Goal: Task Accomplishment & Management: Use online tool/utility

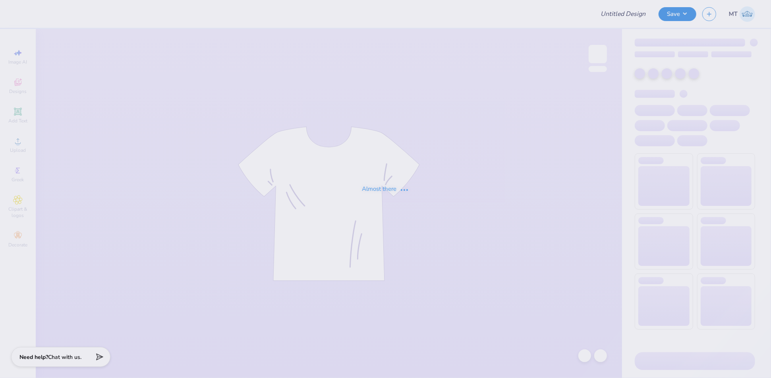
type input "FPS239487"
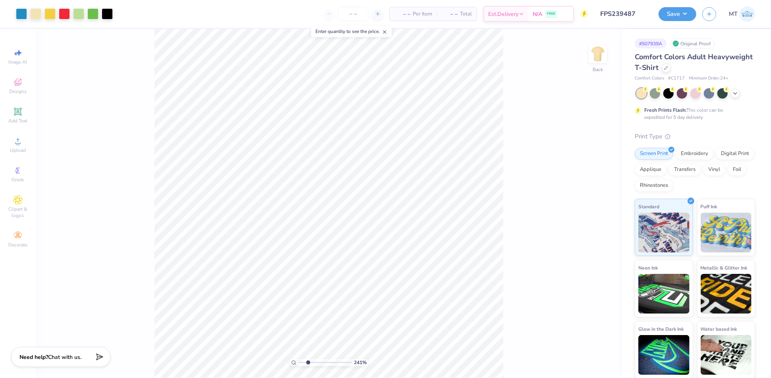
type input "1"
click at [589, 171] on input "12.00" at bounding box center [593, 173] width 29 height 11
type input "10.00"
type input "6.80"
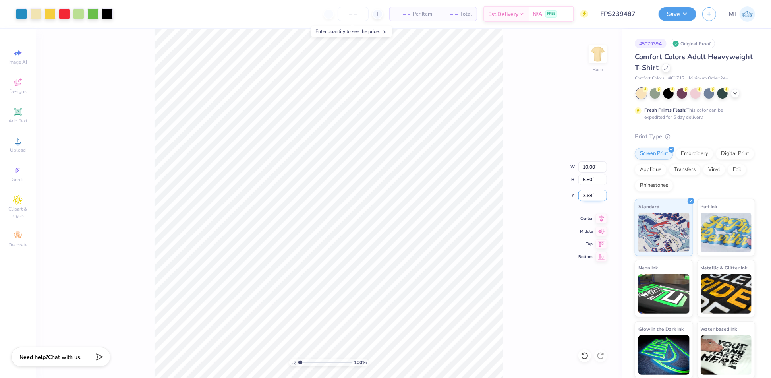
click at [588, 198] on input "3.68" at bounding box center [593, 195] width 29 height 11
type input "3.00"
click at [680, 15] on button "Save" at bounding box center [678, 13] width 38 height 14
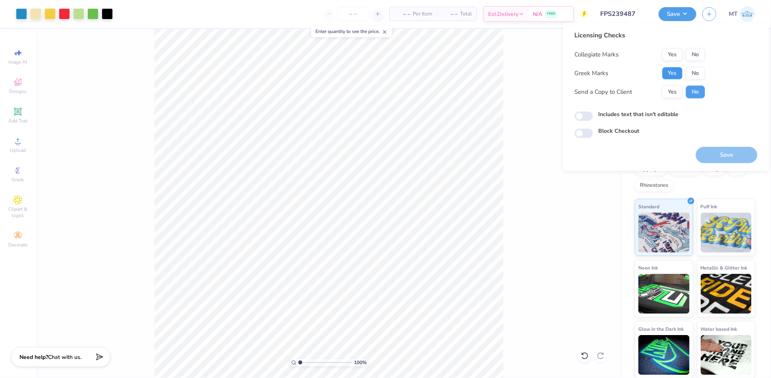
click at [670, 76] on button "Yes" at bounding box center [673, 73] width 21 height 13
click at [727, 159] on button "Save" at bounding box center [727, 155] width 62 height 16
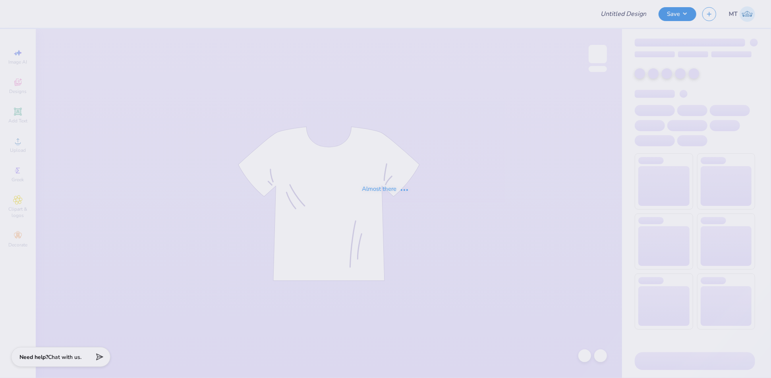
type input "FPS239550"
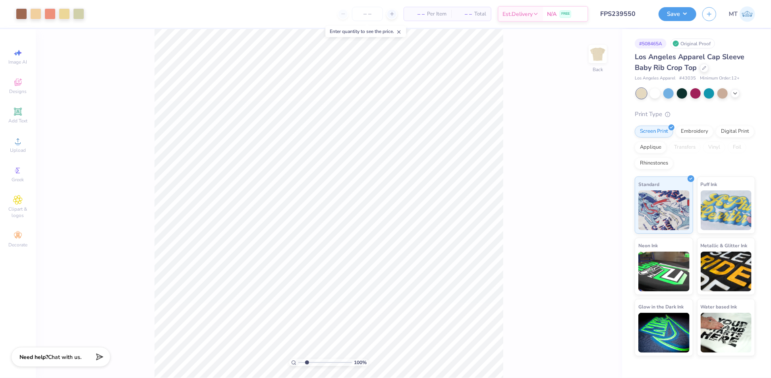
click at [307, 362] on input "range" at bounding box center [325, 362] width 54 height 7
click at [306, 359] on input "range" at bounding box center [325, 362] width 54 height 7
type input "1.78"
click at [304, 362] on input "range" at bounding box center [325, 362] width 54 height 7
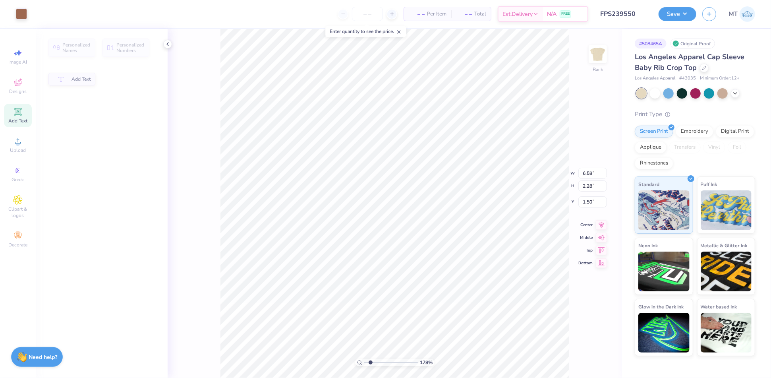
type input "6.58"
type input "2.28"
type input "1.50"
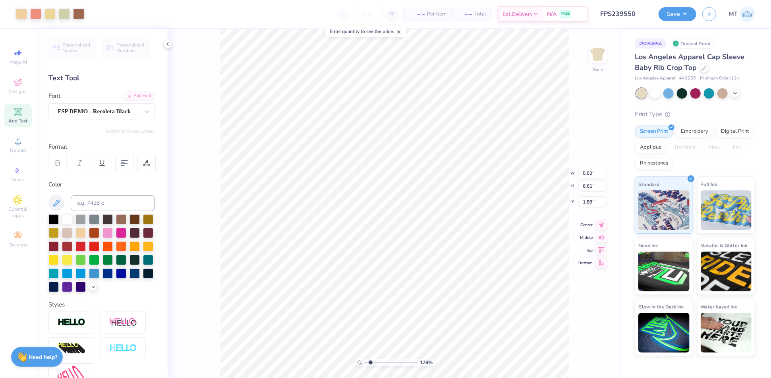
type input "3.96"
type input "4.74"
type input "2.64"
type input "1.74566239958689"
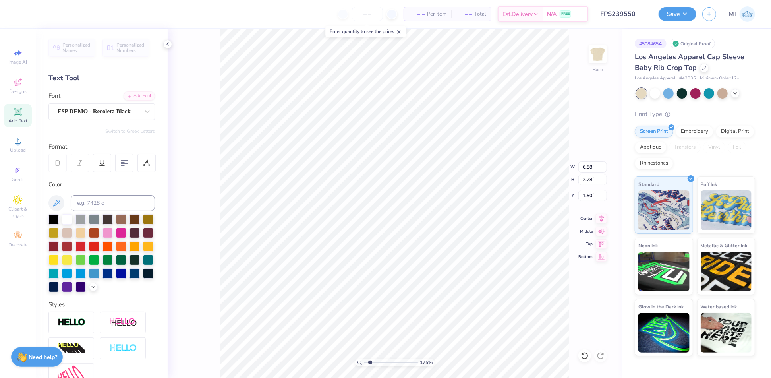
type textarea "ALPHA CHI"
type input "1.74566239958689"
type input "4.89"
type input "1.77"
type input "1.64"
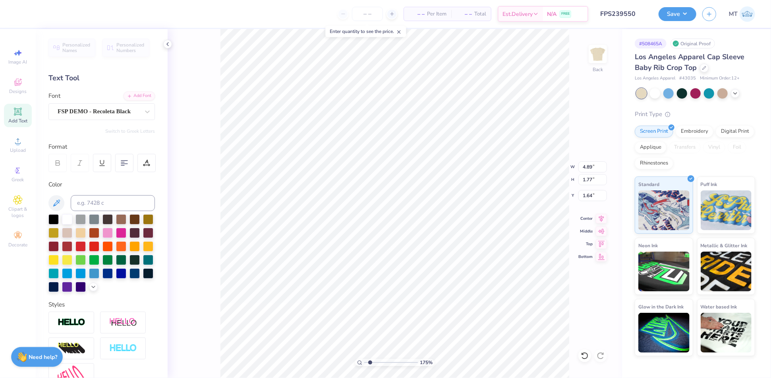
type input "1.74566239958689"
type input "1.95"
type input "1.81691248847493"
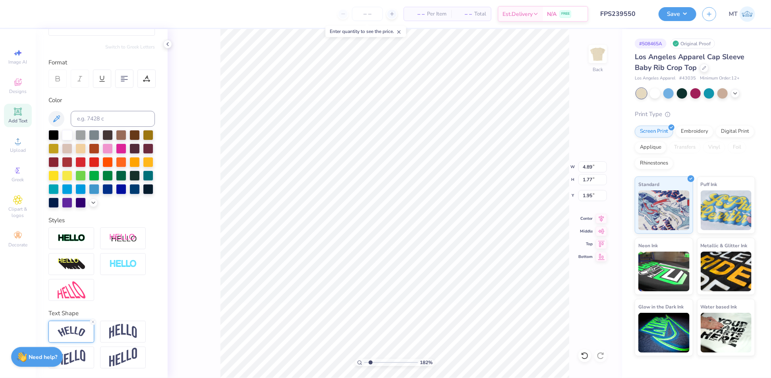
click at [76, 329] on img at bounding box center [72, 331] width 28 height 11
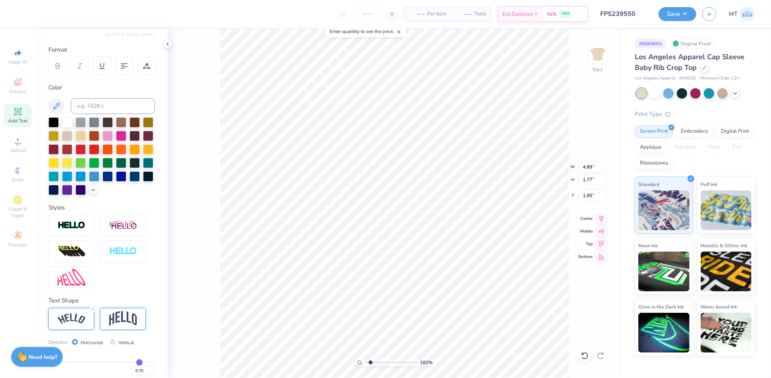
scroll to position [143, 0]
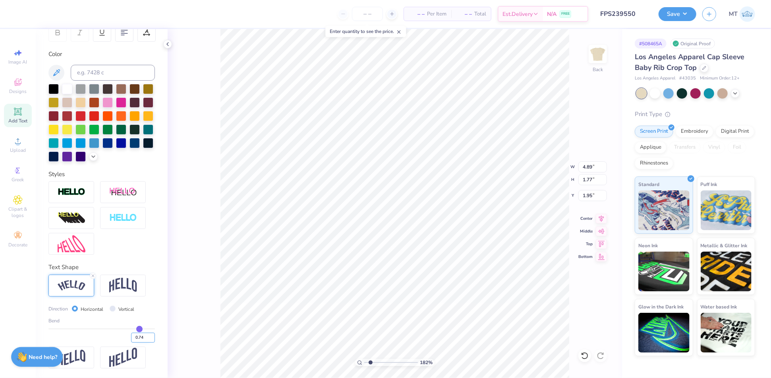
click at [144, 340] on input "0.74" at bounding box center [143, 338] width 24 height 10
click at [144, 340] on input "0.73" at bounding box center [143, 338] width 24 height 10
click at [144, 340] on input "0.72" at bounding box center [143, 338] width 24 height 10
click at [144, 340] on input "0.71" at bounding box center [143, 338] width 24 height 10
type input "0.7"
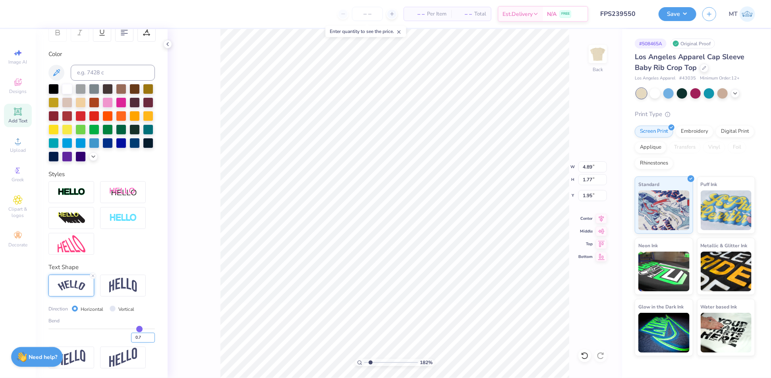
click at [144, 340] on input "0.7" at bounding box center [143, 338] width 24 height 10
type input "1.81691248847493"
type input "0.7"
type input "0.70"
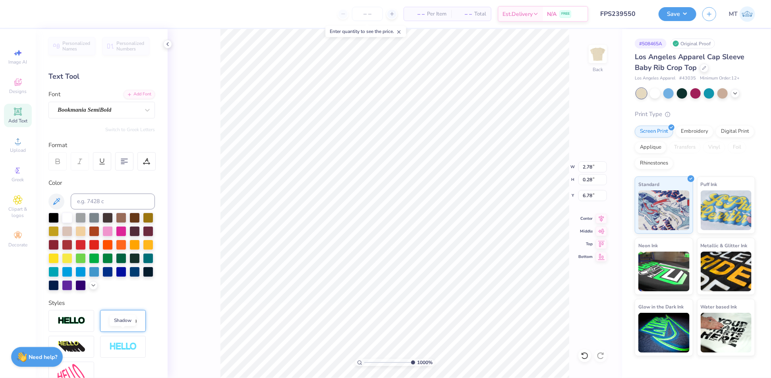
scroll to position [0, 0]
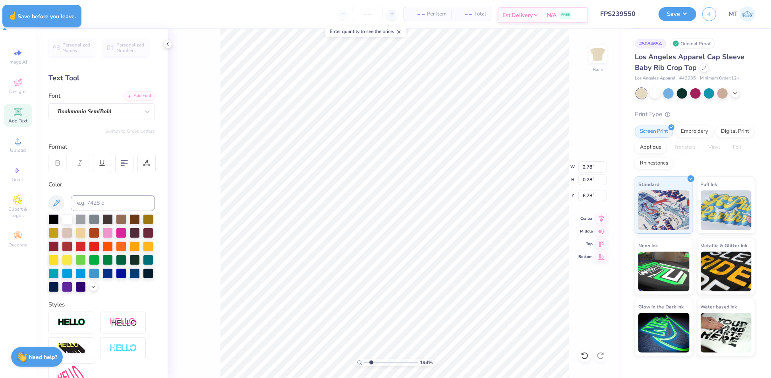
type input "1.94018204098937"
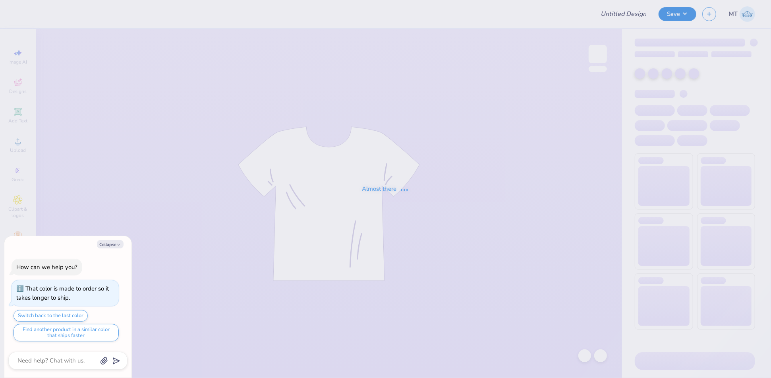
type textarea "x"
type input "FPS239551"
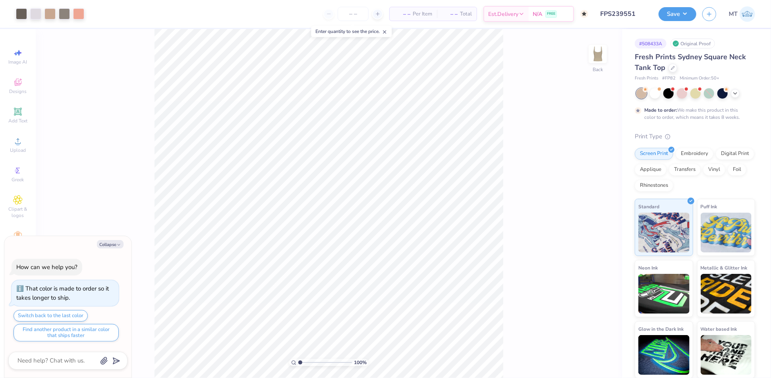
type textarea "x"
type input "2.96288358555113"
type textarea "x"
type input "1"
click at [655, 96] on div at bounding box center [655, 92] width 10 height 10
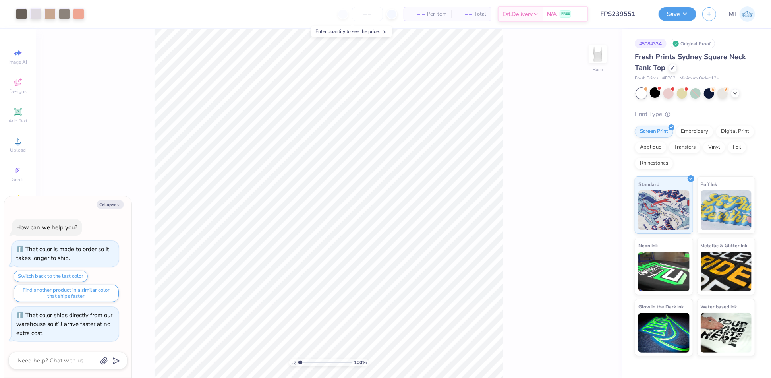
scroll to position [184, 0]
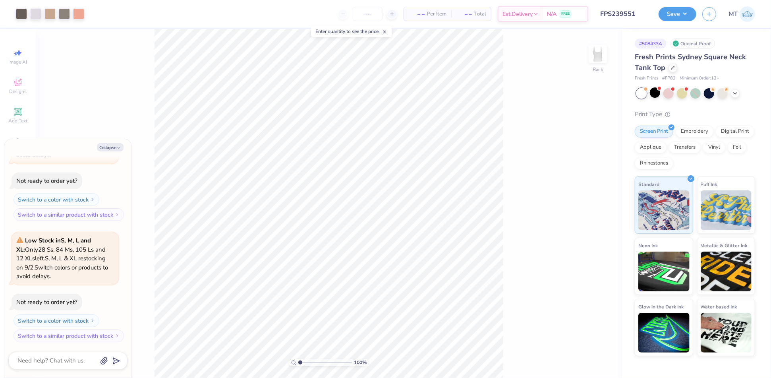
type textarea "x"
type input "1"
type textarea "x"
type input "2.01616135199057"
type textarea "x"
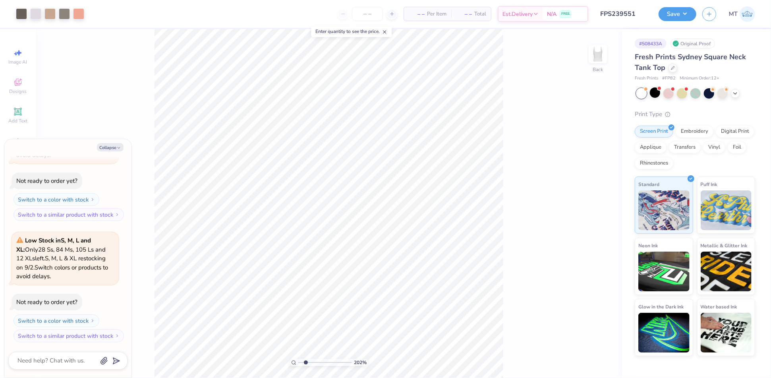
type input "2.01616135199057"
type textarea "x"
type input "2.01616135199057"
click at [734, 94] on icon at bounding box center [735, 92] width 6 height 6
type textarea "x"
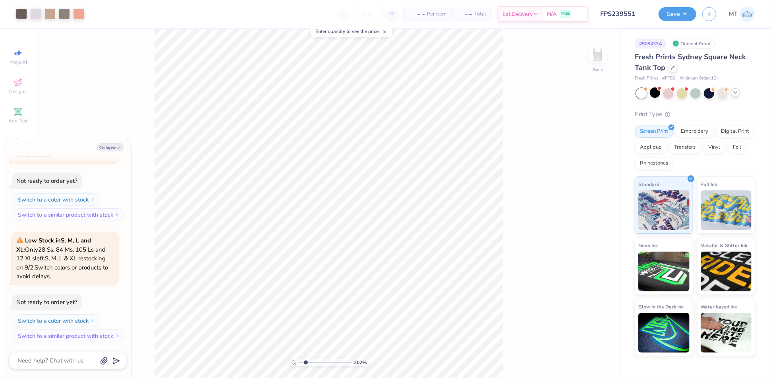
type input "2.01616135199057"
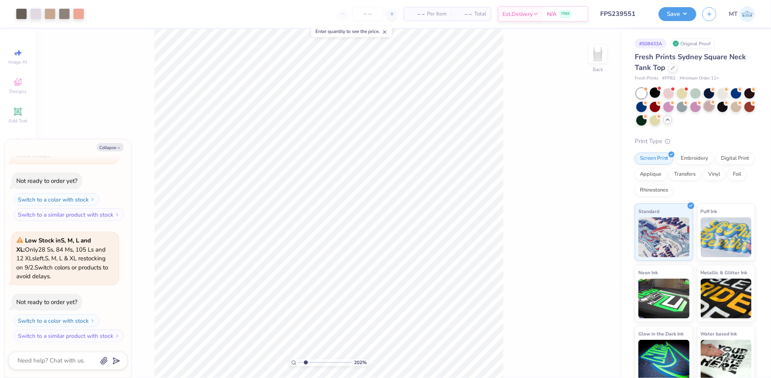
click at [715, 106] on div at bounding box center [709, 106] width 10 height 10
type textarea "x"
type input "2.01616135199057"
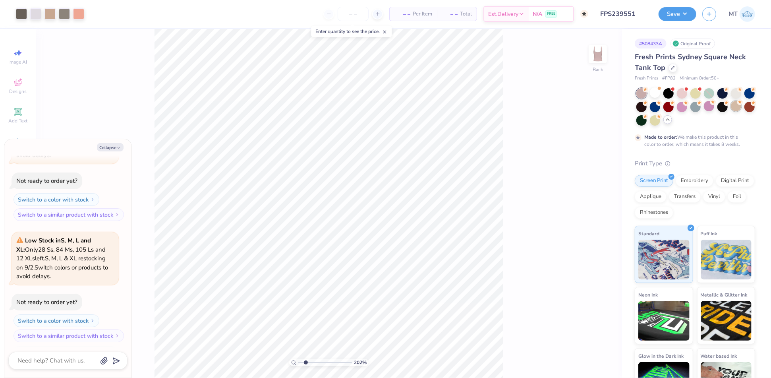
scroll to position [250, 0]
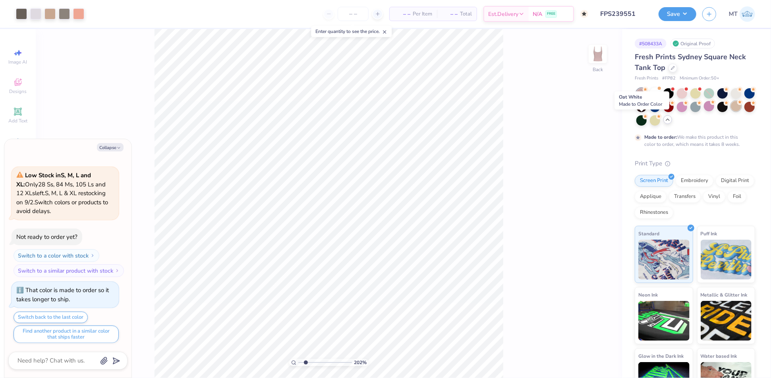
type textarea "x"
type input "2.01616135199057"
click at [731, 111] on div at bounding box center [736, 106] width 10 height 10
type textarea "x"
type input "2.01616135199057"
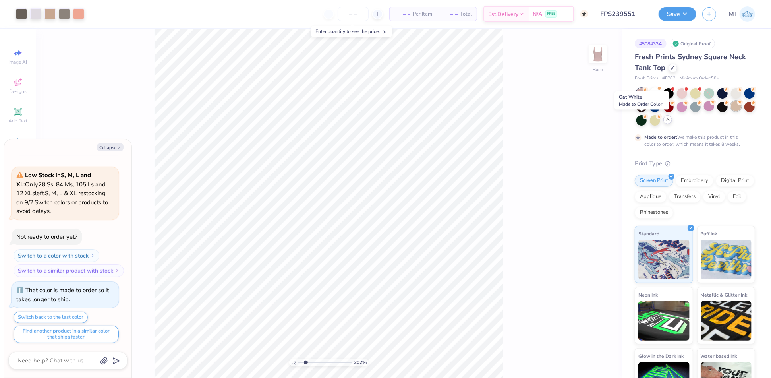
type textarea "x"
type input "2.01616135199057"
type textarea "x"
type input "1.2657694485501"
click at [728, 106] on div at bounding box center [723, 106] width 10 height 10
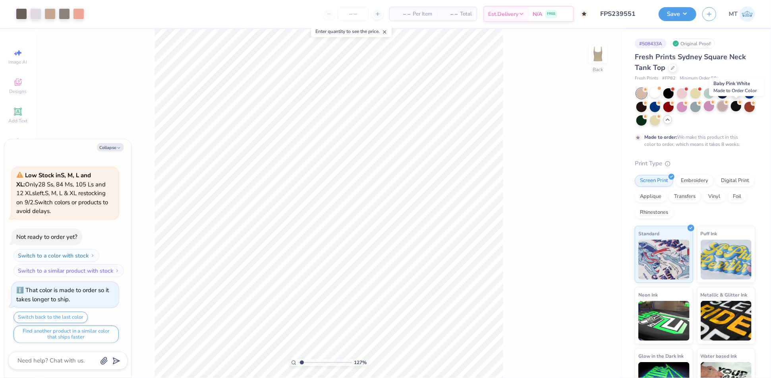
type textarea "x"
type input "1.2657694485501"
type textarea "x"
type input "1.2657694485501"
type textarea "x"
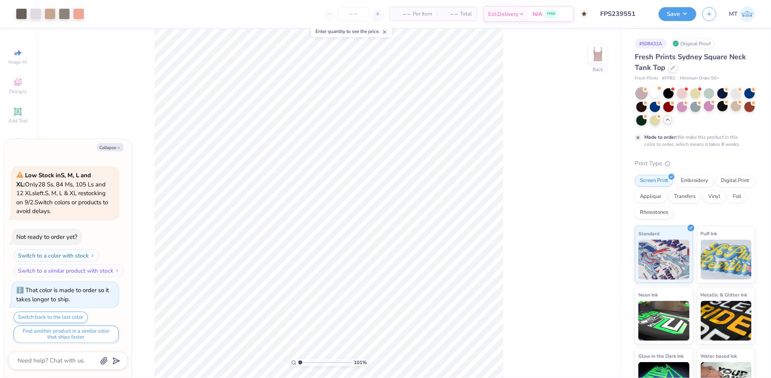
type input "1.03831094150955"
click at [731, 111] on div at bounding box center [736, 106] width 10 height 10
type textarea "x"
type input "1.03831094150955"
type textarea "x"
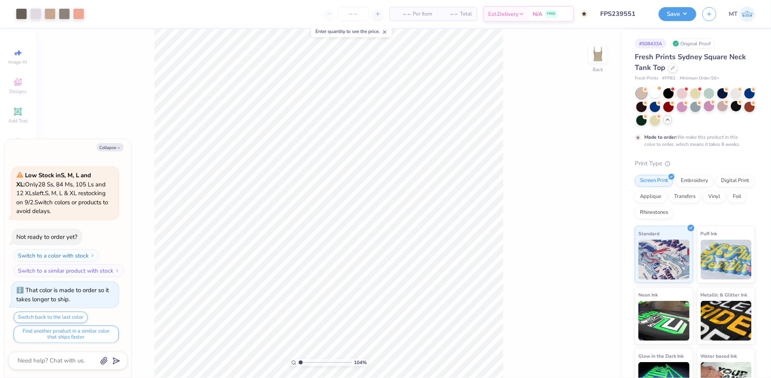
type input "1.03831094150955"
type textarea "x"
type input "1"
type textarea "x"
type input "2.90787991282908"
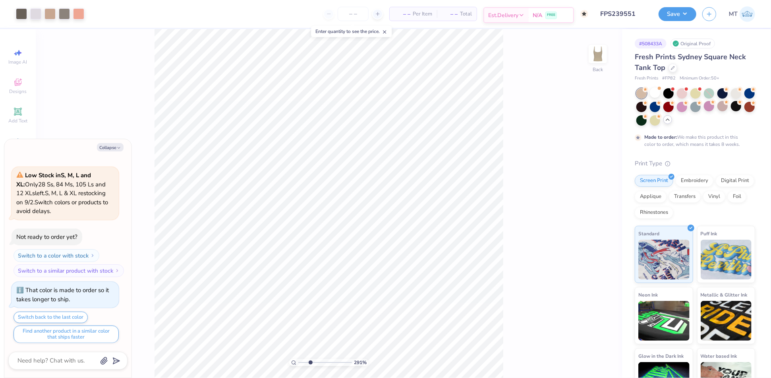
type textarea "x"
type input "3.70809339800802"
type textarea "x"
type input "1.69567459595035"
type textarea "x"
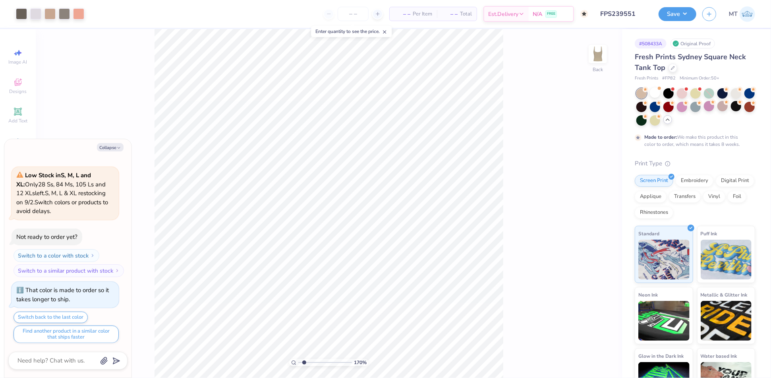
type input "1.69567459595035"
type textarea "x"
type input "1.69567459595035"
type textarea "x"
type input "3.75325513270737"
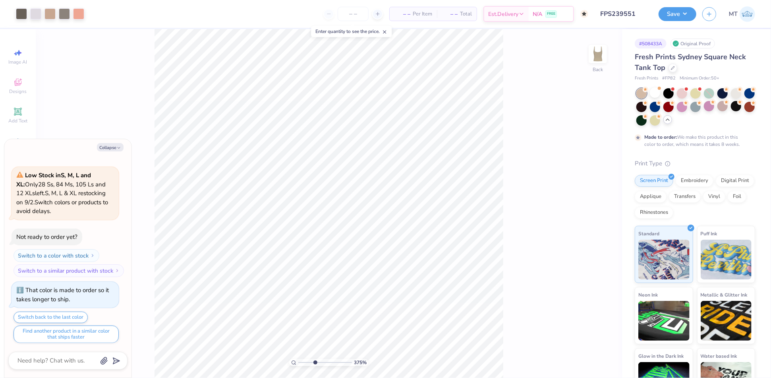
type textarea "x"
type input "1.36630389295306"
type textarea "x"
type input "1.36630389295306"
click at [589, 170] on input "7.00" at bounding box center [593, 173] width 29 height 11
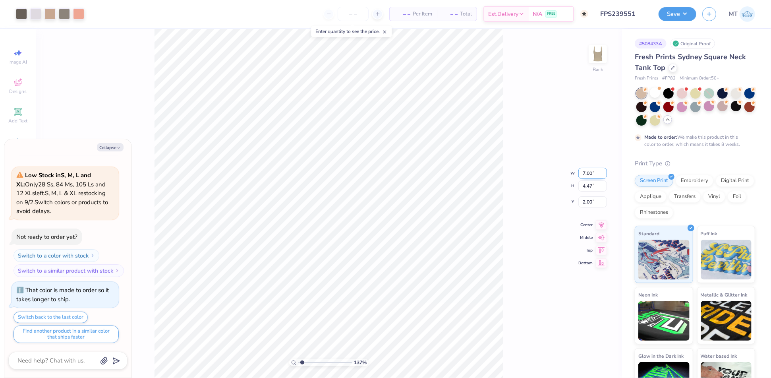
click at [589, 169] on input "7.00" at bounding box center [593, 173] width 29 height 11
type input "6"
type textarea "x"
type input "1.36630389295306"
type input "6.00"
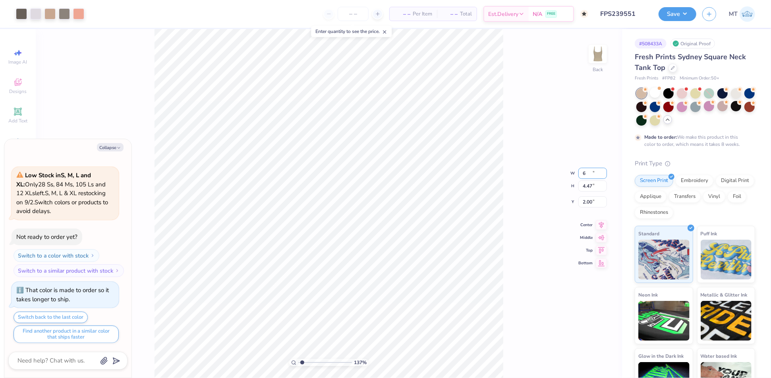
type input "3.83"
click at [588, 194] on input "2.32" at bounding box center [593, 195] width 29 height 11
type input "1.5"
type textarea "x"
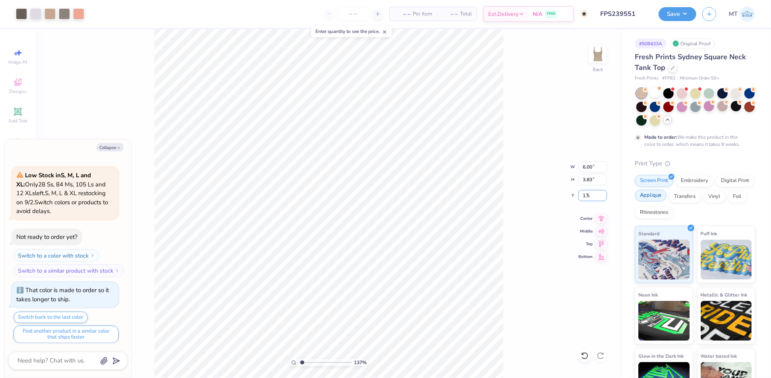
type input "1.36630389295306"
type input "1.50"
type textarea "x"
type input "1.36630389295306"
type textarea "x"
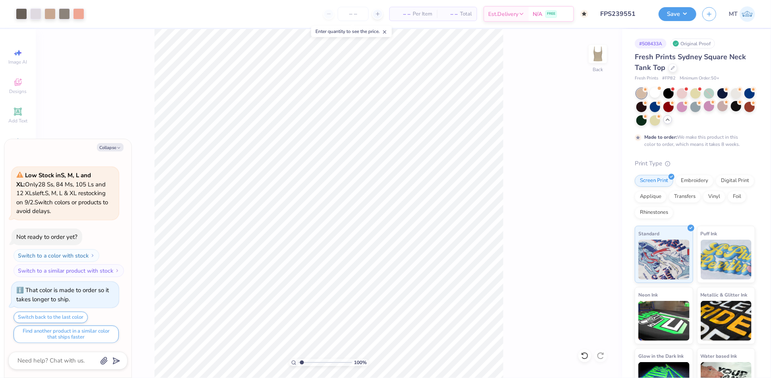
type input "1.7400344786279"
type textarea "x"
type input "1"
type textarea "x"
type input "1"
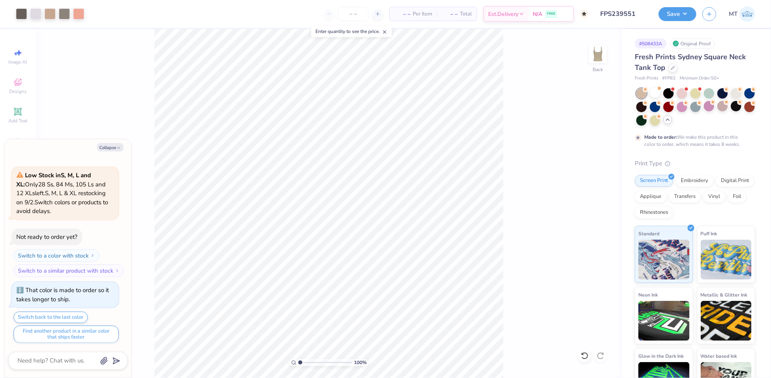
type textarea "x"
type input "2.43062100948146"
type textarea "x"
type input "1.68462289712596"
type textarea "x"
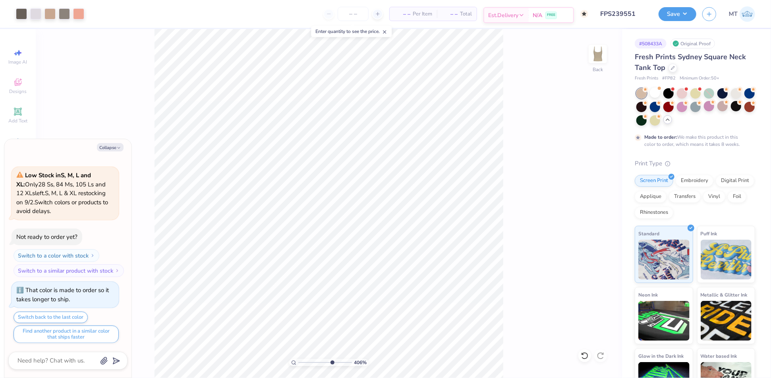
type input "9.24492231835997"
type textarea "x"
type input "3.45987300553945"
type textarea "x"
type input "5.47424893050318"
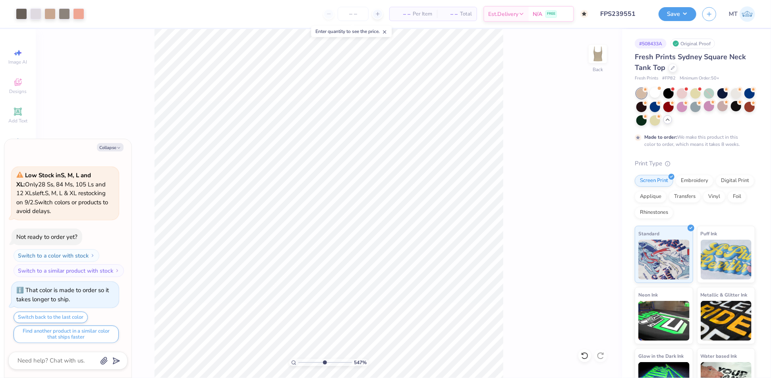
type textarea "x"
type input "5.47424893050318"
type textarea "x"
type input "2.57912796497641"
click at [353, 306] on li "Ungroup" at bounding box center [356, 307] width 62 height 15
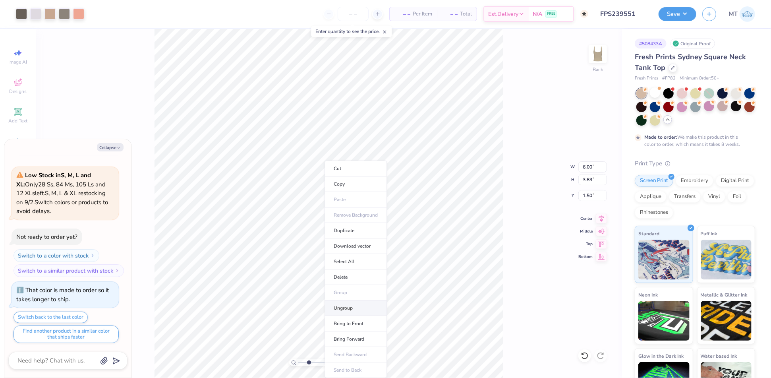
type textarea "x"
type input "2.57912796497641"
type textarea "x"
type input "9.26759219026376"
type textarea "x"
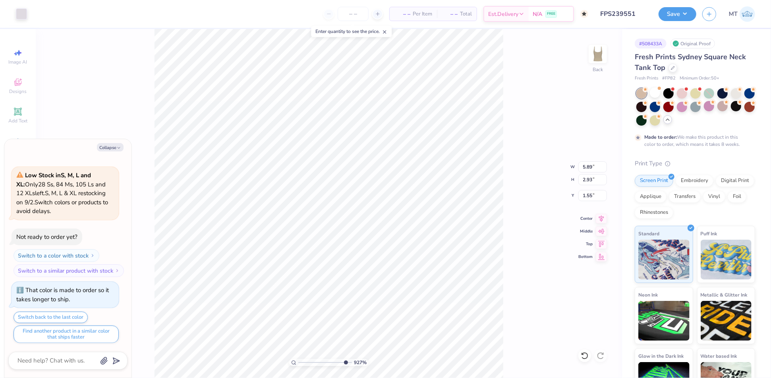
type input "1.53"
type textarea "x"
type input "1.78"
type textarea "x"
type input "8.62912140149027"
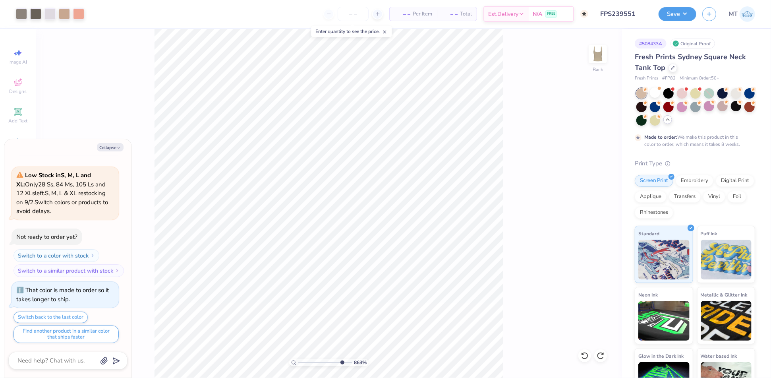
type textarea "x"
type input "8.62912140149027"
type textarea "x"
type input "8.62912140149027"
type input "1.88"
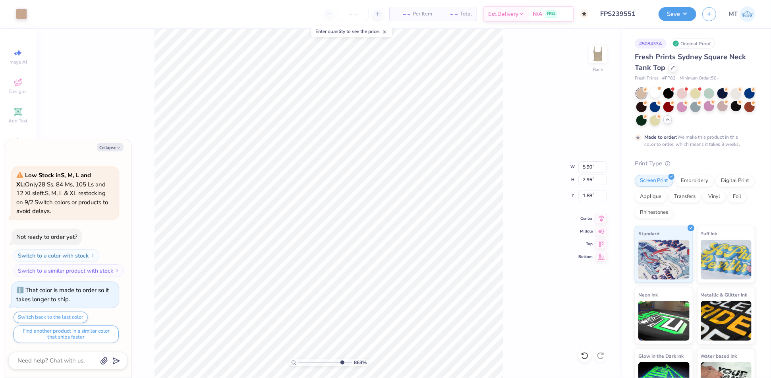
type textarea "x"
type input "8.62912140149027"
type textarea "x"
type input "8.62912140149027"
type textarea "x"
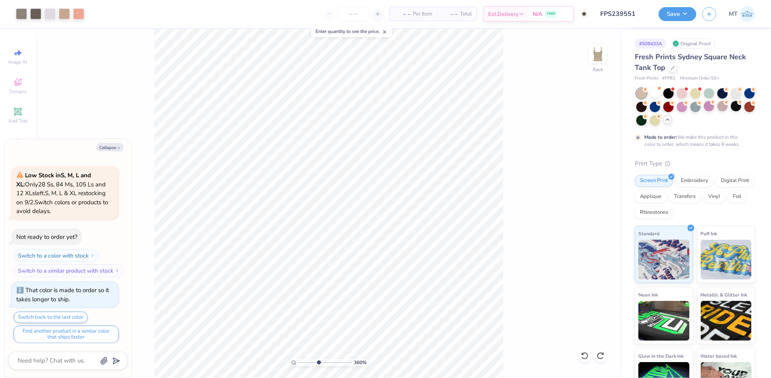
type input "5.28803710962167"
type textarea "x"
type input "5.28803710962167"
type textarea "x"
type input "5.28803710962167"
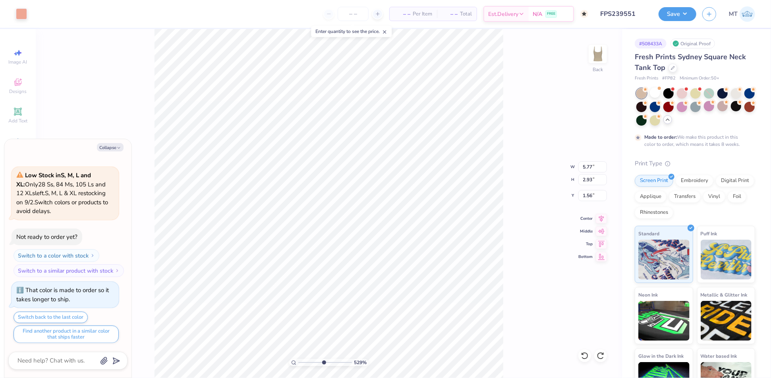
type input "1.46"
type textarea "x"
type input "5.28803710962167"
type textarea "x"
type input "5.28803710962167"
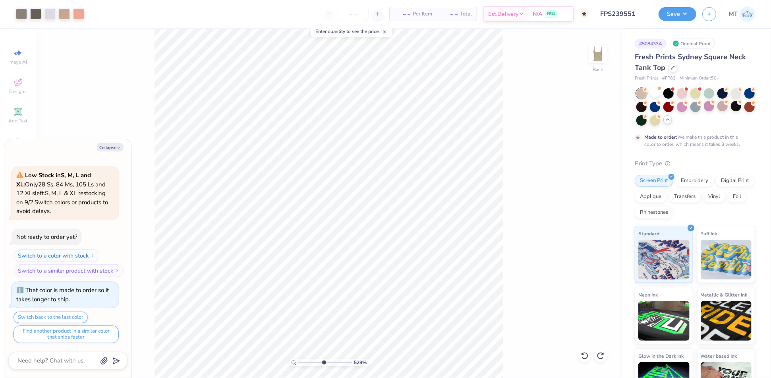
type textarea "x"
type input "1.22877800320809"
click at [654, 92] on div at bounding box center [655, 92] width 10 height 10
type textarea "x"
type input "1.22877800320809"
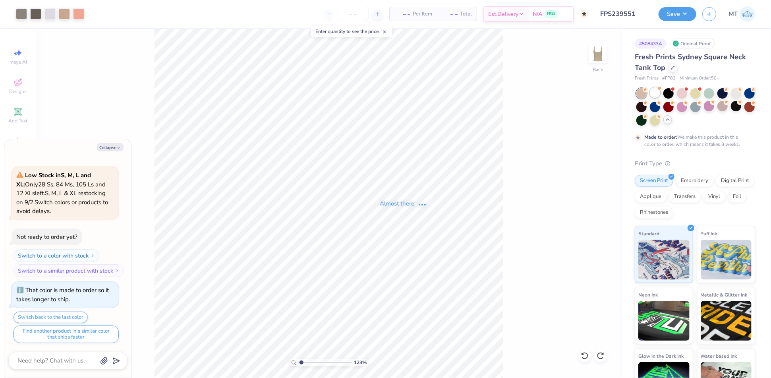
scroll to position [371, 0]
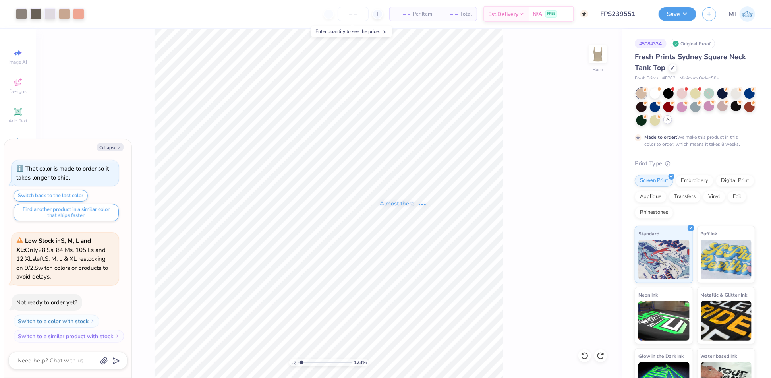
type textarea "x"
type input "1.22877800320809"
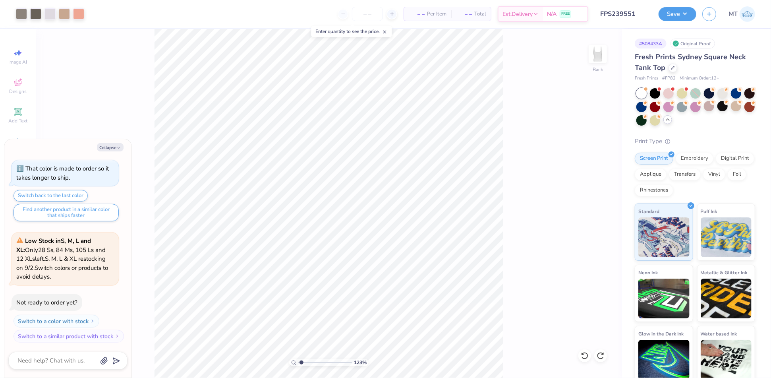
type textarea "x"
type input "1.22877800320809"
type textarea "x"
type input "1.22877800320809"
type textarea "x"
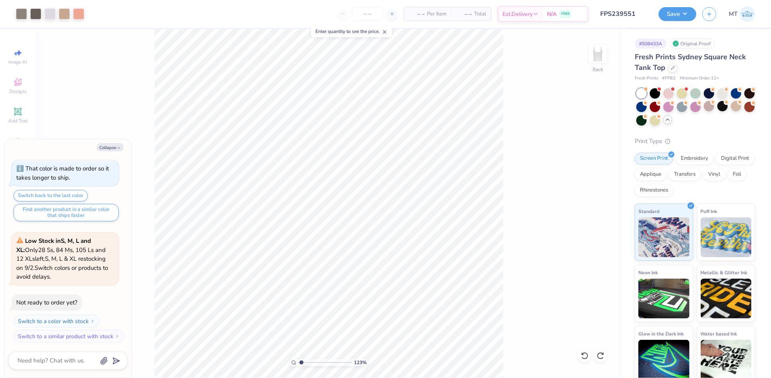
type input "1.22877800320809"
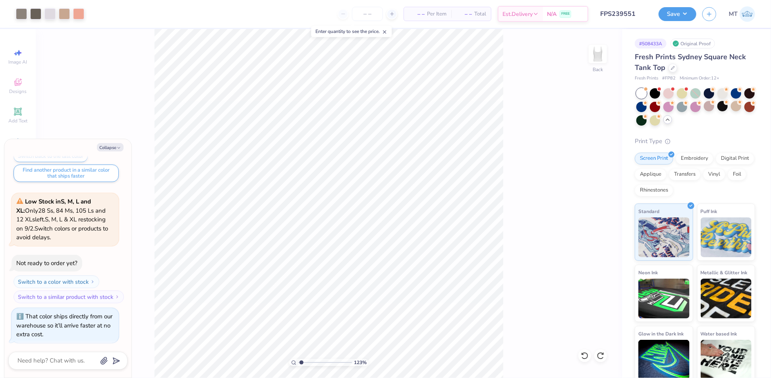
type textarea "x"
type input "1.31033665187432"
type textarea "x"
type input "1.31033665187432"
type textarea "x"
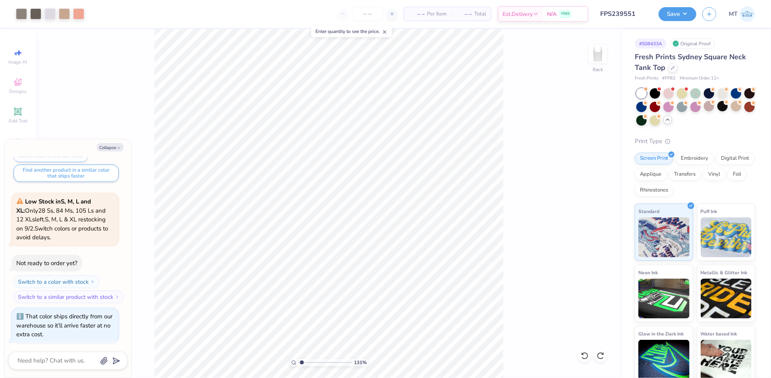
type input "1.31033665187432"
type textarea "x"
type input "6.10765325951008"
type textarea "x"
type input "6.10765325951008"
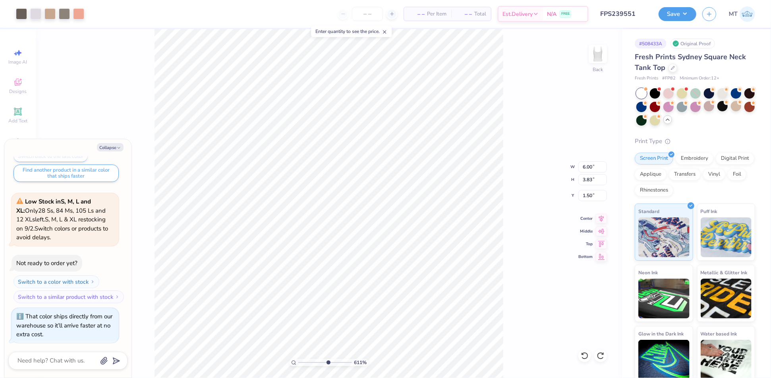
type textarea "x"
type input "6.10765325951008"
type input "1.71"
type textarea "x"
type input "6.10765325951008"
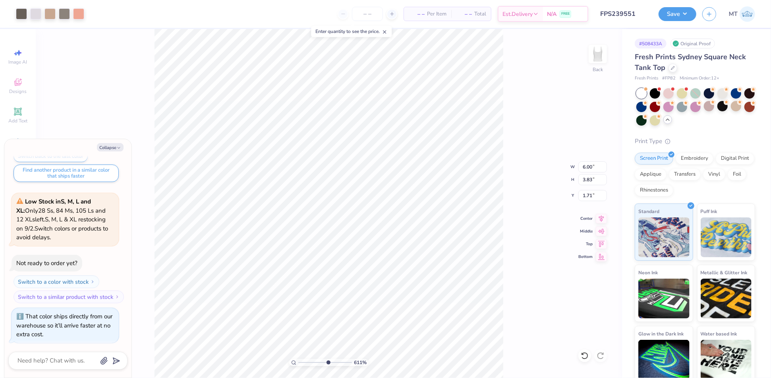
type textarea "x"
type input "6.10765325951008"
type input "1.50"
type input "6.10765325951008"
click at [270, 293] on li "Ungroup" at bounding box center [276, 296] width 62 height 15
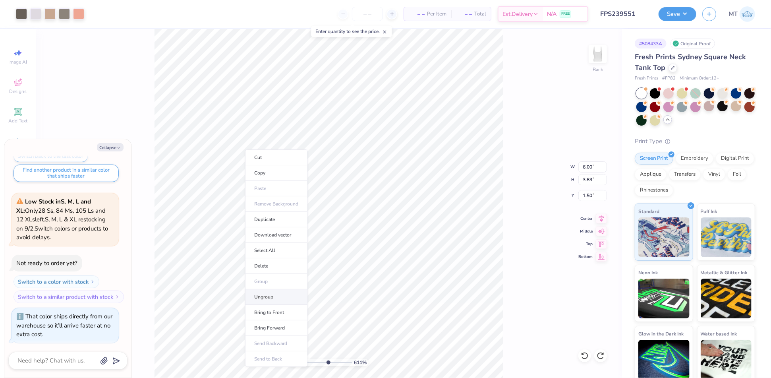
type textarea "x"
type input "6.10765325951008"
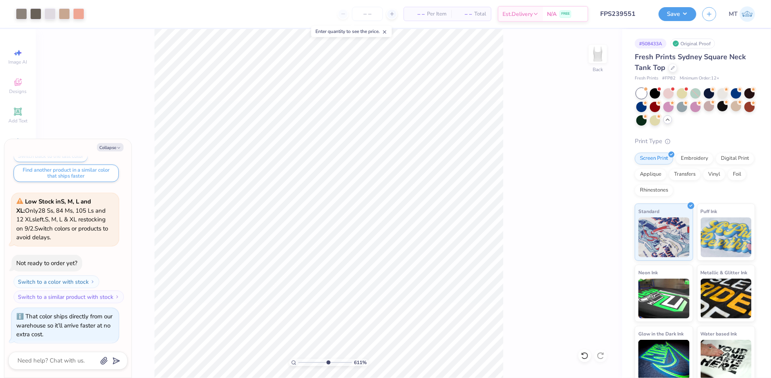
type textarea "x"
type input "6.10765325951008"
type textarea "x"
type input "6.10765325951008"
type textarea "x"
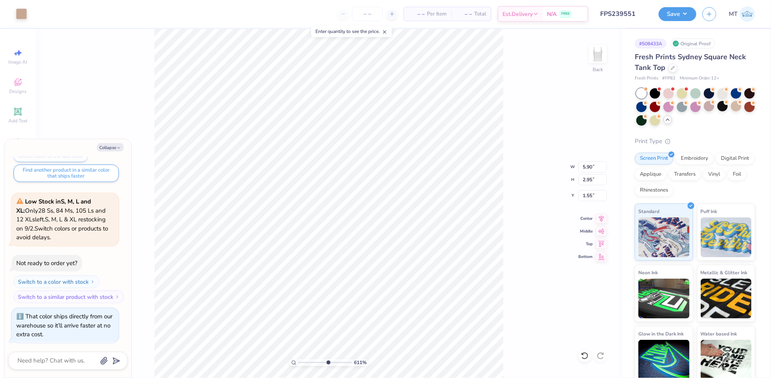
type input "6.10765325951008"
type input "1.08"
type textarea "x"
type input "1.69940364071486"
type textarea "x"
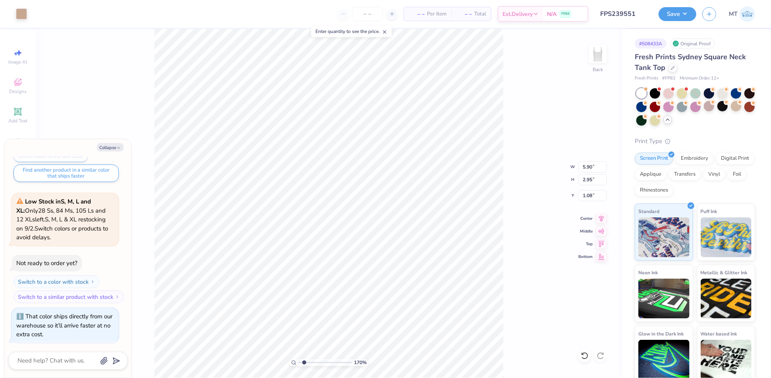
type input "1.69940364071486"
type textarea "x"
type input "1.69940364071486"
type textarea "x"
type input "4.21137554471104"
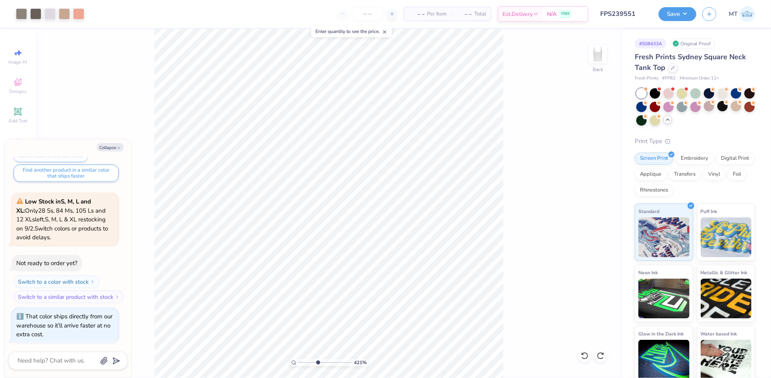
type textarea "x"
type input "4.21137554471104"
type textarea "x"
type input "4.21137554471104"
type textarea "x"
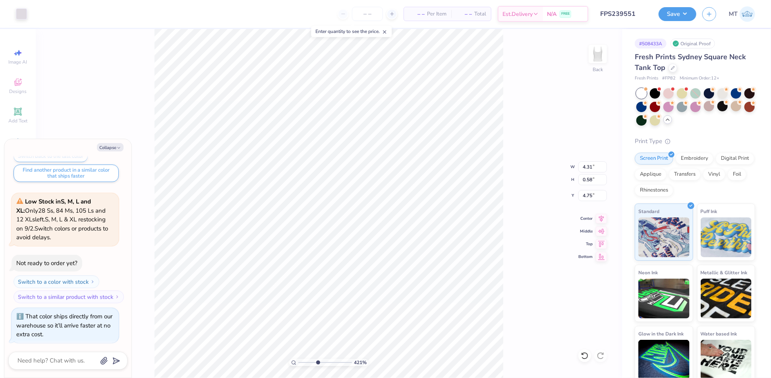
type input "4.21137554471104"
type textarea "x"
type input "4.21137554471104"
click at [19, 11] on div at bounding box center [21, 13] width 11 height 11
type textarea "x"
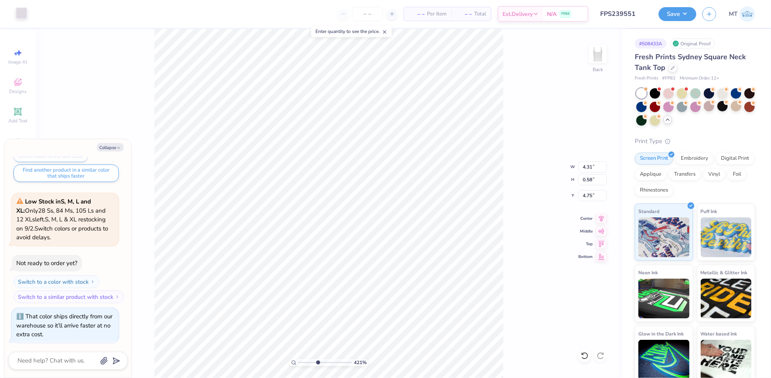
type input "4.21137554471104"
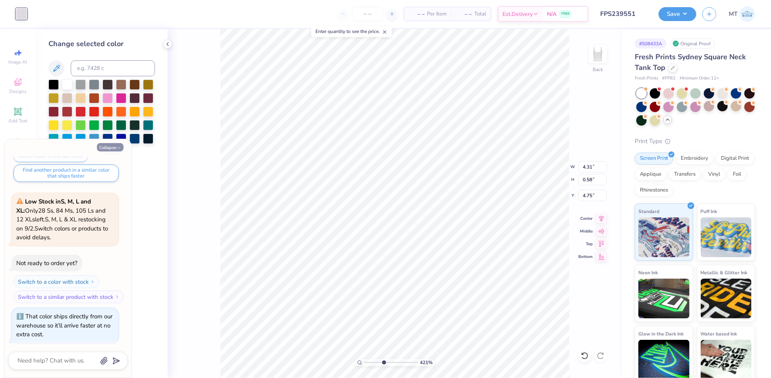
click at [114, 149] on button "Collapse" at bounding box center [110, 147] width 27 height 8
type textarea "x"
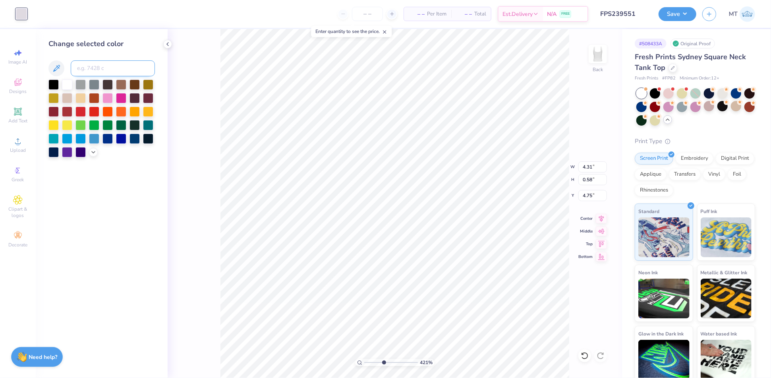
click at [103, 66] on input at bounding box center [113, 68] width 84 height 16
type input "480"
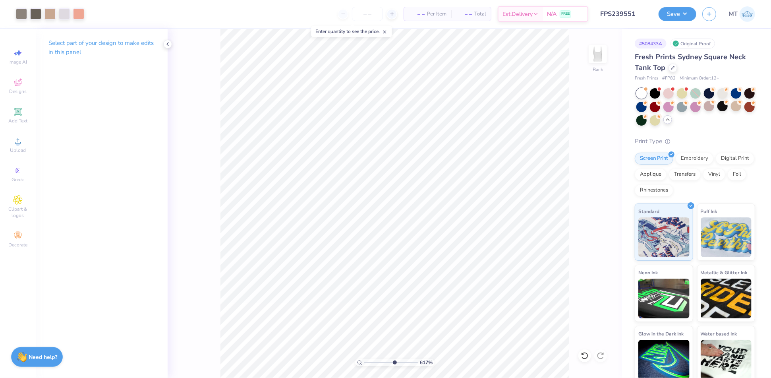
type input "10"
click at [25, 15] on div at bounding box center [21, 13] width 11 height 11
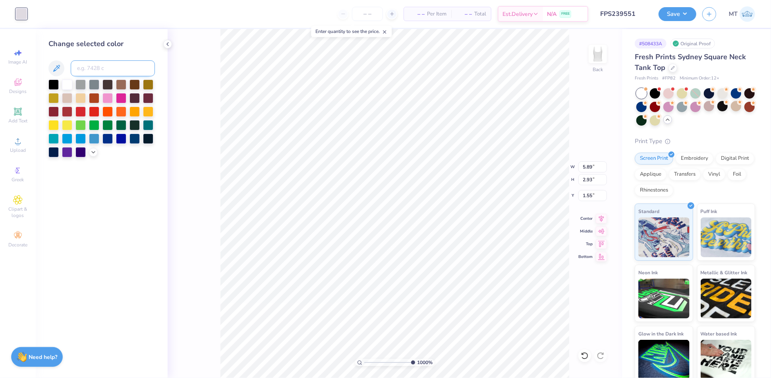
click at [101, 66] on input at bounding box center [113, 68] width 84 height 16
type input "480"
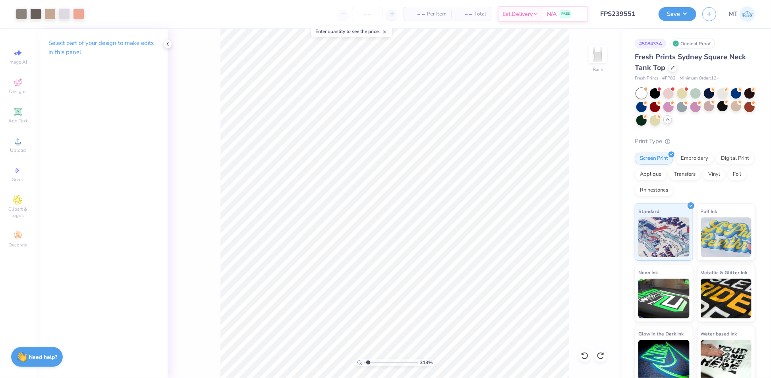
type input "1"
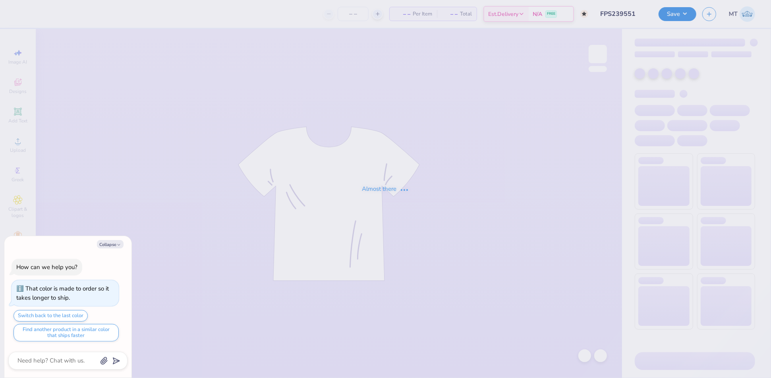
type textarea "x"
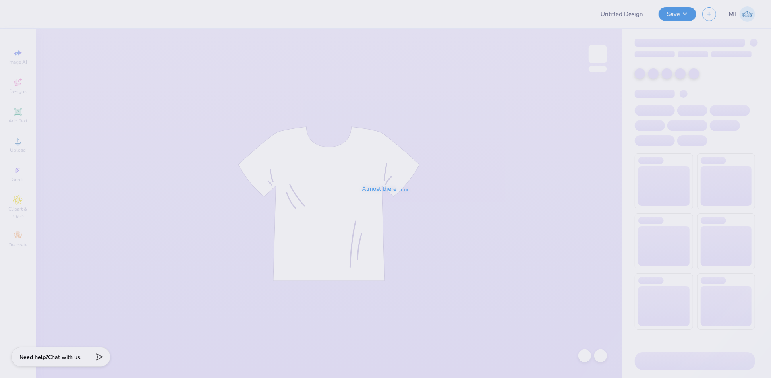
type input "FPS239496"
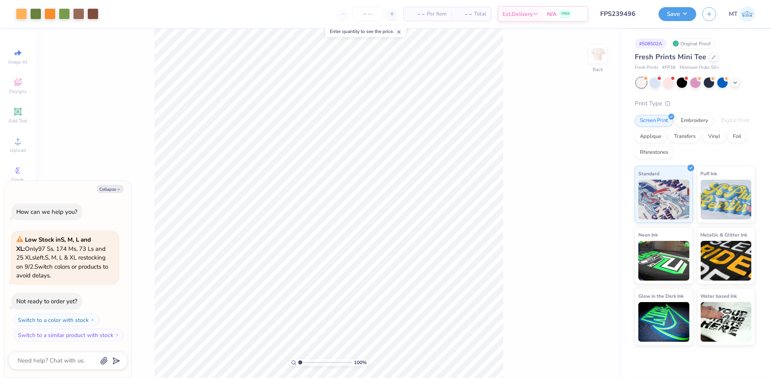
click at [306, 362] on input "range" at bounding box center [325, 362] width 54 height 7
type input "1"
type textarea "x"
type input "1.03928276335468"
type textarea "x"
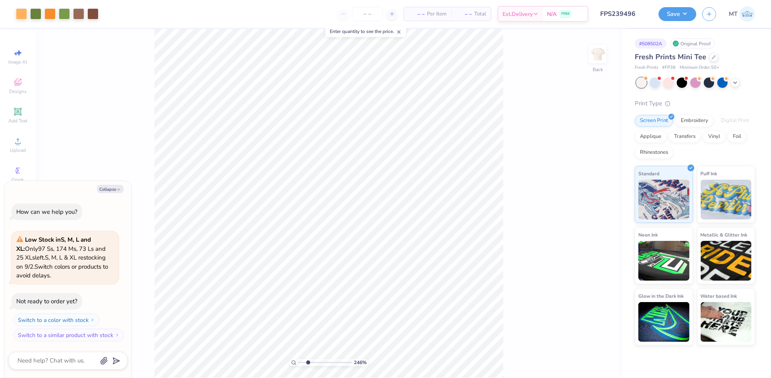
type input "2.45844396522253"
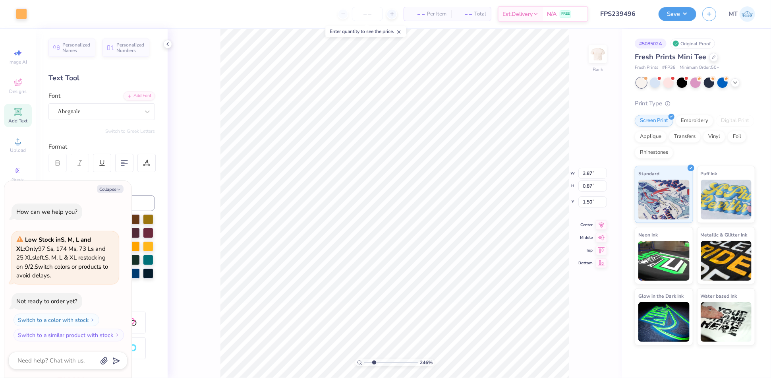
type textarea "x"
type input "2.45844396522253"
type textarea "x"
type input "2.45844396522253"
type textarea "x"
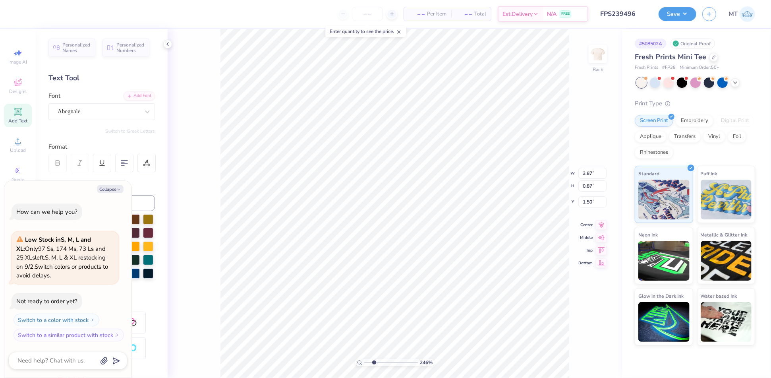
type input "1.39"
type input "2.45844396522253"
type textarea "x"
type input "2.45844396522253"
type textarea "x"
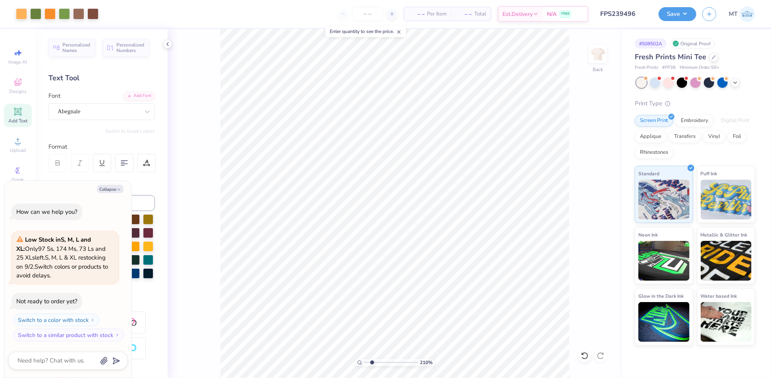
type input "2.09819230373549"
type textarea "x"
type input "1"
type textarea "x"
click at [585, 194] on input "1.39" at bounding box center [593, 195] width 29 height 11
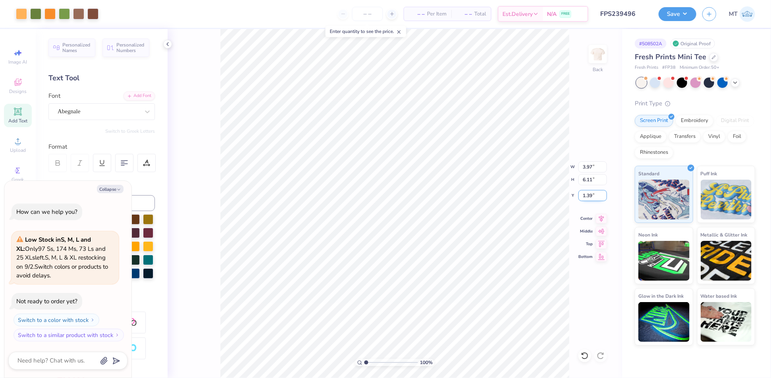
click at [585, 194] on input "1.39" at bounding box center [593, 195] width 29 height 11
type input "2"
type textarea "x"
type input "2.00"
click at [587, 176] on input "6.11" at bounding box center [593, 179] width 29 height 11
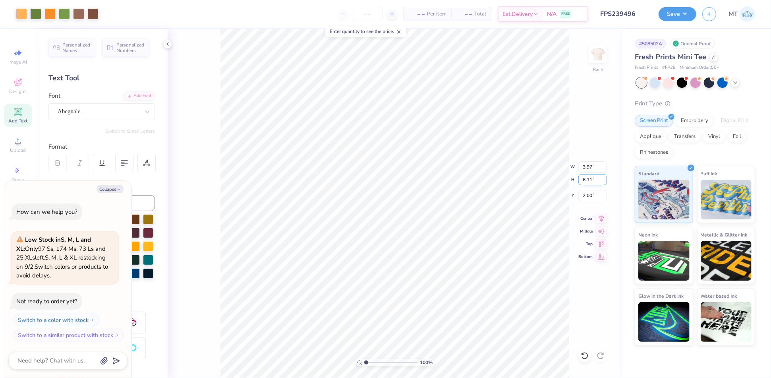
click at [587, 176] on input "6.11" at bounding box center [593, 179] width 29 height 11
type input "5"
type textarea "x"
type input "3.24"
type input "5.00"
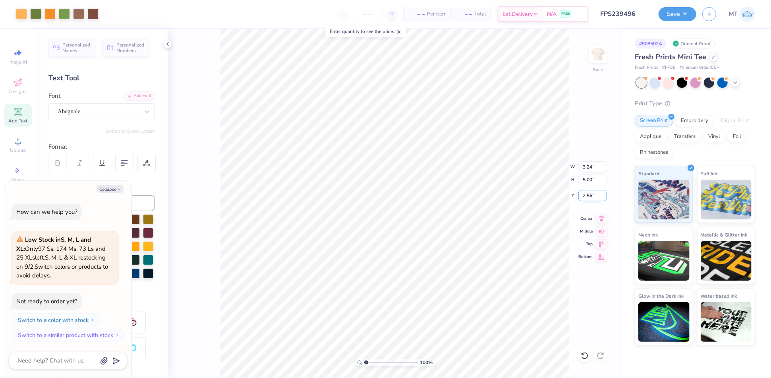
click at [589, 194] on input "2.56" at bounding box center [593, 195] width 29 height 11
click at [589, 193] on input "2.56" at bounding box center [593, 195] width 29 height 11
type input "2"
type textarea "x"
type input "2.00"
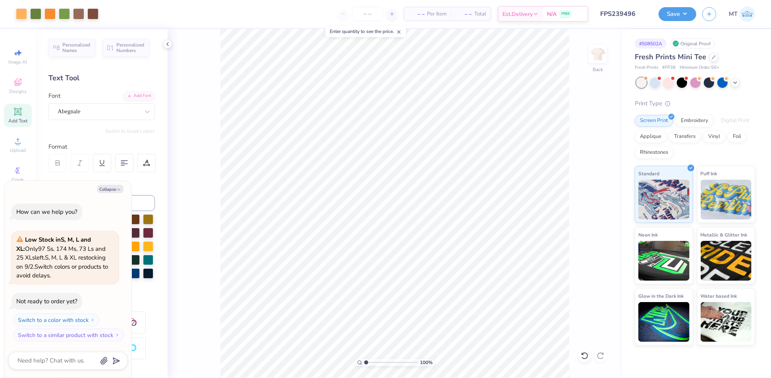
type textarea "x"
type input "1"
type textarea "x"
type input "9.6748538860243"
type textarea "x"
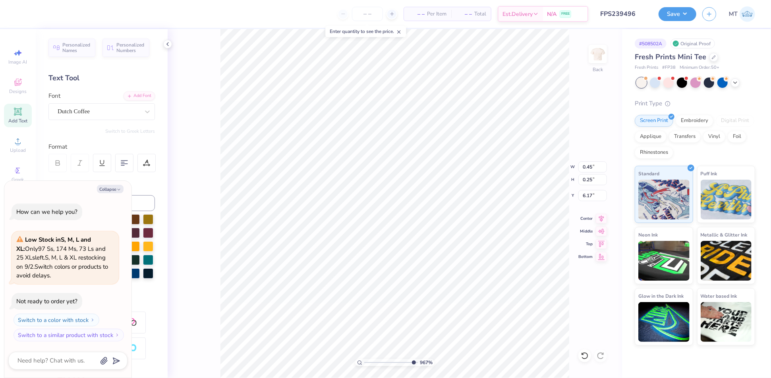
type input "9.6748538860243"
type textarea "x"
type input "2.84416297544231"
type textarea "x"
type input "1"
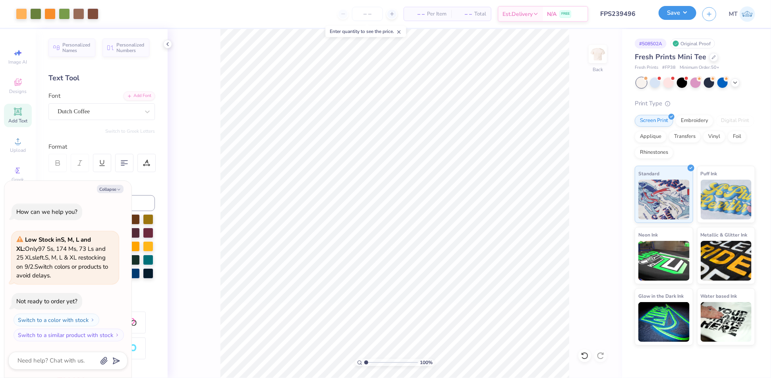
click at [676, 11] on button "Save" at bounding box center [678, 13] width 38 height 14
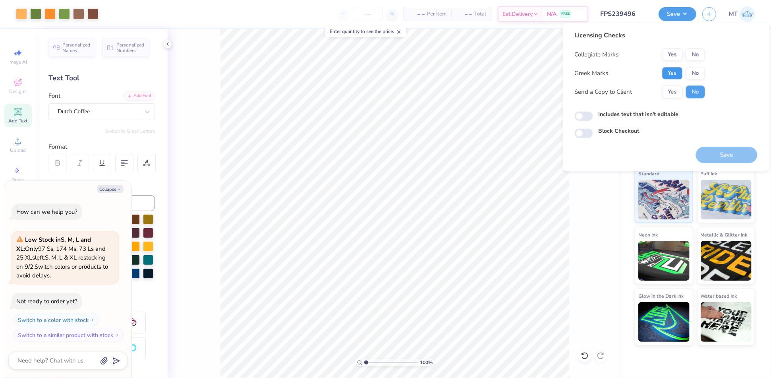
click at [674, 68] on button "Yes" at bounding box center [673, 73] width 21 height 13
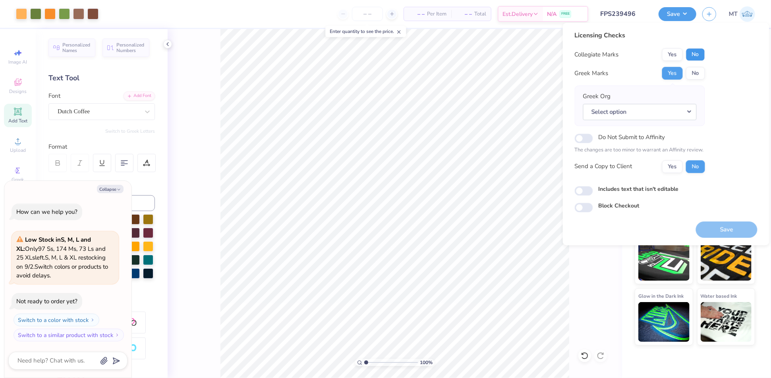
click at [691, 59] on button "No" at bounding box center [695, 54] width 19 height 13
click at [687, 115] on button "Select option" at bounding box center [640, 112] width 114 height 16
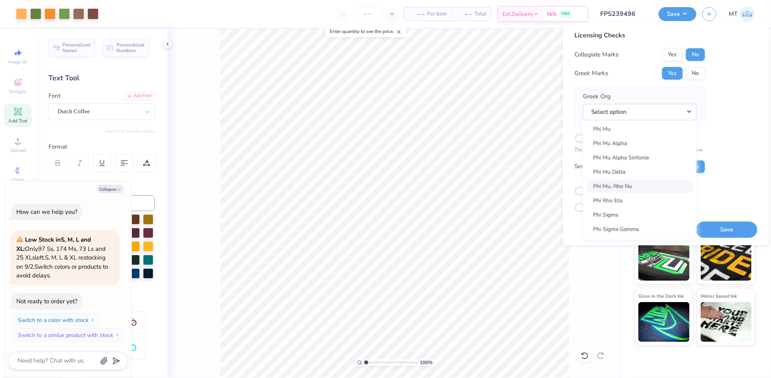
scroll to position [4299, 0]
click at [627, 141] on link "Phi Mu" at bounding box center [640, 137] width 107 height 13
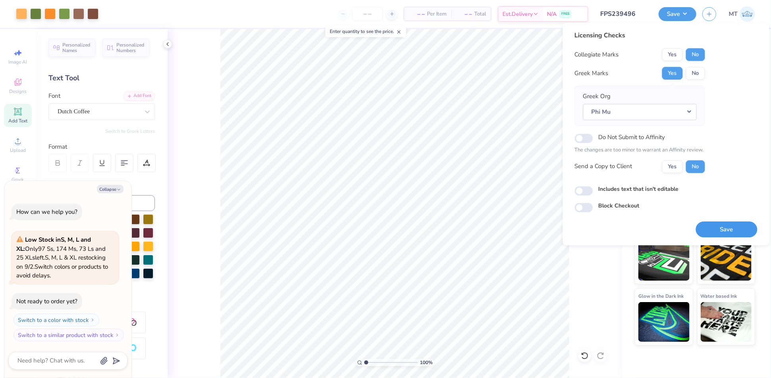
click at [734, 230] on button "Save" at bounding box center [727, 229] width 62 height 16
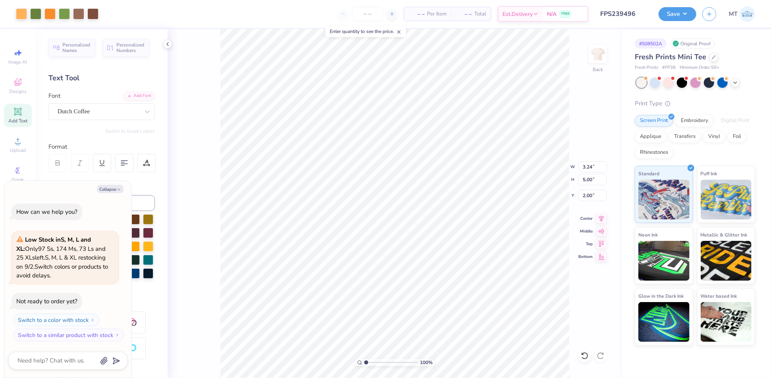
type textarea "x"
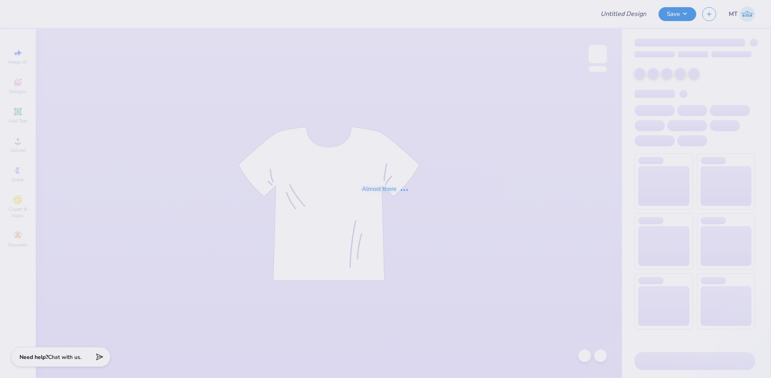
type input "FPS239498"
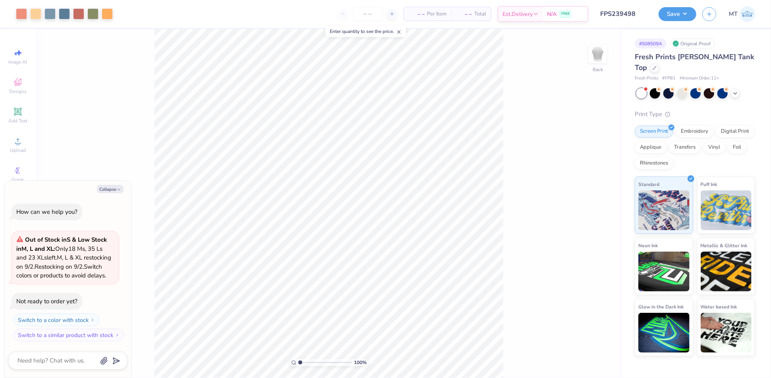
type textarea "x"
type input "1"
type textarea "x"
type input "1"
type textarea "x"
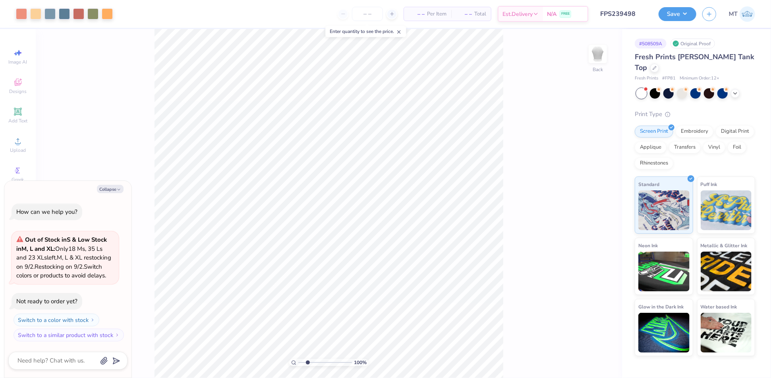
type input "1"
type textarea "x"
type input "1.04325645033769"
type textarea "x"
type input "5.84911398023416"
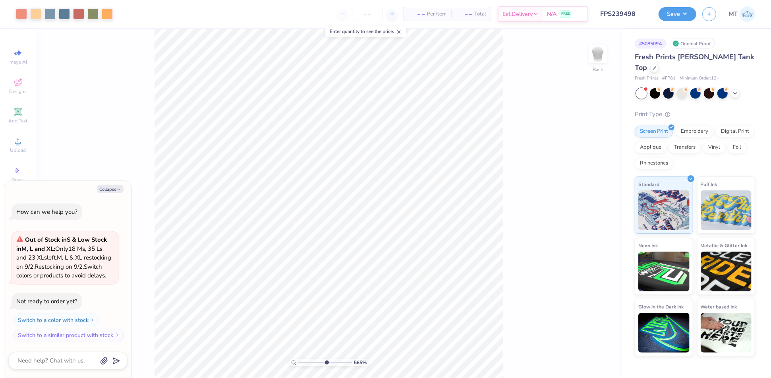
type textarea "x"
type input "1"
type textarea "x"
type input "1.27543507291888"
type textarea "x"
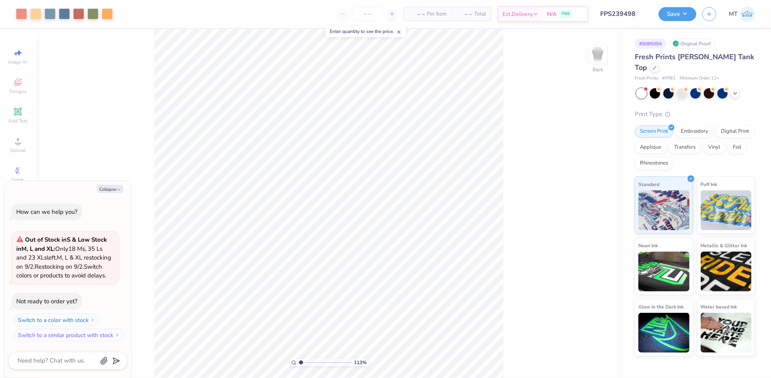
type input "1.12760035399111"
type textarea "x"
type input "1.40008056841824"
type textarea "x"
click at [588, 172] on input "5.50" at bounding box center [593, 173] width 29 height 11
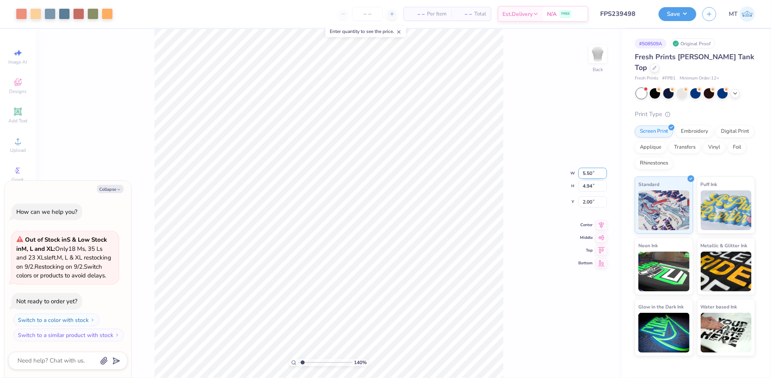
click at [588, 172] on input "5.50" at bounding box center [593, 173] width 29 height 11
type input "5"
type input "1.40008056841824"
type textarea "x"
type input "5.00"
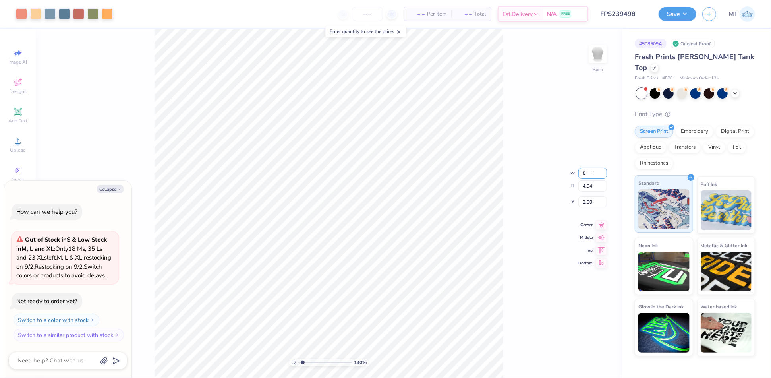
type input "4.49"
click at [589, 194] on input "2.22" at bounding box center [593, 195] width 29 height 11
type input "2"
type input "1.40008056841824"
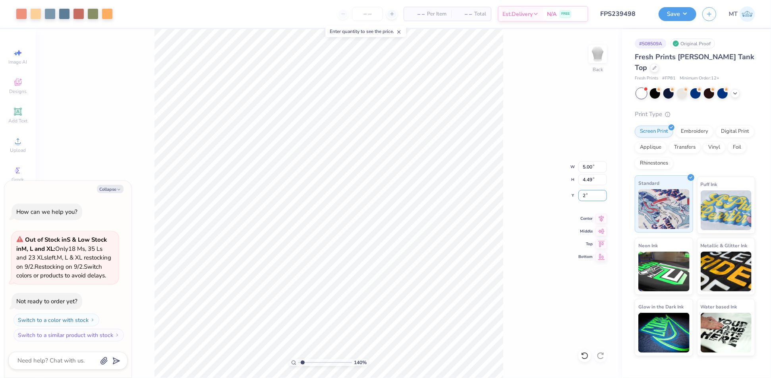
type textarea "x"
click at [587, 193] on input "2.00" at bounding box center [593, 195] width 29 height 11
type input "2.5"
type input "1.40008056841824"
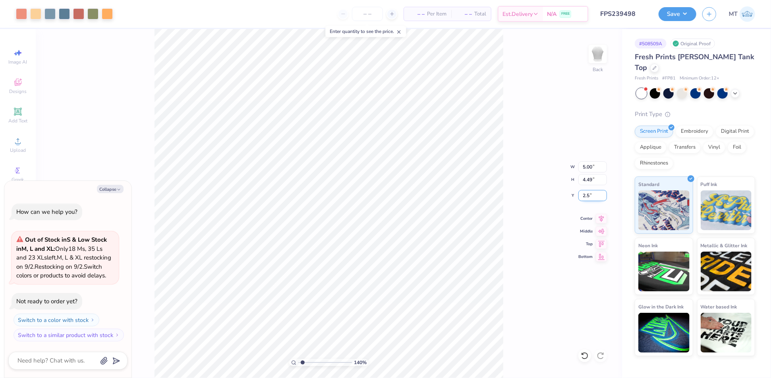
type textarea "x"
type input "2.50"
type input "1.40008056841824"
type textarea "x"
type input "1.40008056841824"
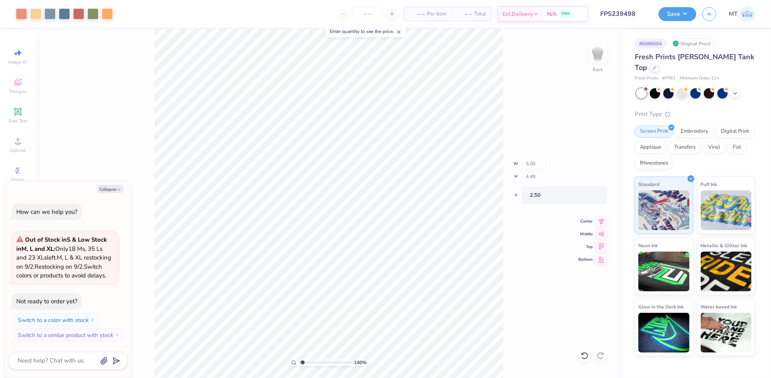
type textarea "x"
type input "1.25111527836334"
type textarea "x"
type input "1.25111527836334"
type textarea "x"
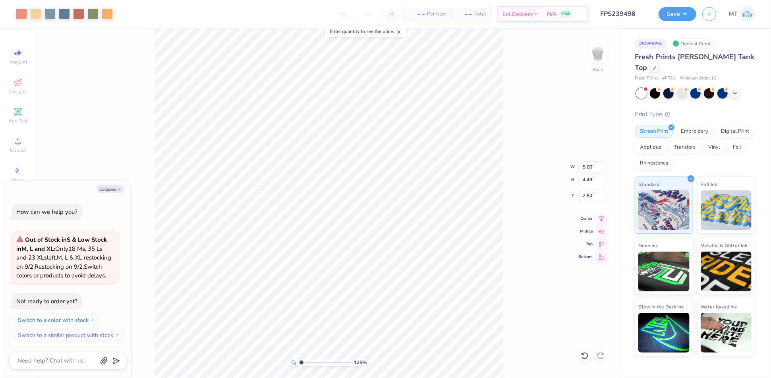
type input "1.25111527836334"
type textarea "x"
type input "1.25111527836334"
type textarea "x"
type input "1.25111527836334"
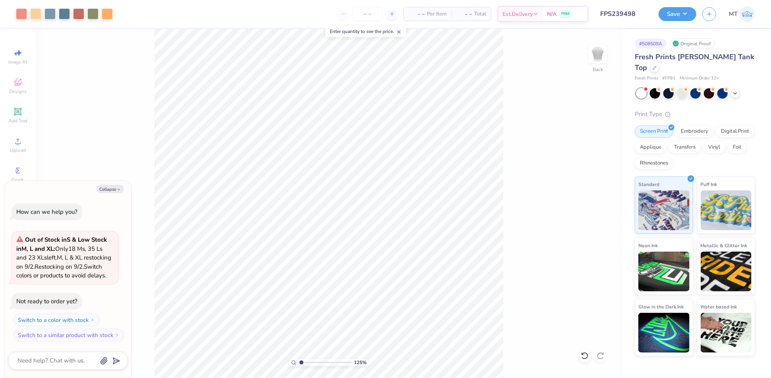
type textarea "x"
type input "2.45736129057538"
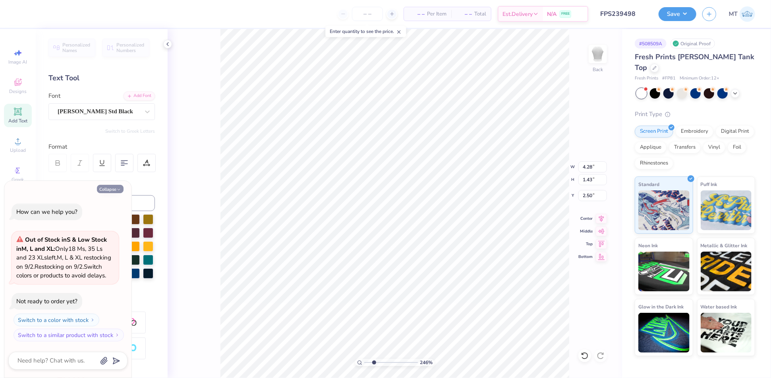
click at [113, 185] on button "Collapse" at bounding box center [110, 189] width 27 height 8
type textarea "x"
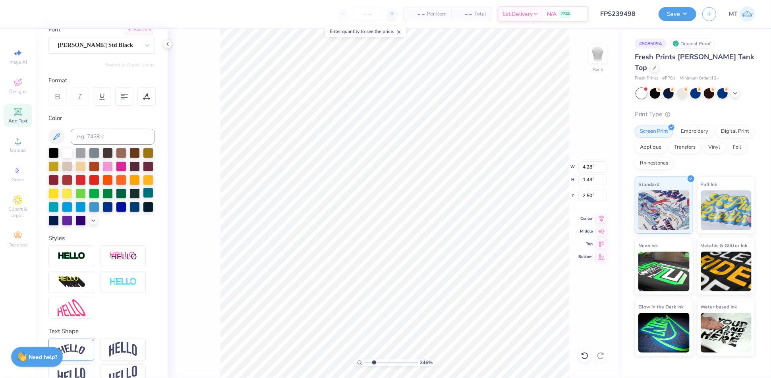
scroll to position [97, 0]
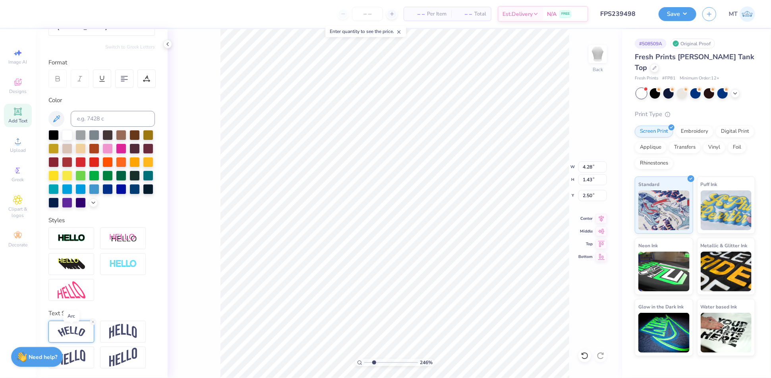
click at [82, 333] on img at bounding box center [72, 331] width 28 height 11
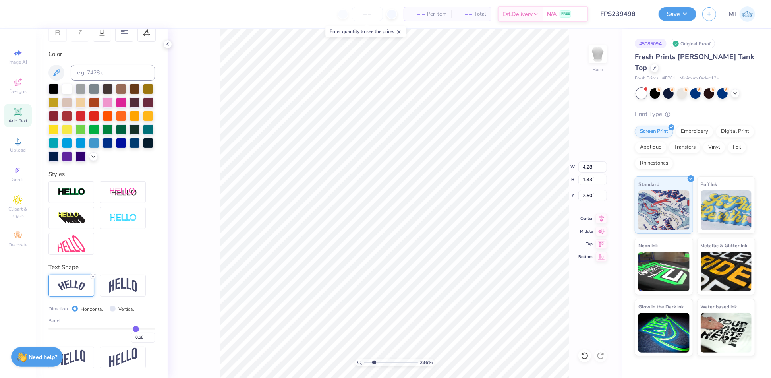
scroll to position [143, 0]
type input "0.65"
type input "0.64"
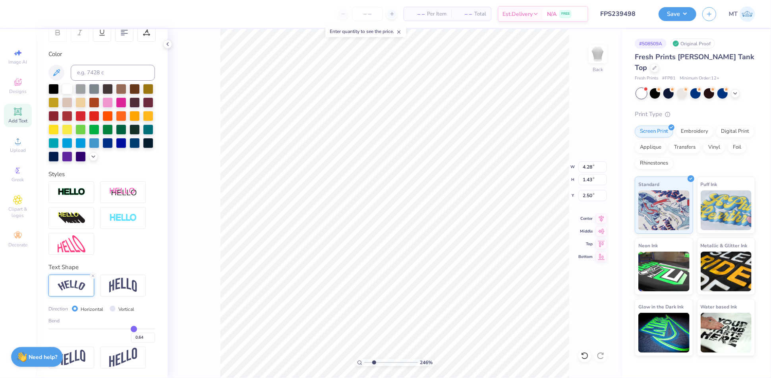
type input "0.63"
click at [126, 328] on input "range" at bounding box center [101, 328] width 107 height 1
type input "2.45736129057538"
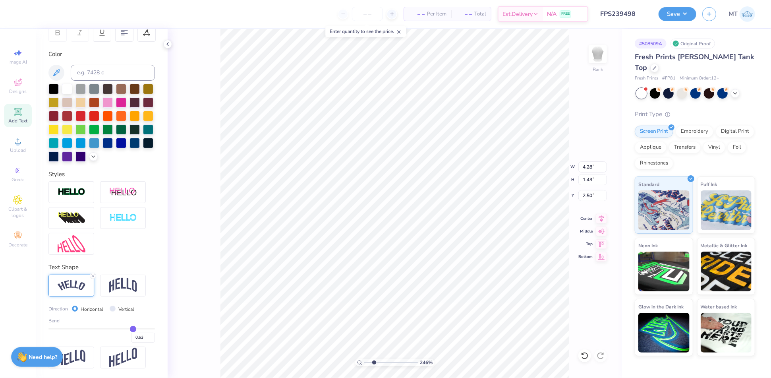
type input "4.21"
type input "1.31"
type input "2.56"
type input "0.62"
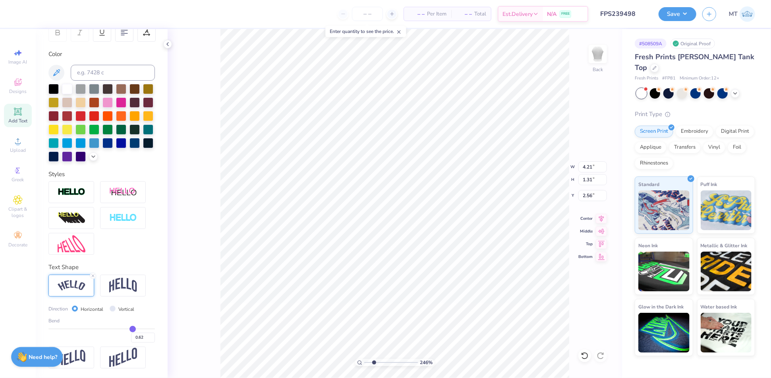
type input "0.61"
type input "2.45736129057538"
type input "0.59"
type input "0.60"
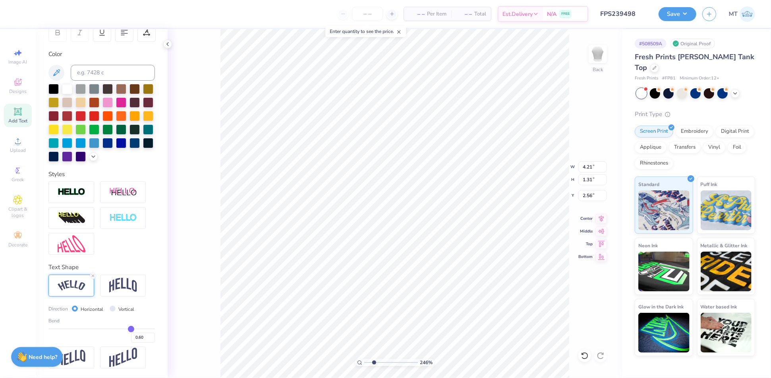
type input "2.45736129057538"
type input "0.59"
type input "2.45736129057538"
type input "4.19"
type input "1.26"
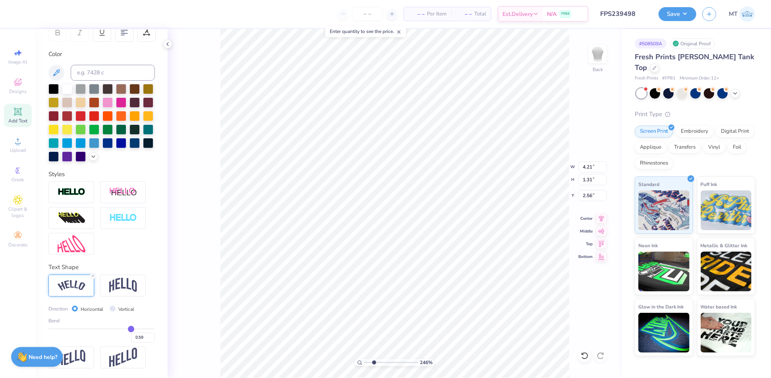
type input "2.59"
type input "2.45736129057538"
type input "0.6"
type input "2.45736129057538"
type input "4.16"
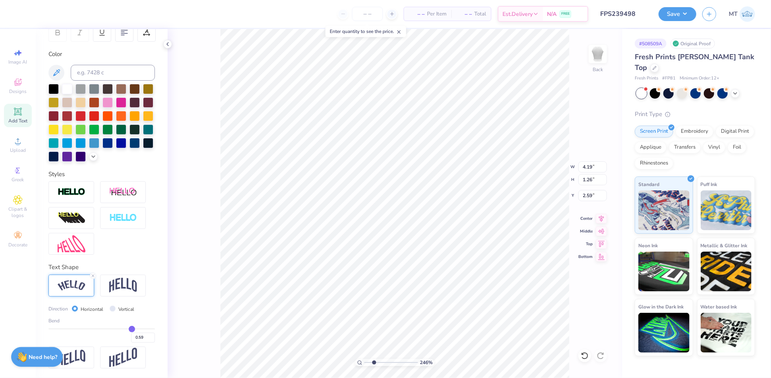
type input "1.21"
type input "2.61"
type input "0.60"
type input "0.6"
click at [126, 328] on input "range" at bounding box center [101, 328] width 107 height 1
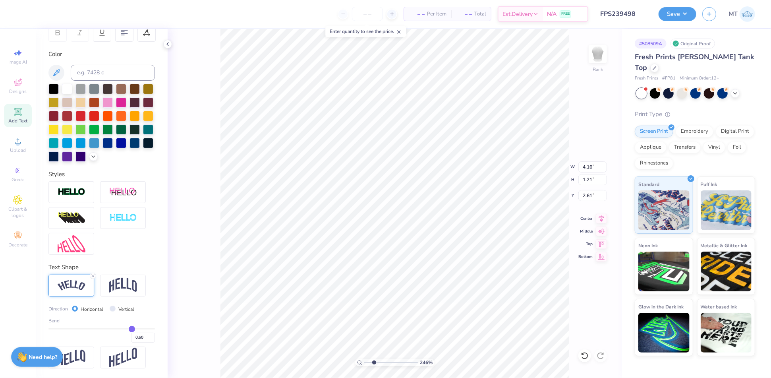
type input "2.45736129057538"
type input "4.17"
type input "1.24"
type input "2.60"
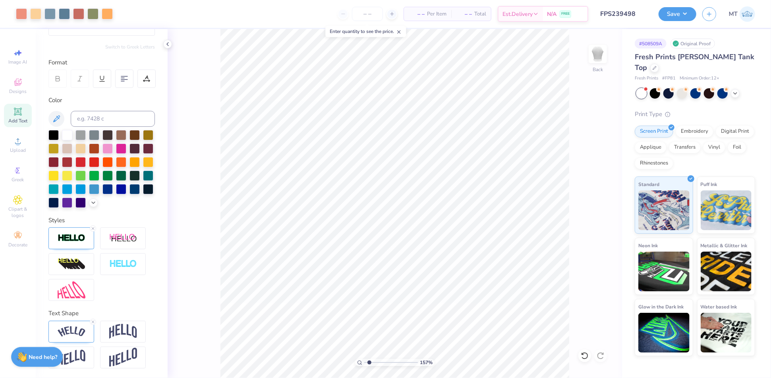
type input "1"
click at [668, 17] on button "Save" at bounding box center [678, 13] width 38 height 14
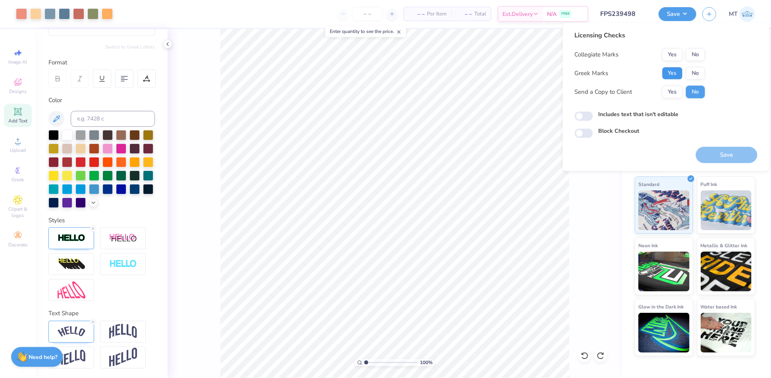
click at [679, 74] on button "Yes" at bounding box center [673, 73] width 21 height 13
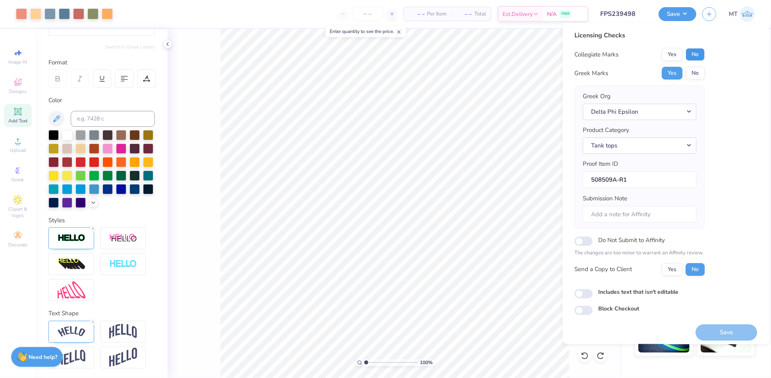
click at [693, 57] on button "No" at bounding box center [695, 54] width 19 height 13
click at [740, 330] on button "Save" at bounding box center [727, 332] width 62 height 16
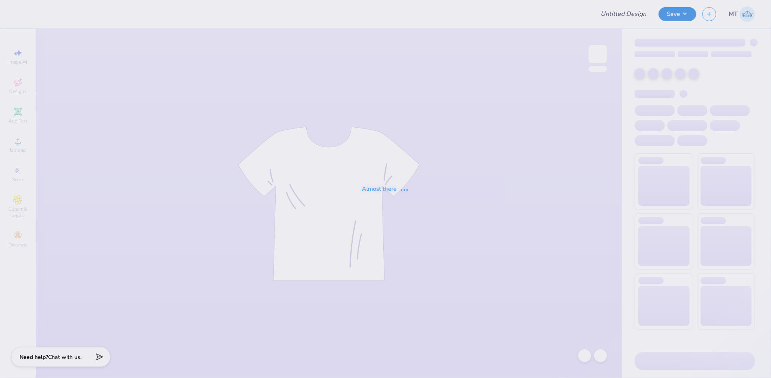
type input "FPS239499"
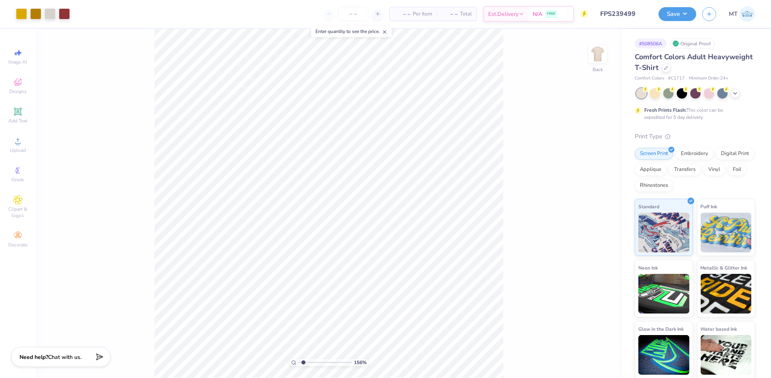
click at [308, 362] on input "range" at bounding box center [325, 362] width 54 height 7
click at [320, 362] on input "range" at bounding box center [325, 362] width 54 height 7
drag, startPoint x: 318, startPoint y: 361, endPoint x: 292, endPoint y: 360, distance: 25.8
click at [298, 360] on input "range" at bounding box center [325, 362] width 54 height 7
type input "1.42620753464192"
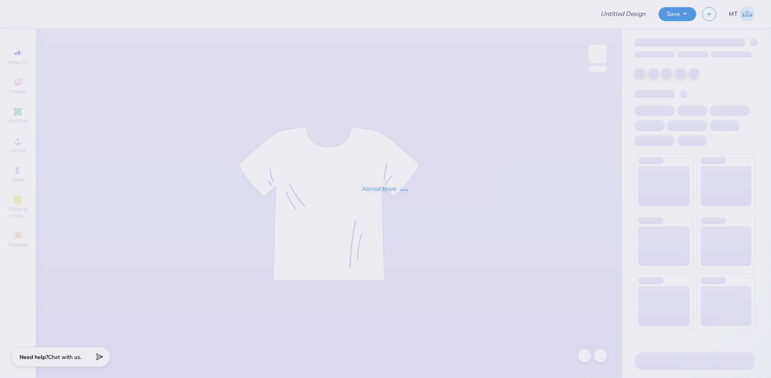
type input "FPS239500"
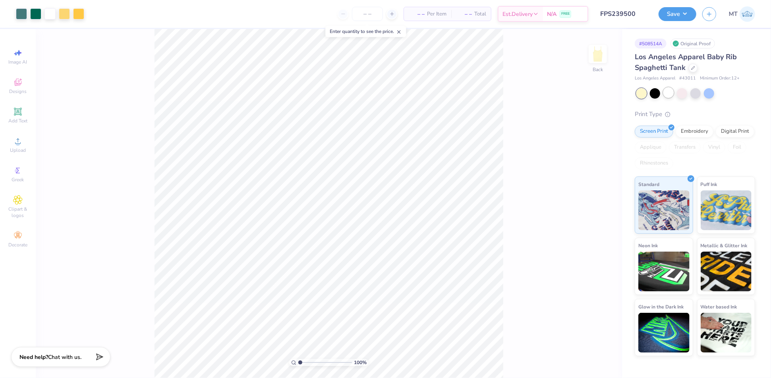
click at [667, 93] on div at bounding box center [669, 92] width 10 height 10
click at [668, 94] on div at bounding box center [669, 92] width 10 height 10
click at [643, 94] on div at bounding box center [642, 93] width 10 height 10
click at [674, 94] on div at bounding box center [669, 92] width 10 height 10
click at [684, 94] on div at bounding box center [682, 92] width 10 height 10
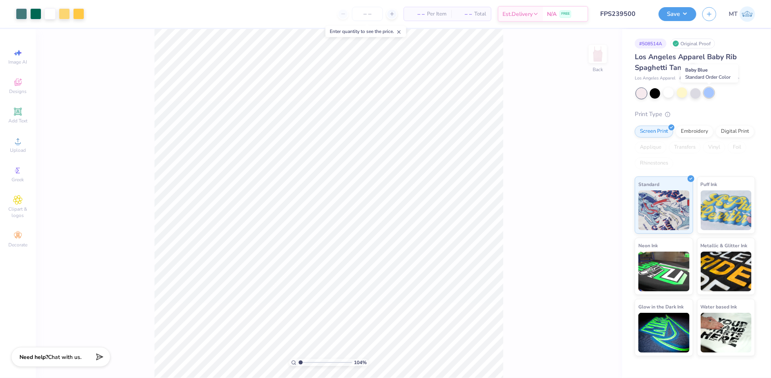
click at [711, 93] on div at bounding box center [709, 92] width 10 height 10
click at [706, 93] on div at bounding box center [709, 92] width 10 height 10
click at [669, 92] on div at bounding box center [669, 92] width 10 height 10
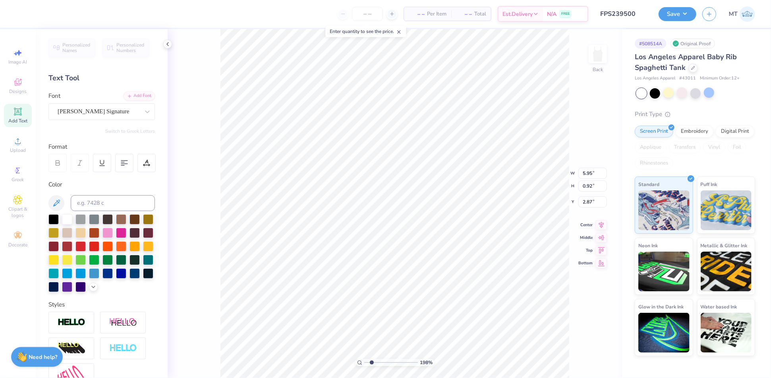
type input "1.97928975962453"
type input "5.19"
type input "1.97928975962453"
type input "2.89"
type input "0.19"
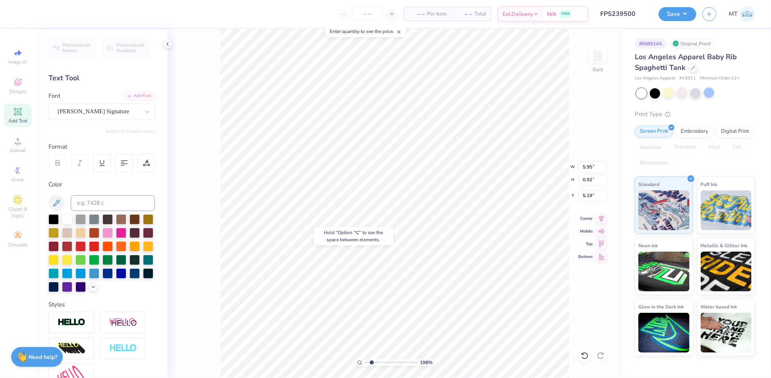
type input "3.87"
type input "1.97928975962453"
type input "3.07"
type input "1.97928975962453"
type input "2.37"
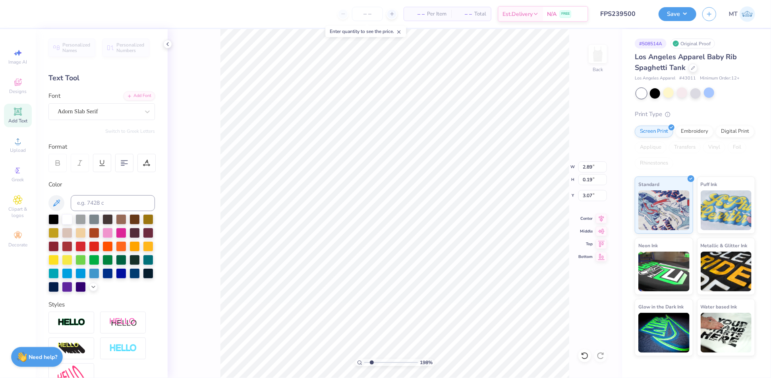
type input "0.90"
type input "4.23"
type input "1.97928975962453"
type input "3.43"
type input "1.97928975962453"
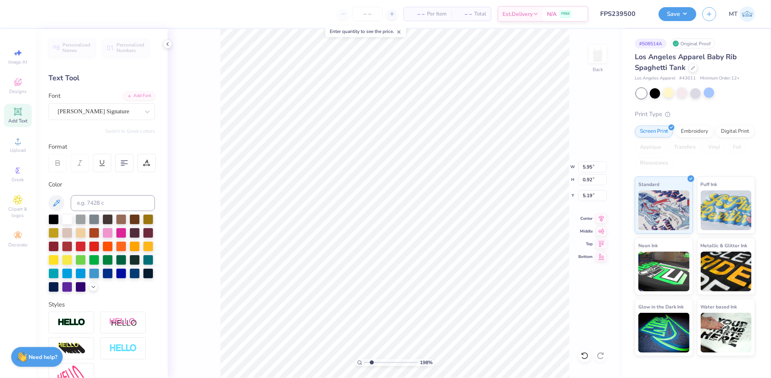
type input "1.08"
click at [146, 95] on div "Add Font" at bounding box center [139, 95] width 31 height 9
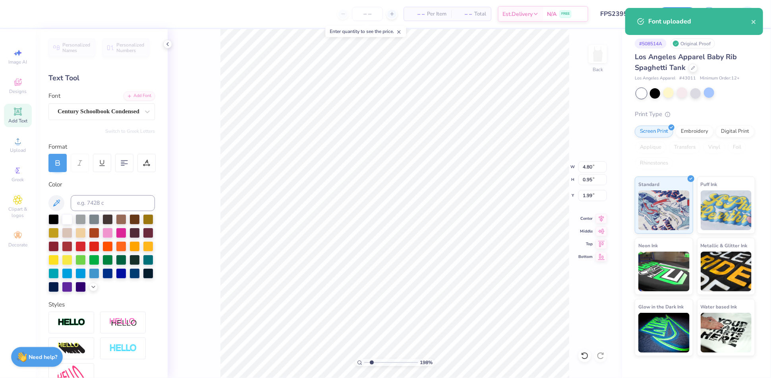
type input "1.97928975962453"
type input "2.39"
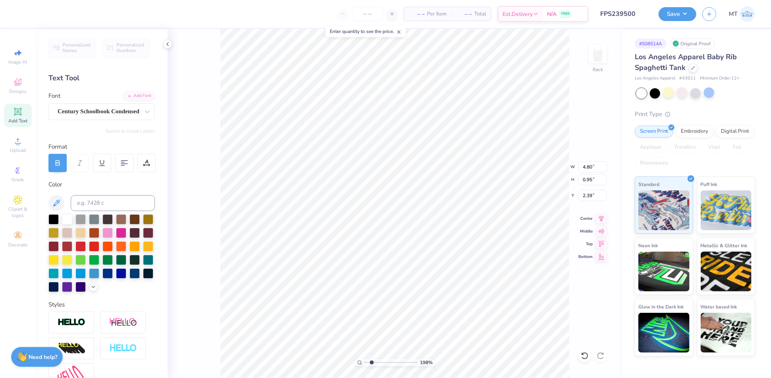
type input "1.97928975962453"
type input "6.55"
type input "1.29"
type input "2.04"
type input "1.97928975962453"
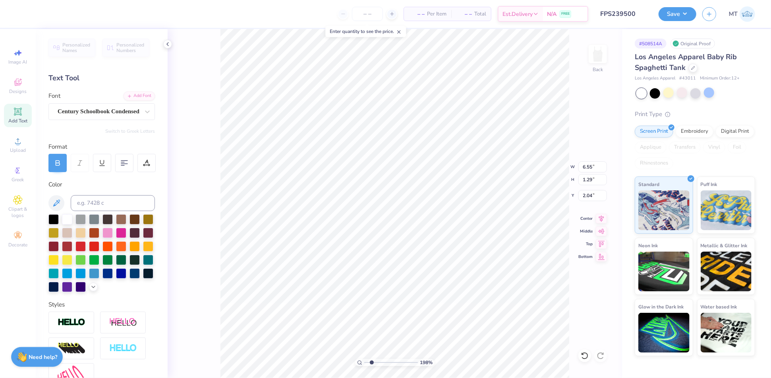
type input "1.83"
type input "2.53"
click at [374, 365] on input "range" at bounding box center [391, 362] width 54 height 7
click at [151, 108] on div at bounding box center [147, 112] width 14 height 14
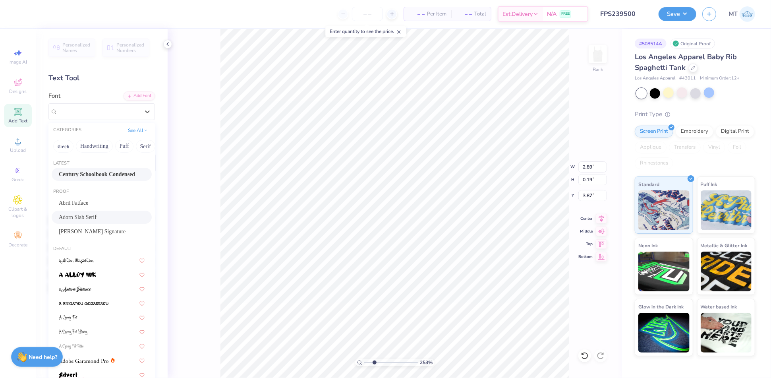
click at [103, 169] on div "Century Schoolbook Condensed" at bounding box center [102, 174] width 100 height 13
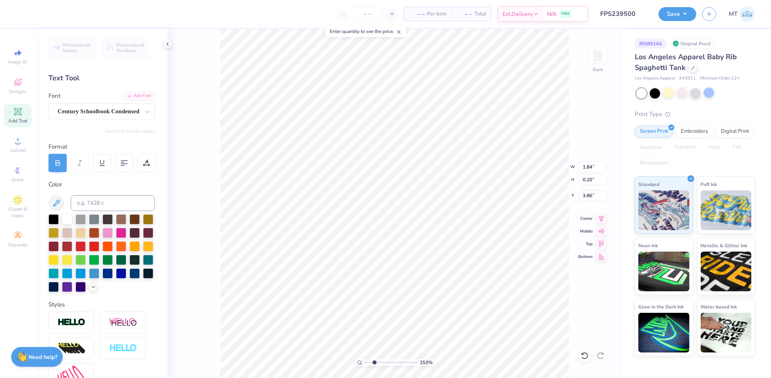
type input "1.84"
type input "0.20"
type input "3.86"
type input "1.46"
type input "2.59"
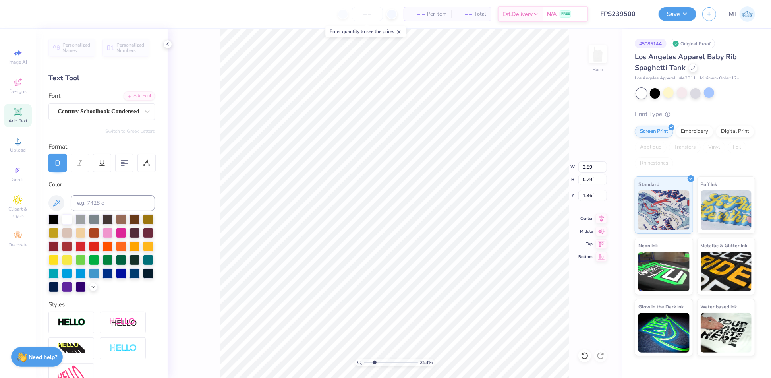
type input "0.29"
type input "1.38"
type input "2.37"
type input "0.90"
type input "3.80"
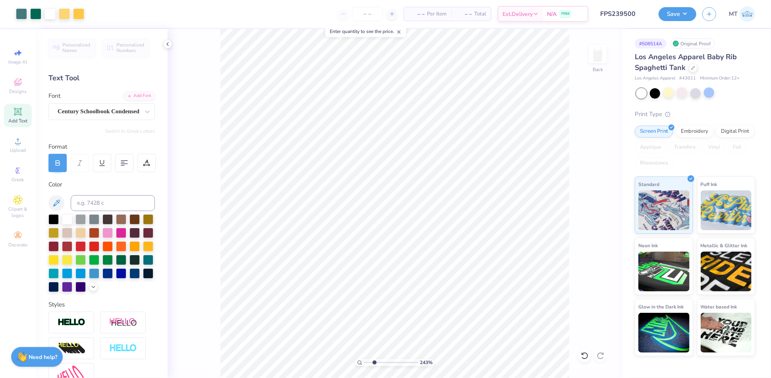
type input "2.49"
click at [374, 362] on input "range" at bounding box center [391, 362] width 54 height 7
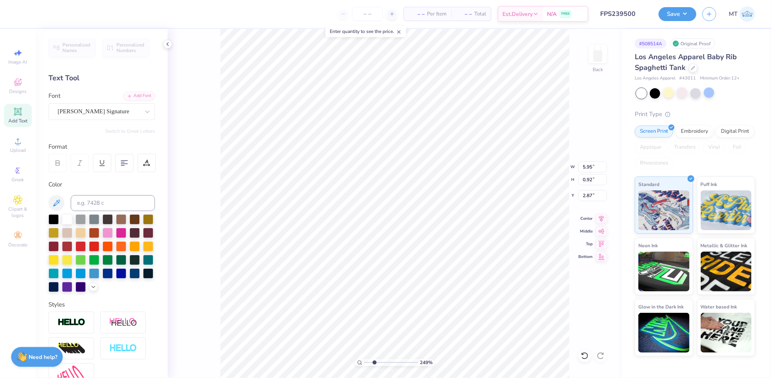
type input "2.97"
type input "2.96"
type input "0.33"
type input "1.36"
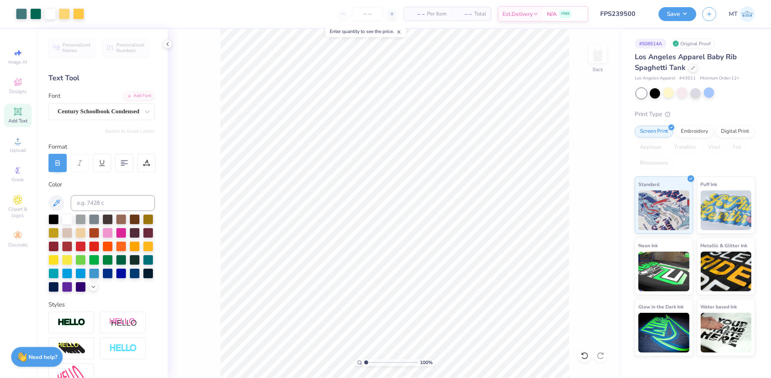
drag, startPoint x: 375, startPoint y: 363, endPoint x: 365, endPoint y: 359, distance: 10.2
type input "1"
click at [365, 359] on input "range" at bounding box center [391, 362] width 54 height 7
click at [589, 168] on input "6.55" at bounding box center [593, 166] width 29 height 11
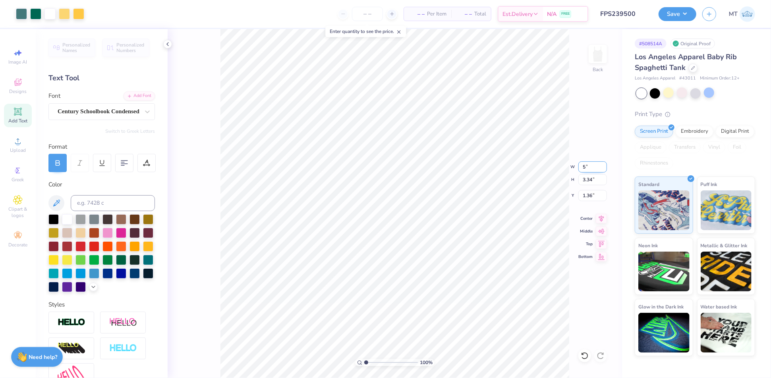
type input "5.00"
type input "2.55"
type input "1.86"
type input "2.57"
click at [375, 362] on input "range" at bounding box center [391, 362] width 54 height 7
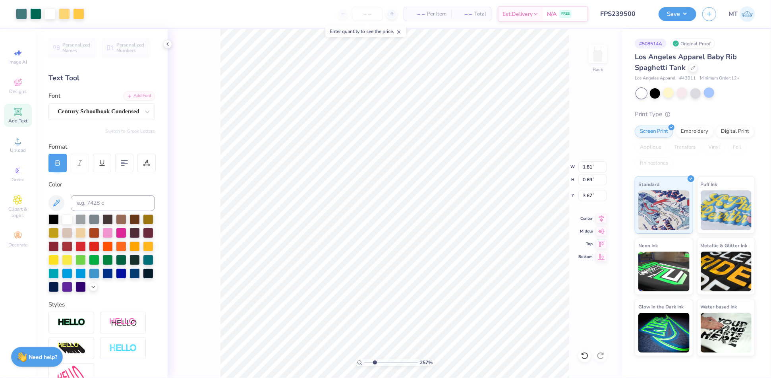
type input "3.67"
type input "2.88"
drag, startPoint x: 372, startPoint y: 362, endPoint x: 376, endPoint y: 365, distance: 4.6
click at [376, 365] on input "range" at bounding box center [391, 362] width 54 height 7
click at [146, 166] on icon at bounding box center [146, 162] width 7 height 7
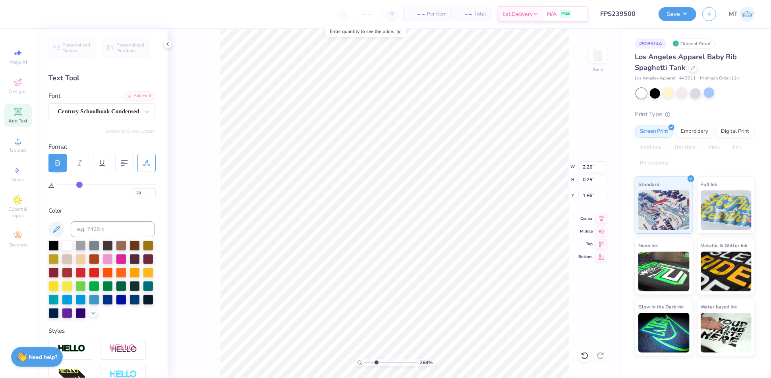
type input "21"
type input "22"
type input "23"
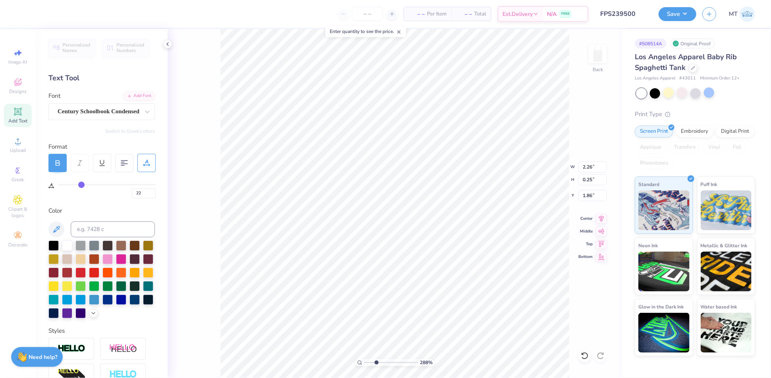
type input "23"
type input "24"
type input "25"
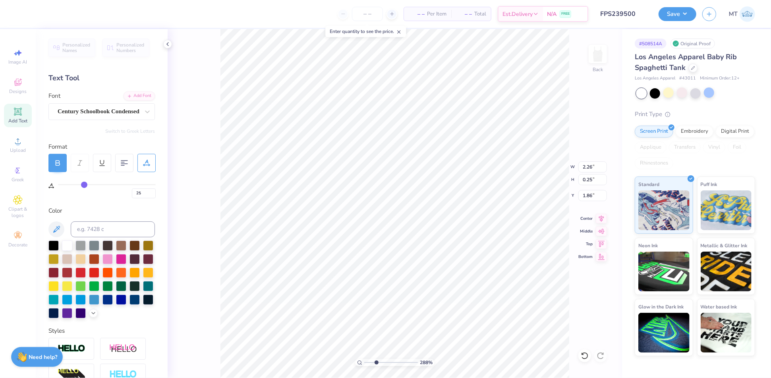
type input "26"
type input "27"
type input "28"
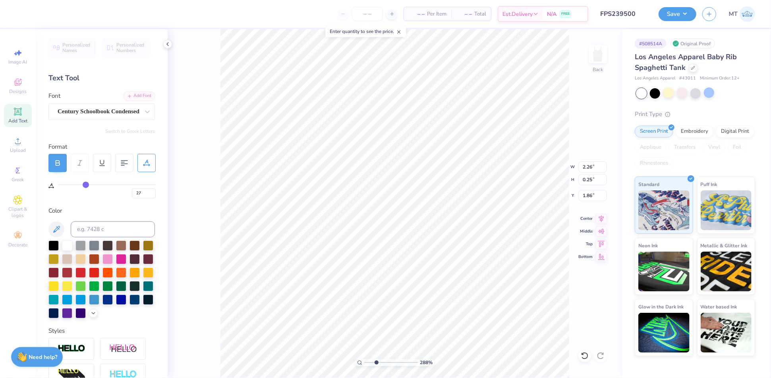
type input "28"
type input "29"
type input "30"
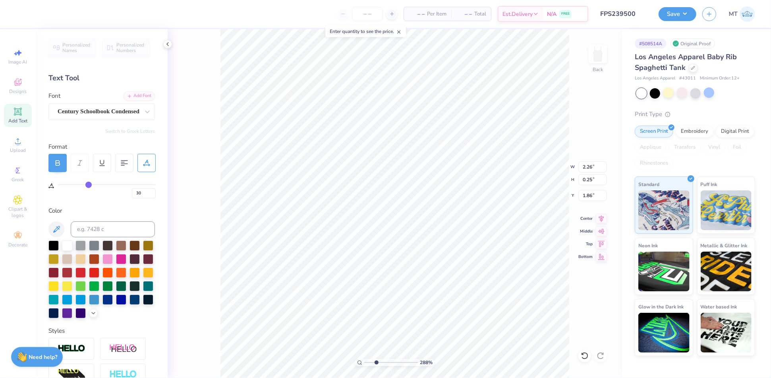
type input "31"
drag, startPoint x: 80, startPoint y: 182, endPoint x: 89, endPoint y: 184, distance: 8.9
type input "31"
click at [89, 184] on input "range" at bounding box center [107, 184] width 98 height 1
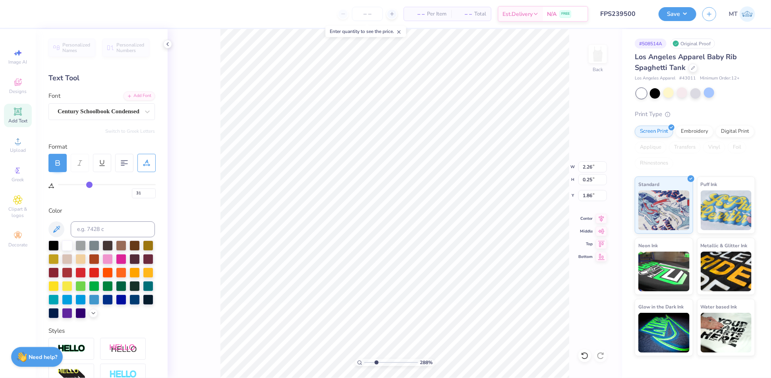
type input "2.67"
type input "30"
click at [154, 194] on input "30" at bounding box center [144, 193] width 24 height 10
type input "30"
type input "1.86"
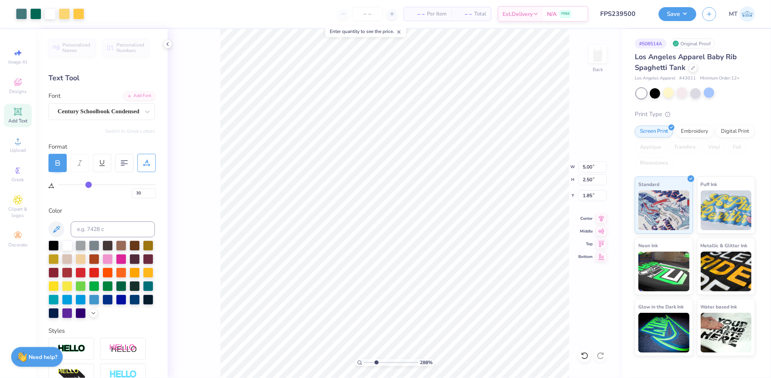
type input "1.85"
drag, startPoint x: 376, startPoint y: 362, endPoint x: 353, endPoint y: 351, distance: 25.4
type input "1"
click at [364, 359] on input "range" at bounding box center [391, 362] width 54 height 7
click at [588, 193] on input "1.92" at bounding box center [593, 195] width 29 height 11
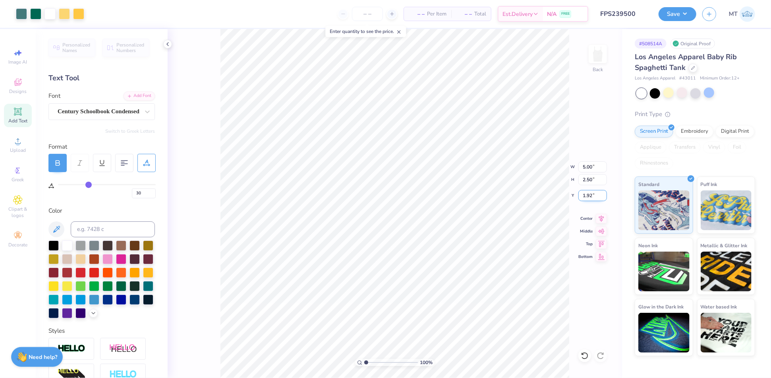
click at [588, 193] on input "1.92" at bounding box center [593, 195] width 29 height 11
type input "2.00"
click at [669, 93] on div at bounding box center [669, 92] width 10 height 10
click at [670, 94] on div at bounding box center [669, 92] width 10 height 10
click at [375, 363] on input "range" at bounding box center [391, 362] width 54 height 7
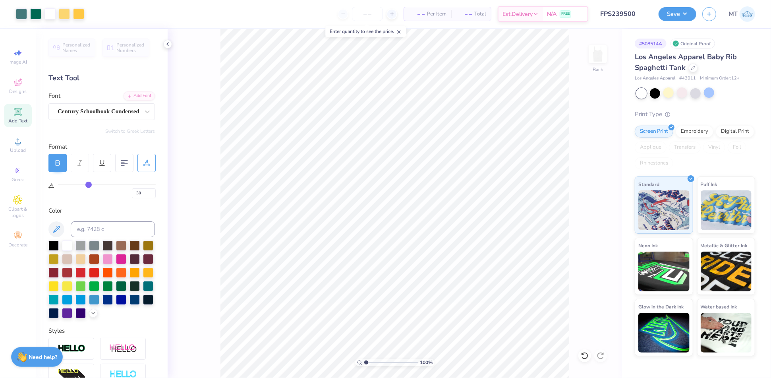
drag, startPoint x: 375, startPoint y: 363, endPoint x: 360, endPoint y: 361, distance: 15.6
type input "1"
click at [364, 361] on input "range" at bounding box center [391, 362] width 54 height 7
click at [136, 116] on div "Century Schoolbook Condensed" at bounding box center [98, 111] width 83 height 12
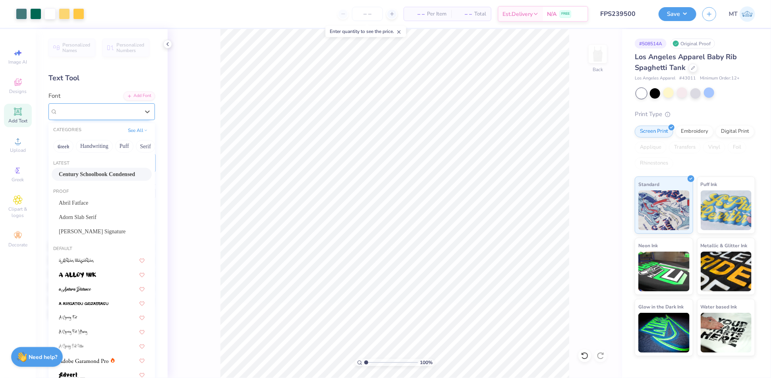
click at [104, 114] on div "Century Schoolbook Condensed" at bounding box center [98, 111] width 83 height 12
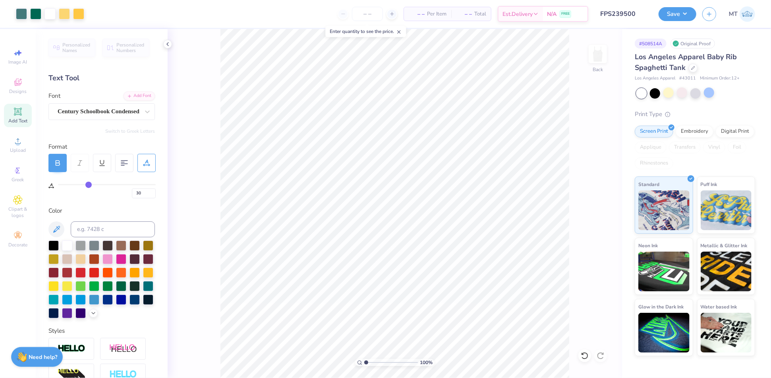
click at [576, 298] on div "100 % Back" at bounding box center [395, 203] width 455 height 349
click at [686, 14] on button "Save" at bounding box center [678, 13] width 38 height 14
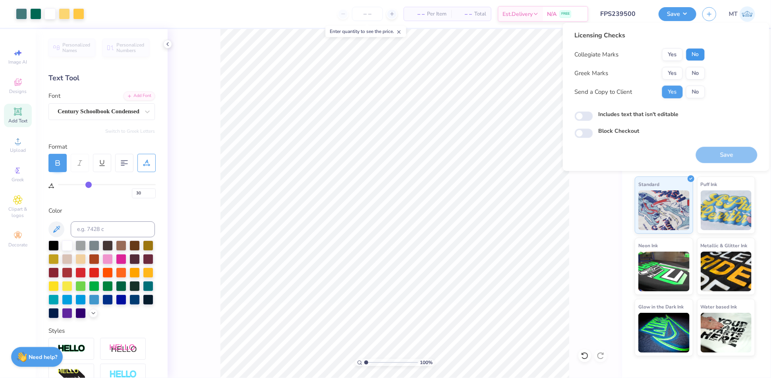
click at [699, 50] on button "No" at bounding box center [695, 54] width 19 height 13
click at [672, 77] on button "Yes" at bounding box center [673, 73] width 21 height 13
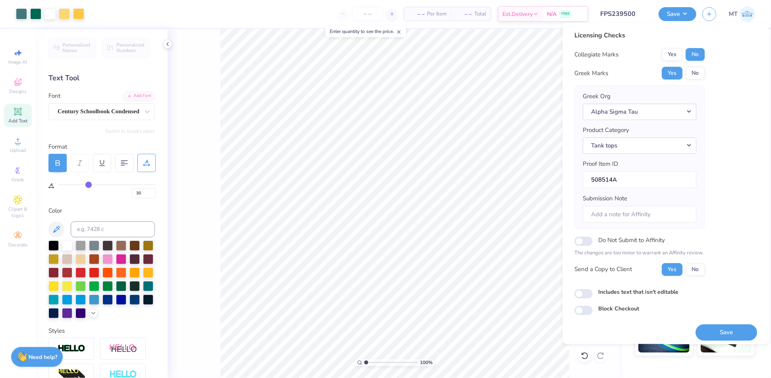
drag, startPoint x: 728, startPoint y: 333, endPoint x: 657, endPoint y: 196, distance: 154.3
click at [728, 333] on button "Save" at bounding box center [727, 332] width 62 height 16
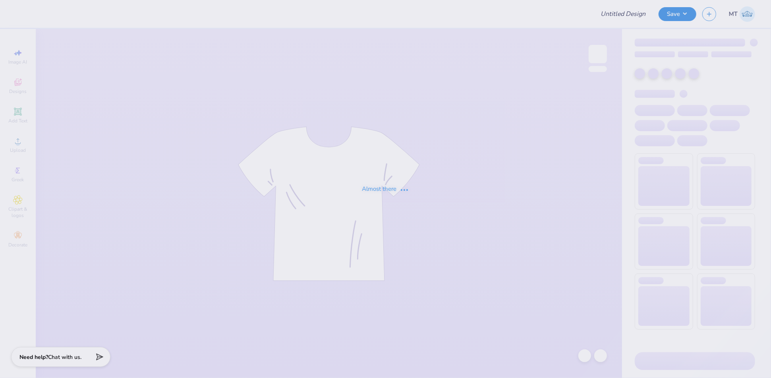
type input "FPS239501"
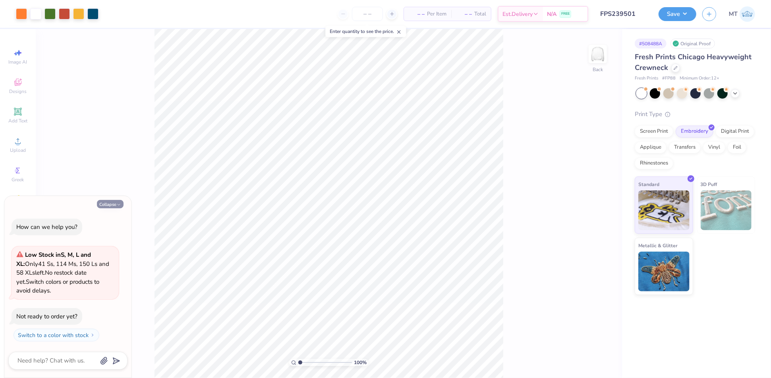
click at [106, 203] on button "Collapse" at bounding box center [110, 204] width 27 height 8
type textarea "x"
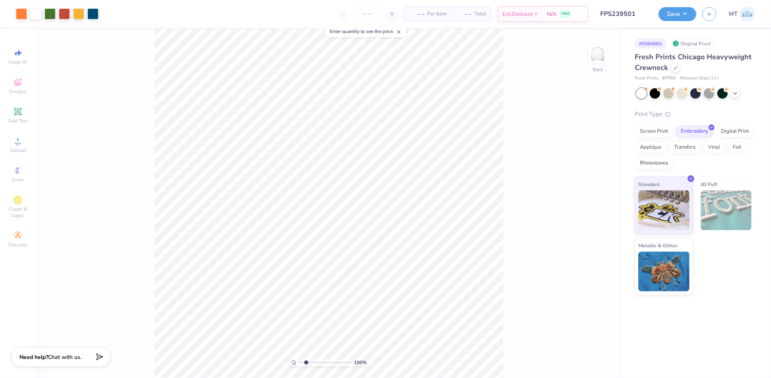
click at [306, 362] on input "range" at bounding box center [325, 362] width 54 height 7
type input "1"
drag, startPoint x: 306, startPoint y: 362, endPoint x: 296, endPoint y: 360, distance: 10.1
click at [296, 360] on div "100 %" at bounding box center [328, 362] width 79 height 7
click at [588, 201] on input "1.50" at bounding box center [593, 201] width 29 height 11
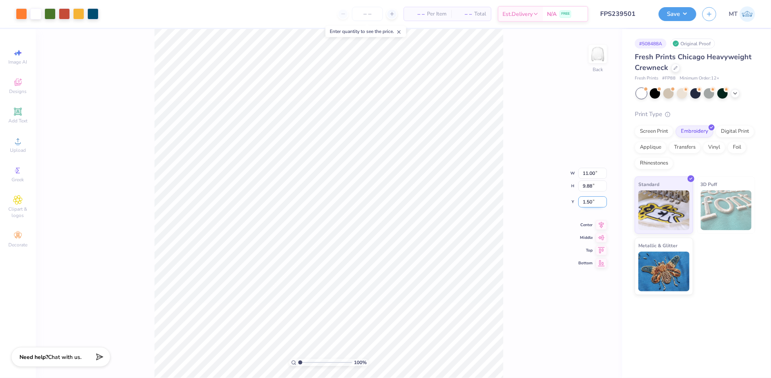
click at [588, 201] on input "1.50" at bounding box center [593, 201] width 29 height 11
type input "2.00"
click at [588, 166] on input "11.00" at bounding box center [593, 166] width 29 height 11
type input "10.00"
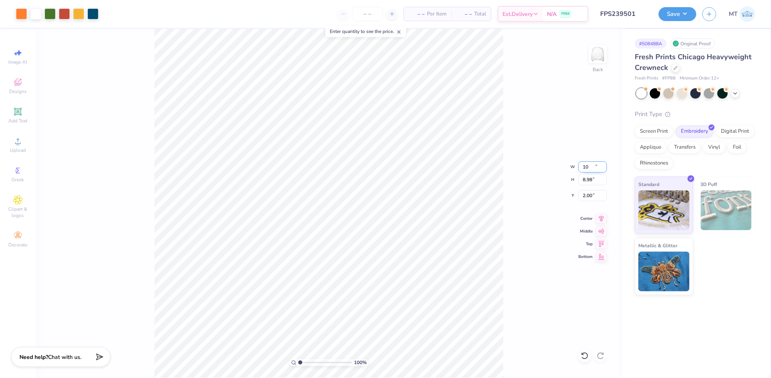
type input "8.98"
click at [589, 195] on input "2.45" at bounding box center [593, 195] width 29 height 11
type input "2.00"
click at [531, 171] on div "100 % Back W 10.00 10.00 " H 8.98 8.98 " Y 2.00 2.00 " Center Middle Top Bottom" at bounding box center [329, 203] width 587 height 349
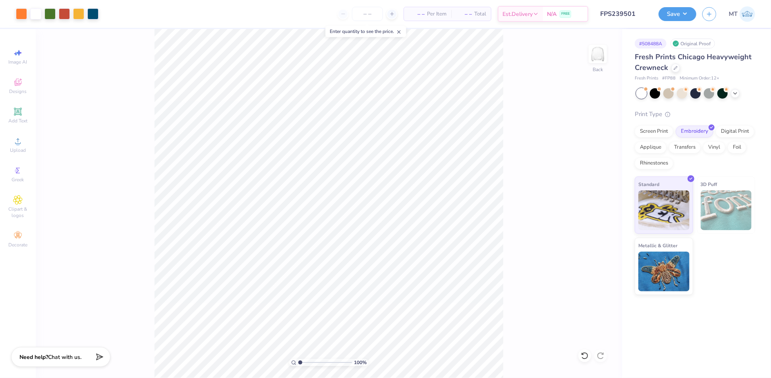
drag, startPoint x: 301, startPoint y: 362, endPoint x: 296, endPoint y: 361, distance: 4.8
click at [298, 361] on input "range" at bounding box center [325, 362] width 54 height 7
click at [310, 361] on input "range" at bounding box center [325, 362] width 54 height 7
drag, startPoint x: 311, startPoint y: 361, endPoint x: 278, endPoint y: 360, distance: 33.4
click at [298, 360] on input "range" at bounding box center [325, 362] width 54 height 7
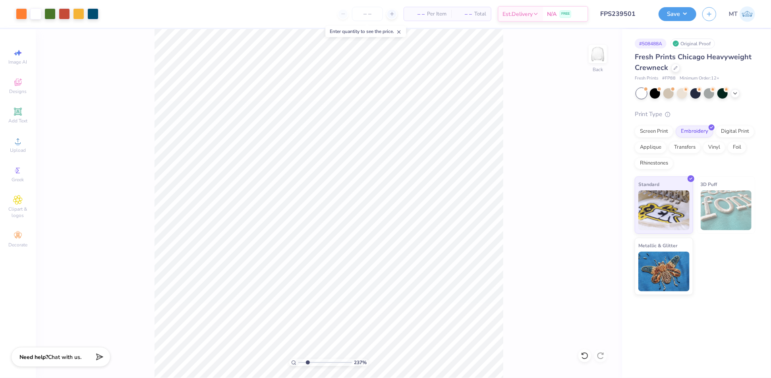
click at [308, 362] on input "range" at bounding box center [325, 362] width 54 height 7
drag, startPoint x: 308, startPoint y: 362, endPoint x: 296, endPoint y: 359, distance: 12.5
type input "1"
click at [298, 360] on input "range" at bounding box center [325, 362] width 54 height 7
click at [674, 13] on button "Save" at bounding box center [678, 13] width 38 height 14
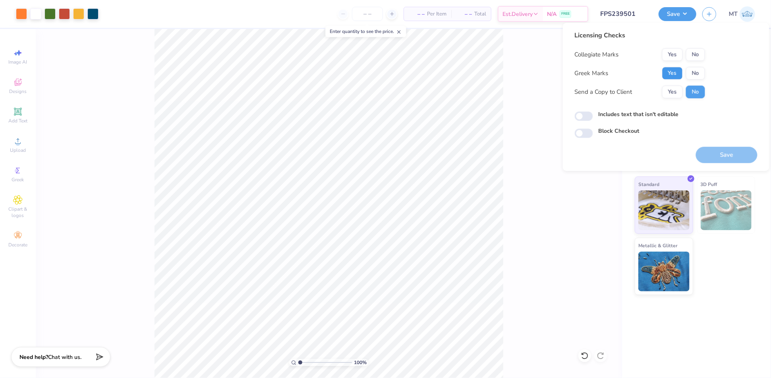
click at [668, 72] on button "Yes" at bounding box center [673, 73] width 21 height 13
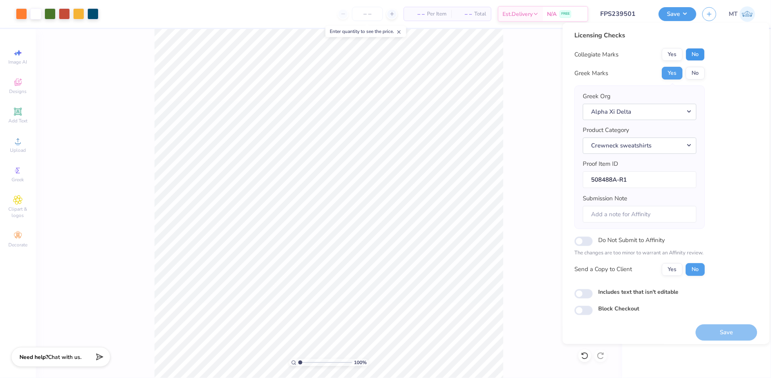
click at [698, 54] on button "No" at bounding box center [695, 54] width 19 height 13
click at [715, 331] on button "Save" at bounding box center [727, 332] width 62 height 16
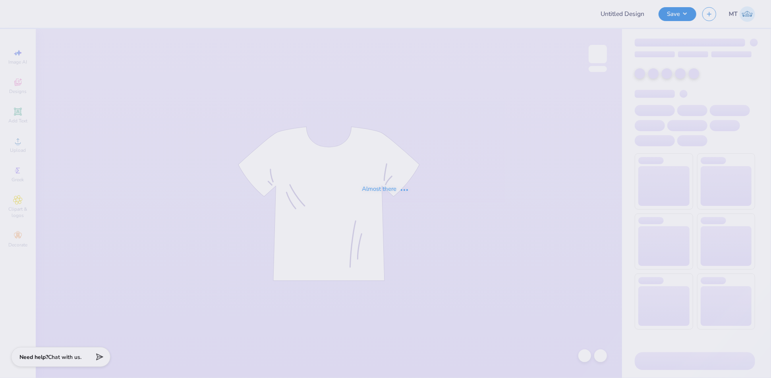
type input "FPS239502"
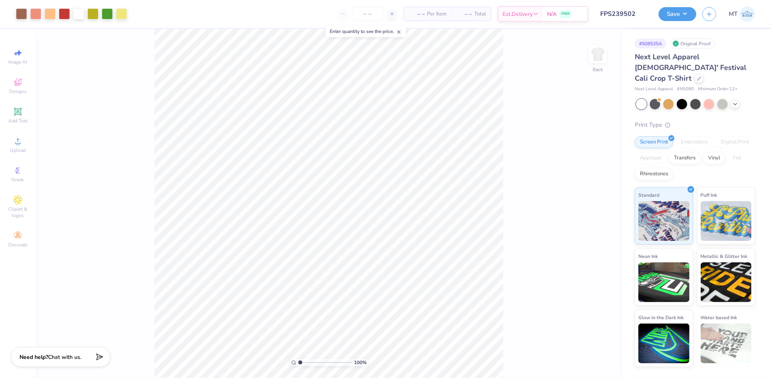
click at [308, 362] on input "range" at bounding box center [325, 362] width 54 height 7
type input "2.06"
click at [306, 362] on input "range" at bounding box center [325, 362] width 54 height 7
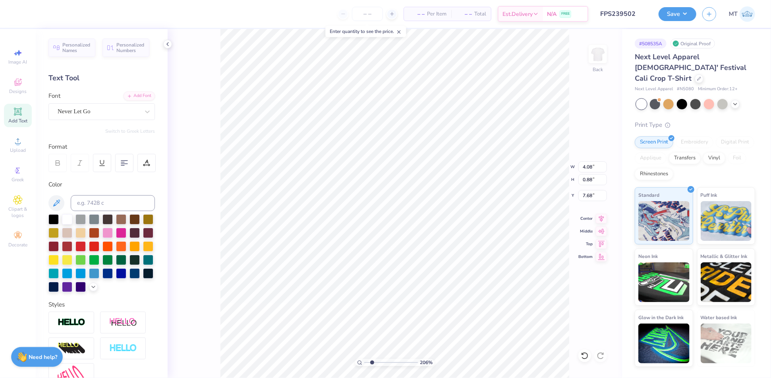
type input "4.08"
type input "0.88"
type input "7.68"
type input "3.15"
type input "0.68"
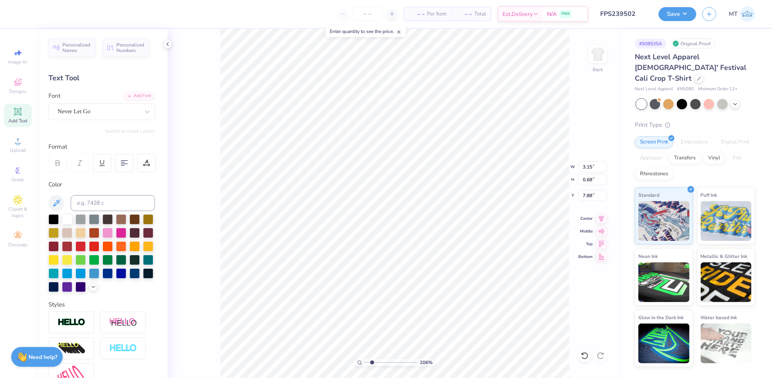
type input "7.14"
drag, startPoint x: 372, startPoint y: 362, endPoint x: 361, endPoint y: 362, distance: 10.7
type input "1"
click at [364, 362] on input "range" at bounding box center [391, 362] width 54 height 7
click at [589, 164] on input "10.00" at bounding box center [593, 166] width 29 height 11
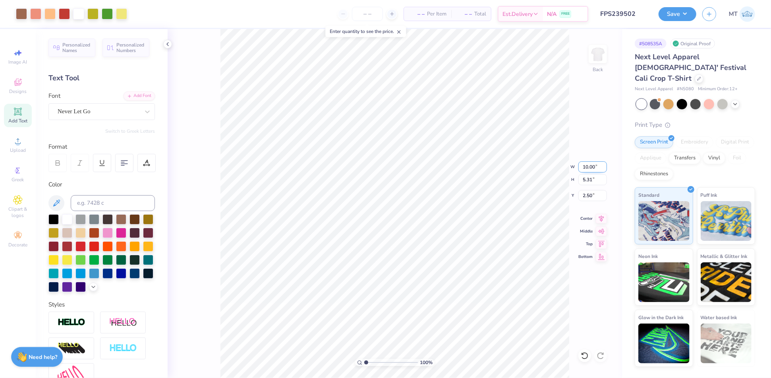
click at [589, 164] on input "10.00" at bounding box center [593, 166] width 29 height 11
type input "7.00"
type input "3.72"
type input "3.30"
click at [377, 362] on input "range" at bounding box center [391, 362] width 54 height 7
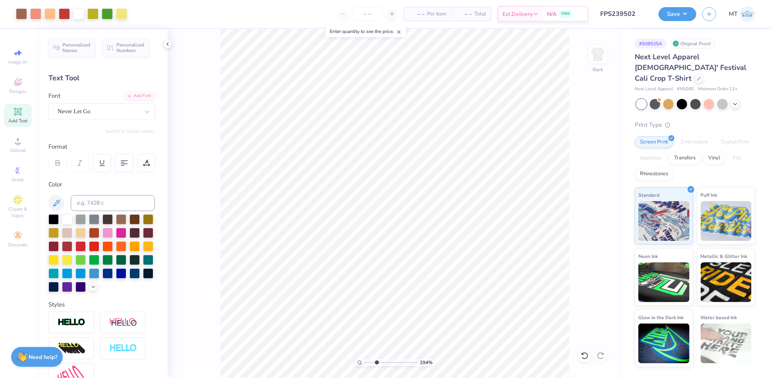
type input "4.65"
click at [386, 362] on input "range" at bounding box center [391, 362] width 54 height 7
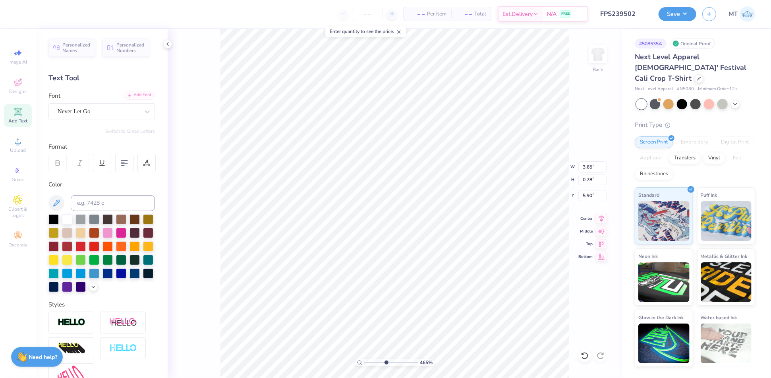
click at [139, 97] on div "Add Font" at bounding box center [139, 95] width 31 height 9
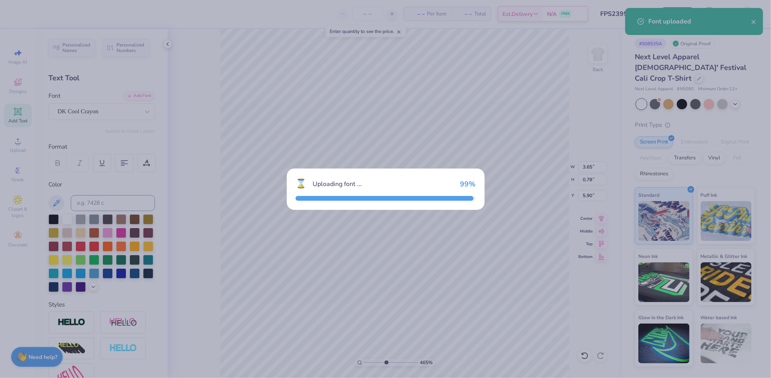
type input "4.86"
type input "0.69"
type input "5.95"
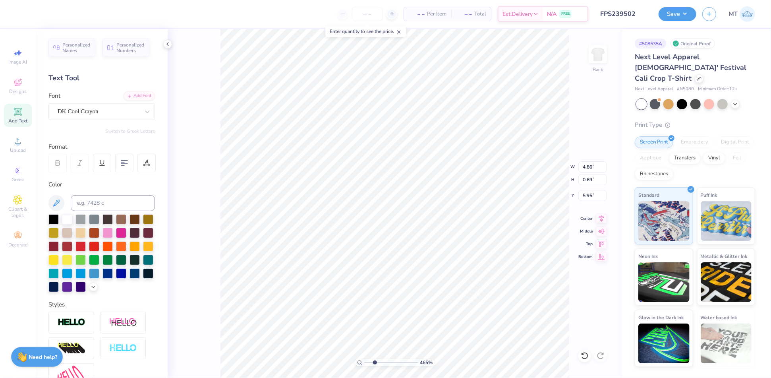
click at [375, 362] on input "range" at bounding box center [391, 362] width 54 height 7
type input "1.62"
click at [370, 362] on input "range" at bounding box center [391, 362] width 54 height 7
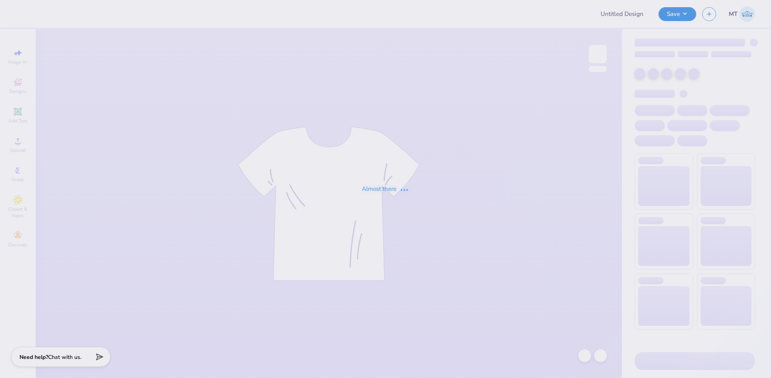
type input "FPS239504"
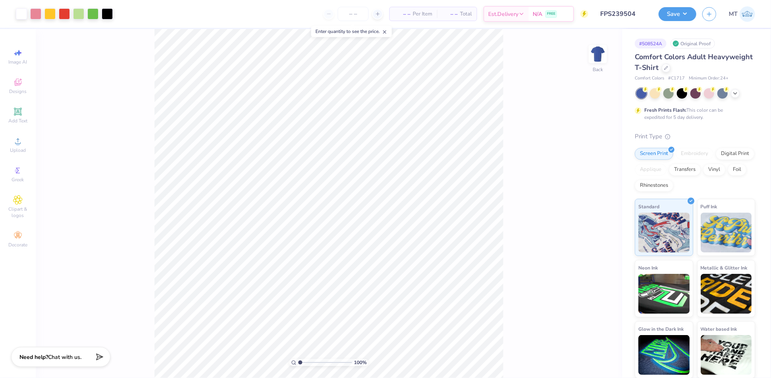
click at [308, 362] on input "range" at bounding box center [325, 362] width 54 height 7
click at [320, 362] on input "range" at bounding box center [325, 362] width 54 height 7
click at [330, 362] on input "range" at bounding box center [325, 362] width 54 height 7
click at [338, 362] on input "range" at bounding box center [325, 362] width 54 height 7
drag, startPoint x: 337, startPoint y: 362, endPoint x: 297, endPoint y: 361, distance: 39.4
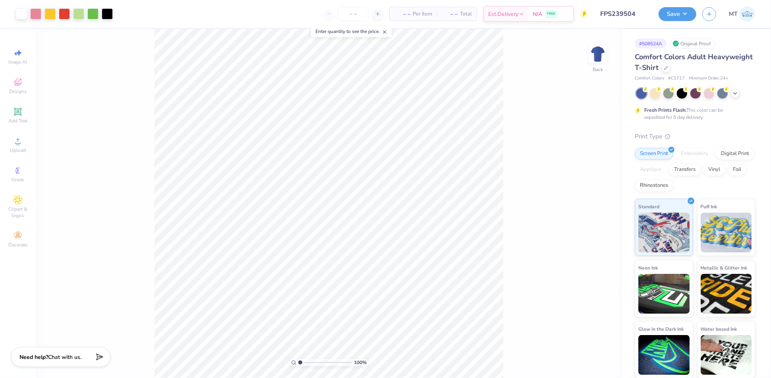
click at [298, 361] on input "range" at bounding box center [325, 362] width 54 height 7
click at [310, 362] on input "range" at bounding box center [325, 362] width 54 height 7
type input "1.6"
click at [304, 360] on input "range" at bounding box center [325, 362] width 54 height 7
click at [403, 292] on li "Send to Back" at bounding box center [408, 298] width 62 height 15
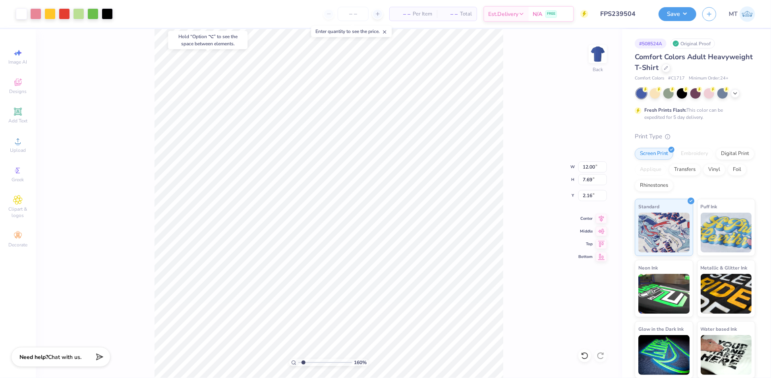
type input "3.00"
click at [397, 292] on li "Ungroup" at bounding box center [402, 292] width 62 height 15
type input "3.00"
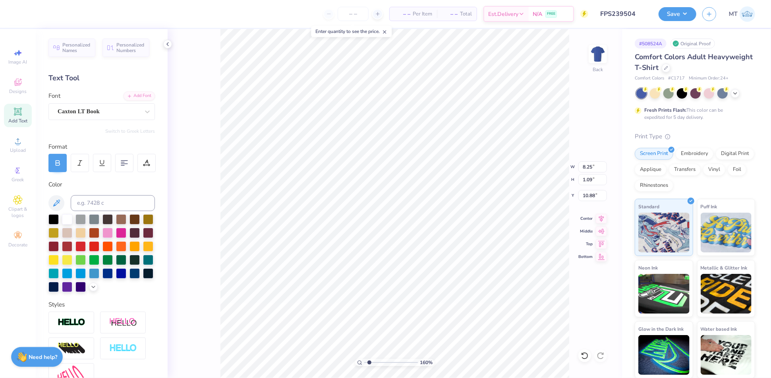
scroll to position [0, 1]
type textarea "PARENT"
type textarea "PARENT'S WEEKEND"
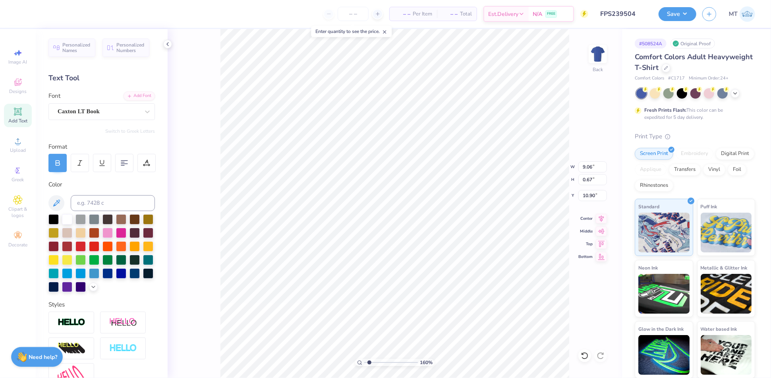
type input "9.06"
type input "0.67"
type input "10.88"
type input "7.75"
type input "0.57"
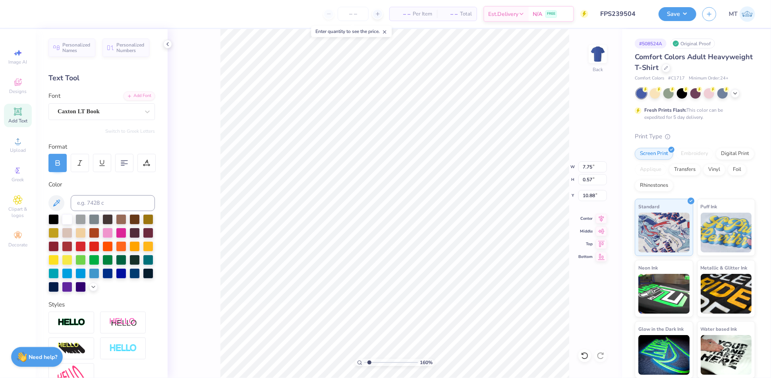
type input "10.92"
type input "3.65"
type textarea "CHI OMEGA"
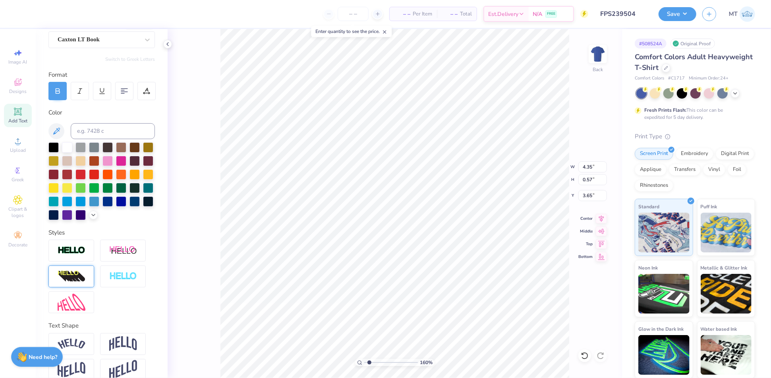
scroll to position [77, 0]
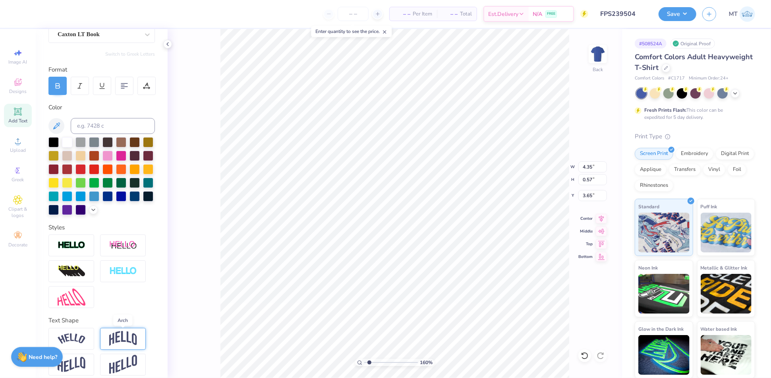
click at [117, 342] on img at bounding box center [123, 338] width 28 height 15
type input "1.42"
type input "3.23"
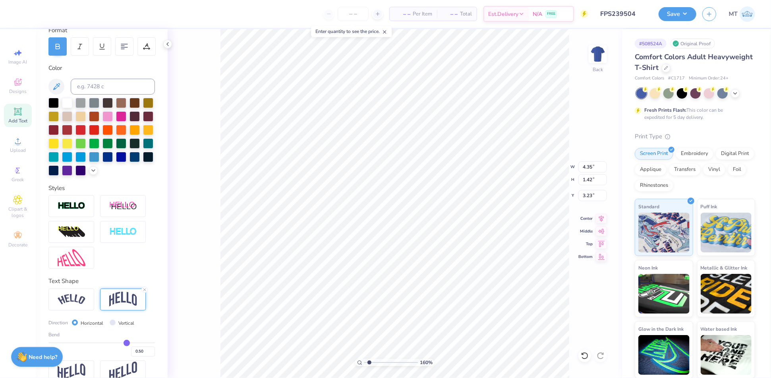
scroll to position [130, 0]
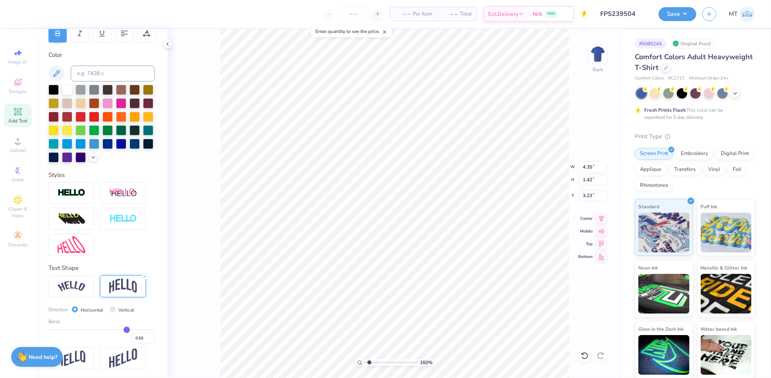
type input "0.49"
type input "0.48"
type input "0.47"
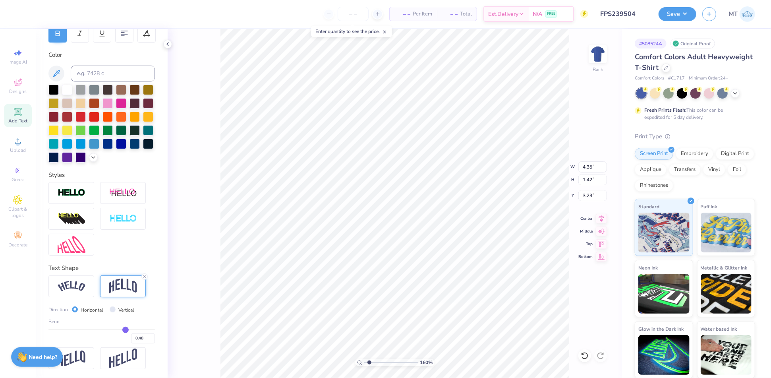
type input "0.47"
type input "0.46"
type input "0.44"
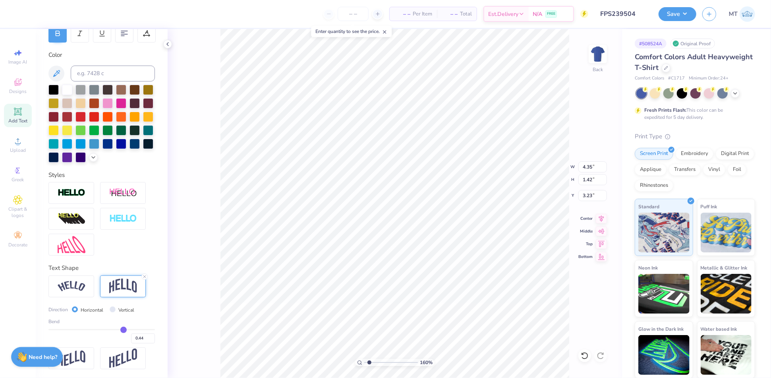
type input "0.43"
type input "0.41"
type input "0.4"
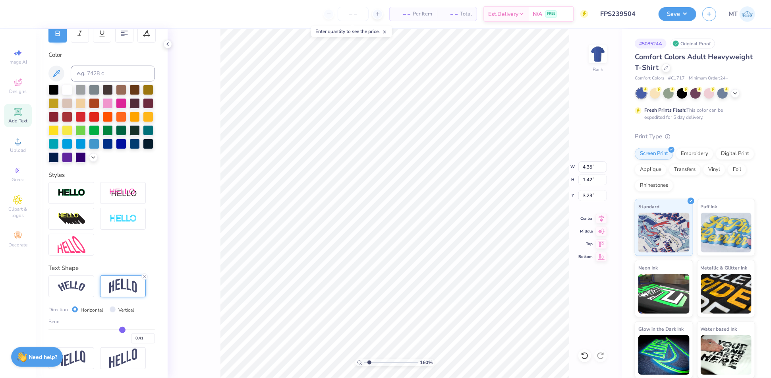
type input "0.40"
type input "0.38"
type input "0.37"
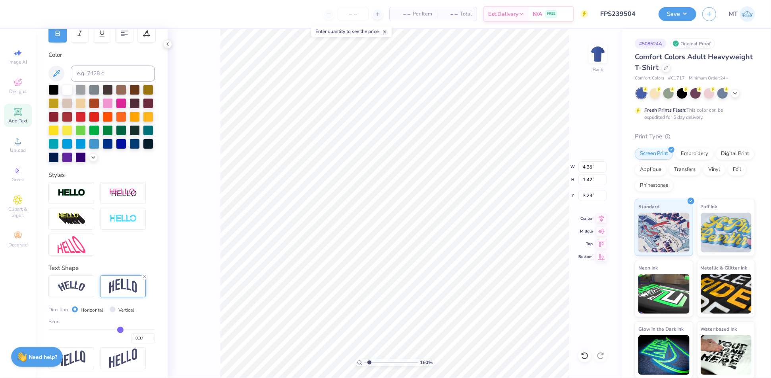
type input "0.35"
type input "0.34"
type input "0.33"
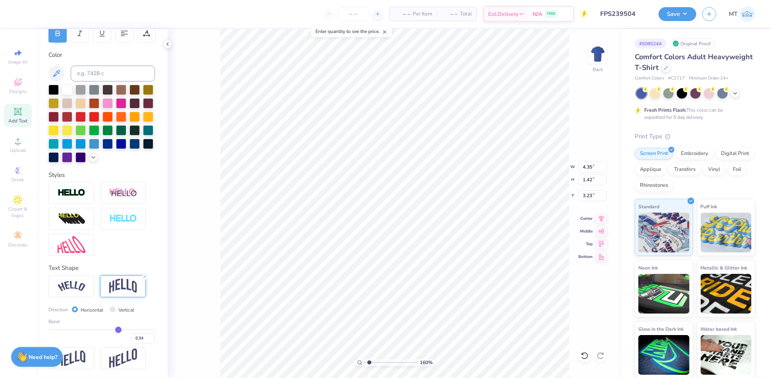
type input "0.33"
type input "0.32"
type input "0.31"
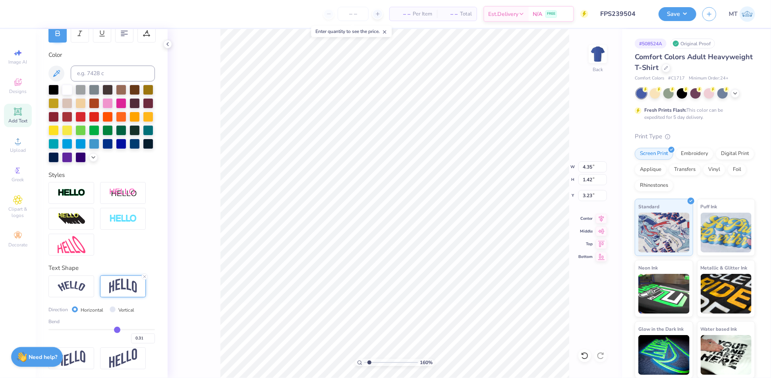
type input "0.3"
type input "0.30"
type input "0.29"
type input "0.28"
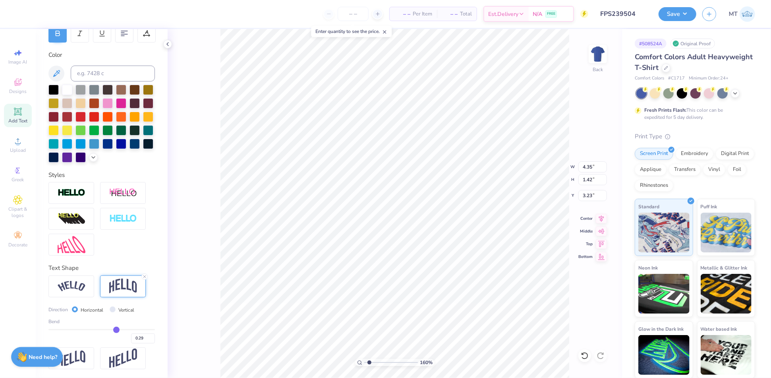
type input "0.28"
type input "0.27"
type input "0.26"
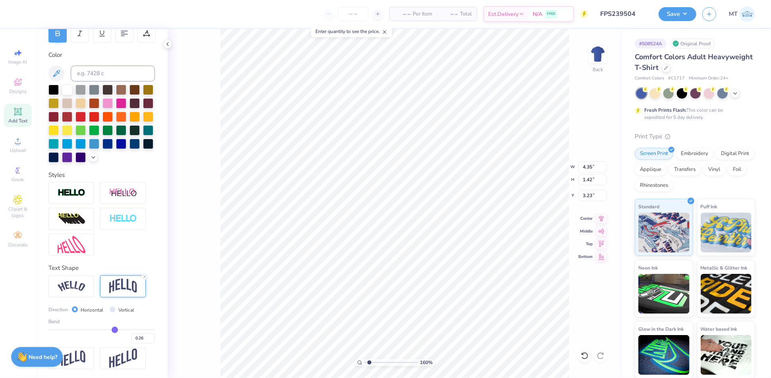
type input "0.25"
drag, startPoint x: 126, startPoint y: 330, endPoint x: 114, endPoint y: 329, distance: 12.0
type input "0.25"
click at [114, 329] on input "range" at bounding box center [101, 329] width 107 height 1
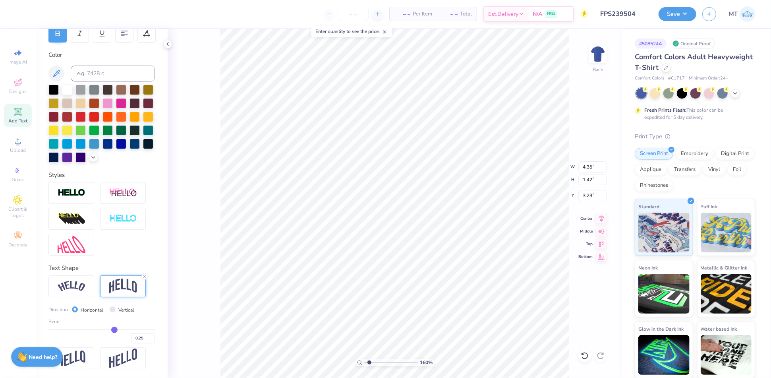
type input "0.96"
type input "3.46"
type input "8.27"
type input "1.83"
type input "2.76"
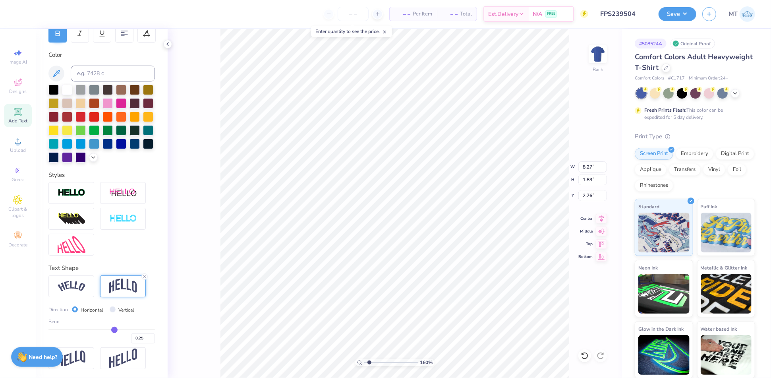
type input "9.99"
type input "2.20"
type input "3.00"
type input "10.97"
type input "2.42"
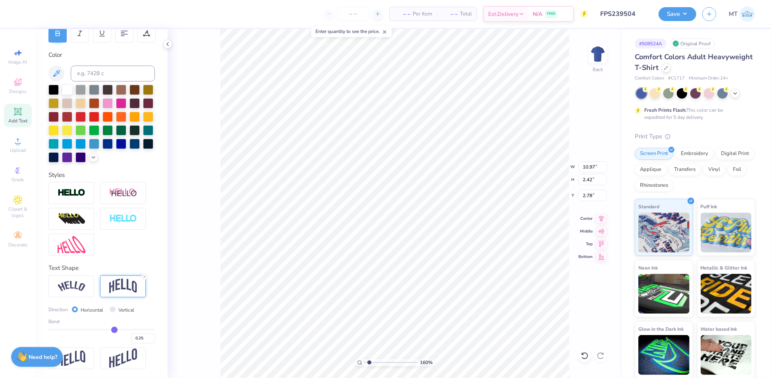
type input "2.68"
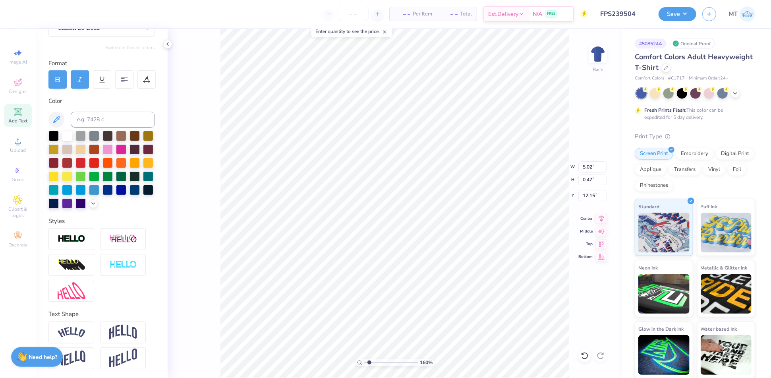
type input "11.72"
type input "11.13"
type input "10.97"
type input "2.42"
type input "2.68"
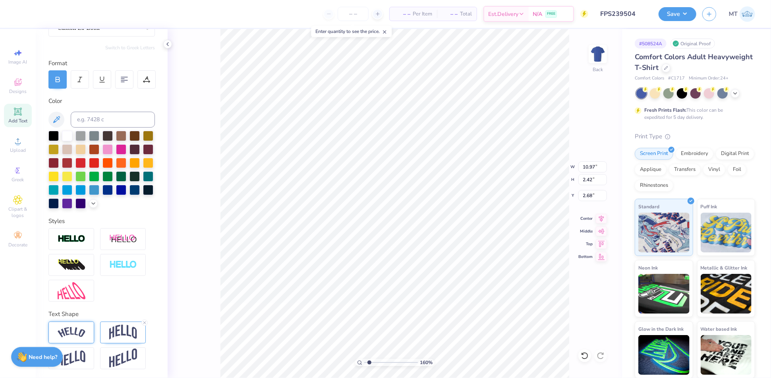
click at [80, 336] on img at bounding box center [72, 332] width 28 height 11
type input "11.31"
type input "1.77"
type input "3.01"
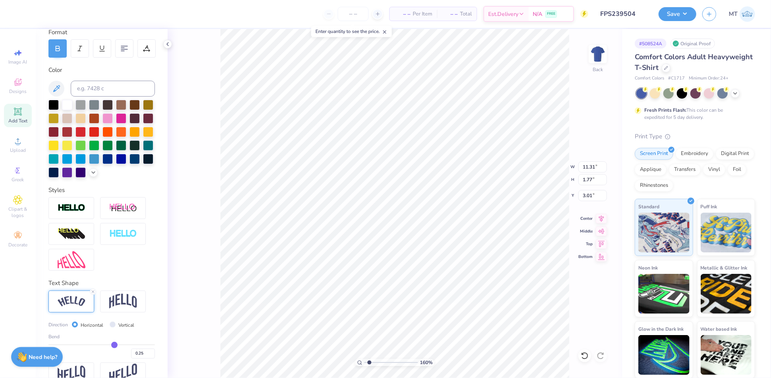
scroll to position [130, 0]
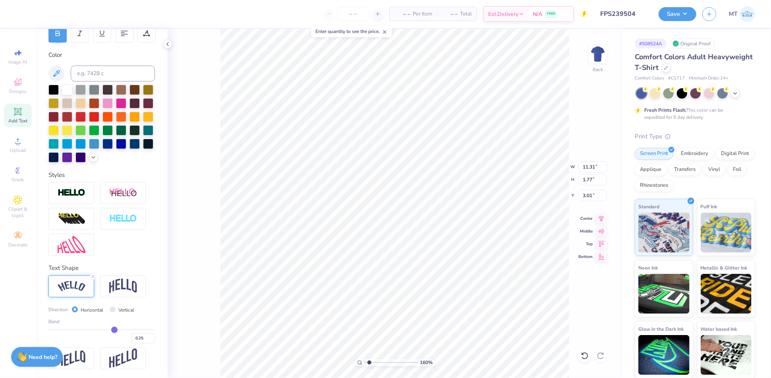
type input "0.27"
type input "0.28"
type input "0.29"
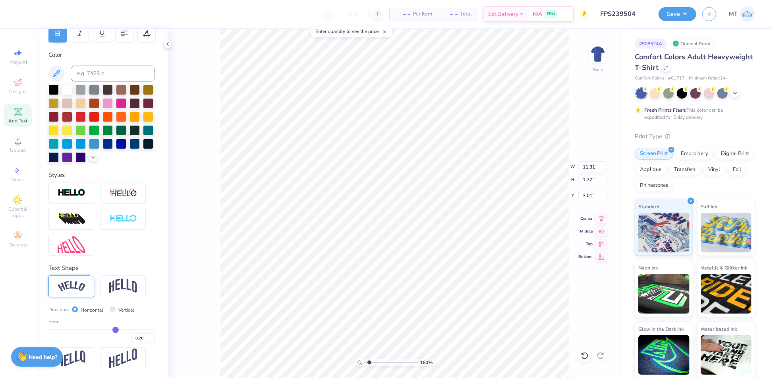
type input "0.29"
type input "0.31"
type input "0.32"
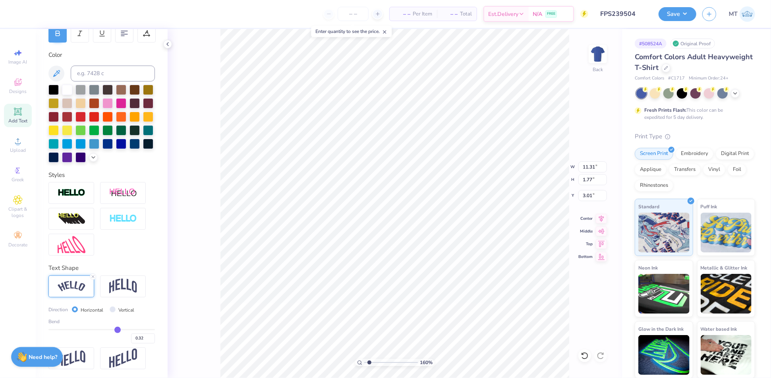
type input "0.33"
type input "0.35"
type input "0.37"
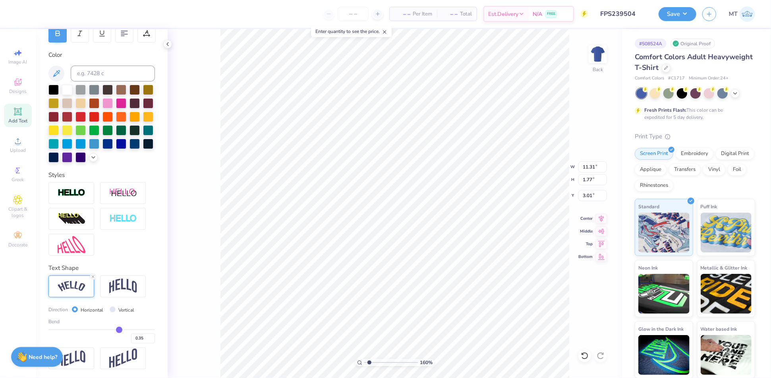
type input "0.37"
type input "0.39"
type input "0.41"
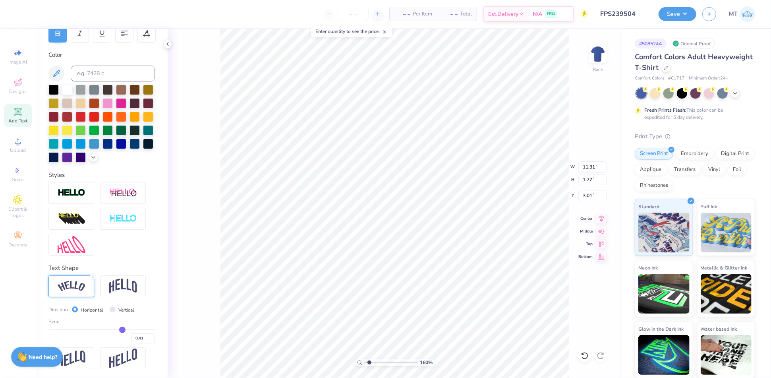
type input "0.42"
type input "0.44"
type input "0.45"
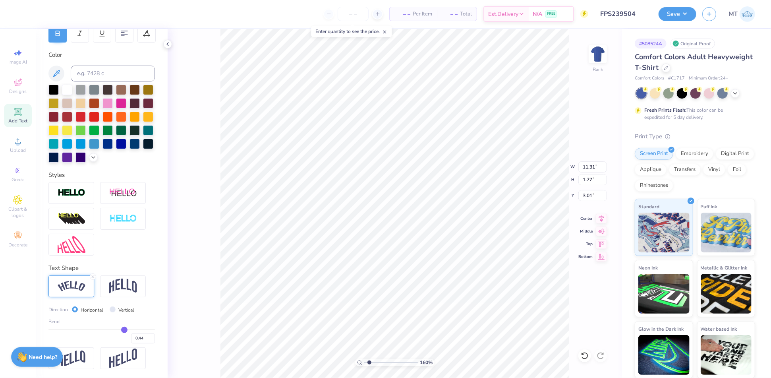
type input "0.45"
type input "0.46"
type input "0.47"
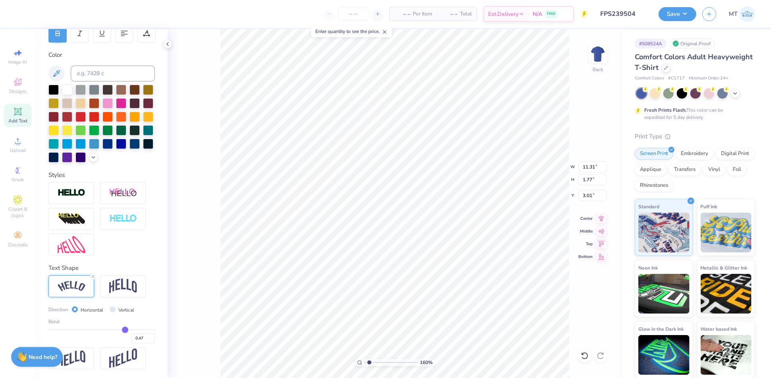
type input "0.48"
type input "0.49"
type input "0.5"
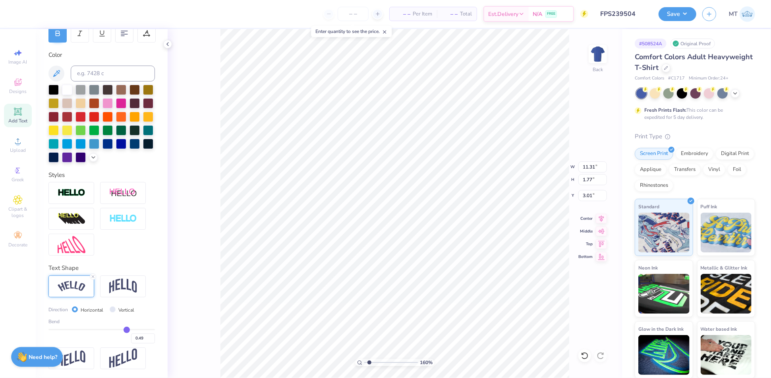
type input "0.50"
type input "0.51"
type input "0.52"
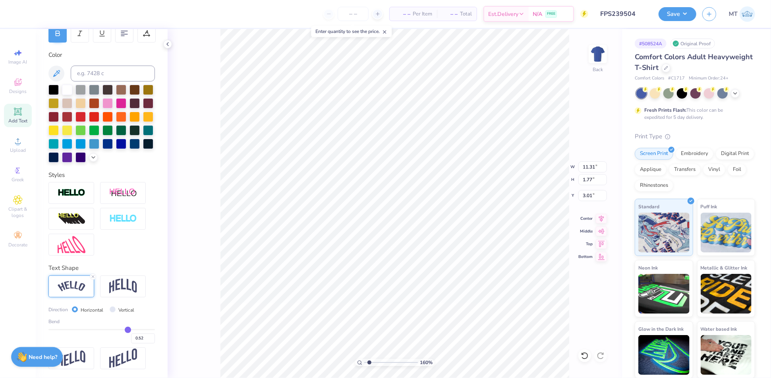
type input "0.53"
type input "0.55"
type input "0.56"
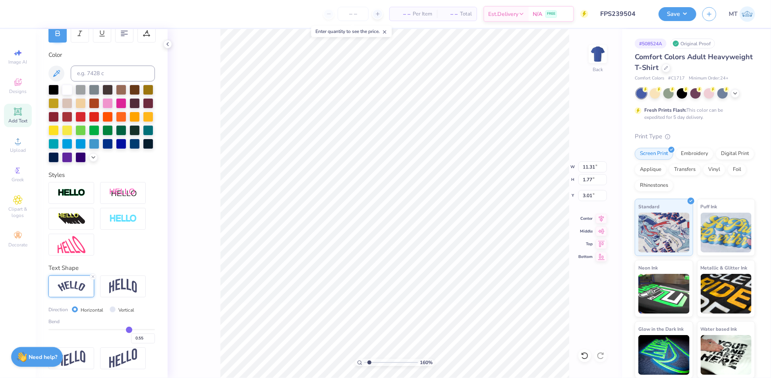
type input "0.56"
type input "0.58"
type input "0.59"
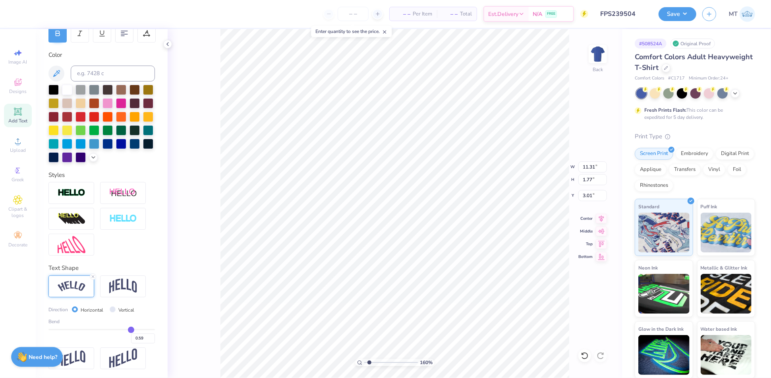
type input "0.61"
type input "0.62"
type input "0.63"
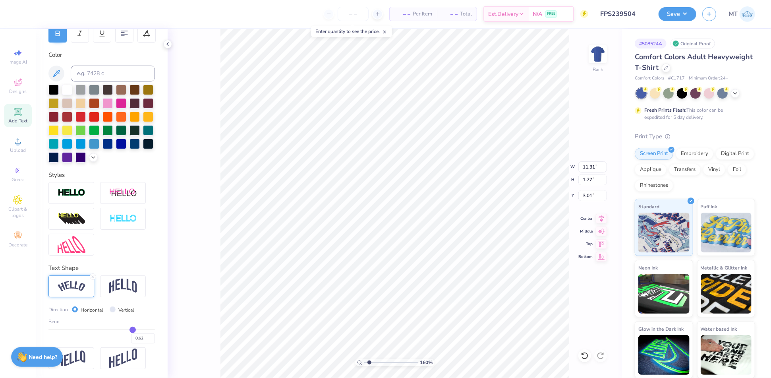
type input "0.63"
type input "0.64"
type input "0.65"
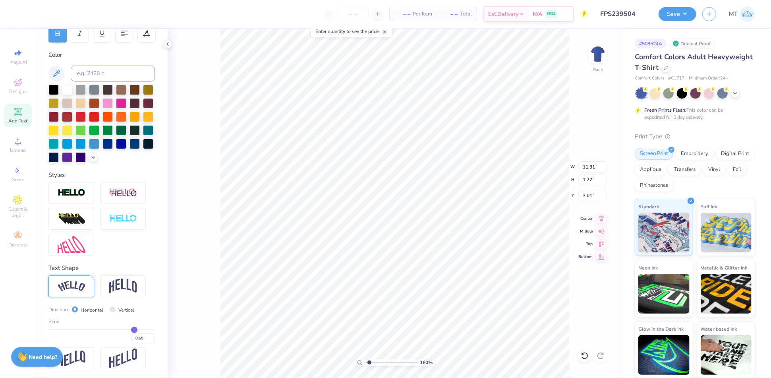
drag, startPoint x: 115, startPoint y: 330, endPoint x: 134, endPoint y: 330, distance: 19.1
type input "0.65"
click at [134, 330] on input "range" at bounding box center [101, 329] width 107 height 1
type input "12.51"
type input "3.95"
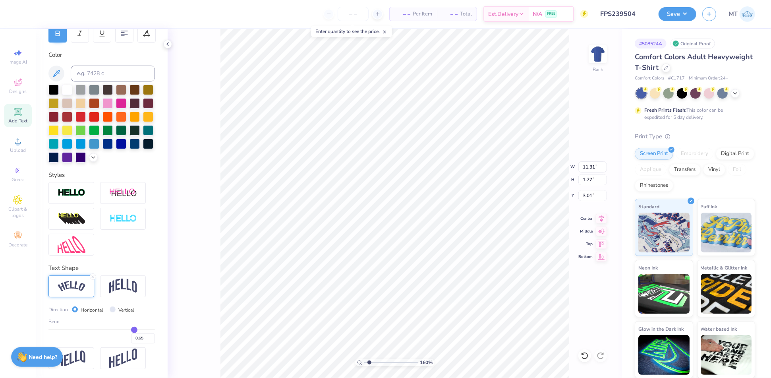
type input "1.91"
type input "0.69"
type input "0.7"
type input "0.70"
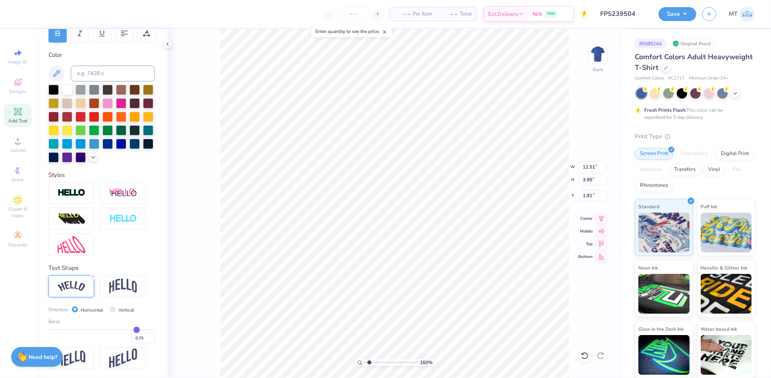
type input "0.71"
type input "0.72"
type input "0.73"
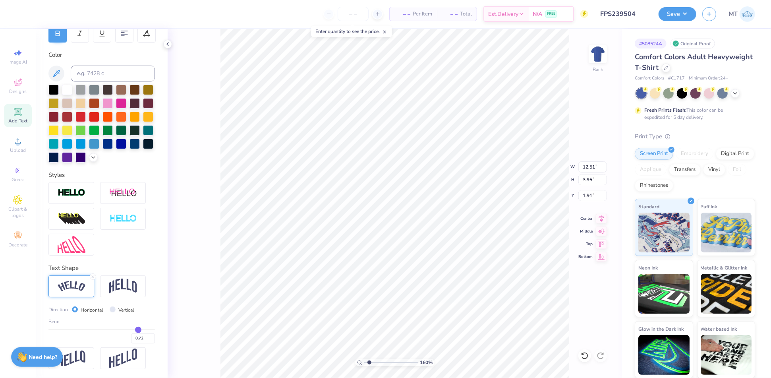
type input "0.73"
type input "0.74"
type input "0.75"
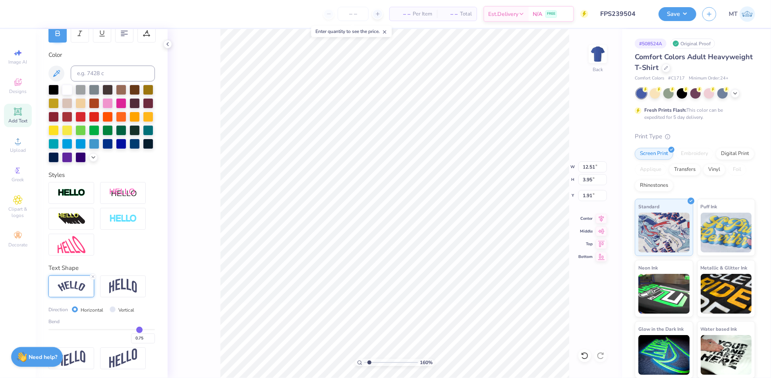
type input "0.76"
type input "0.77"
type input "0.78"
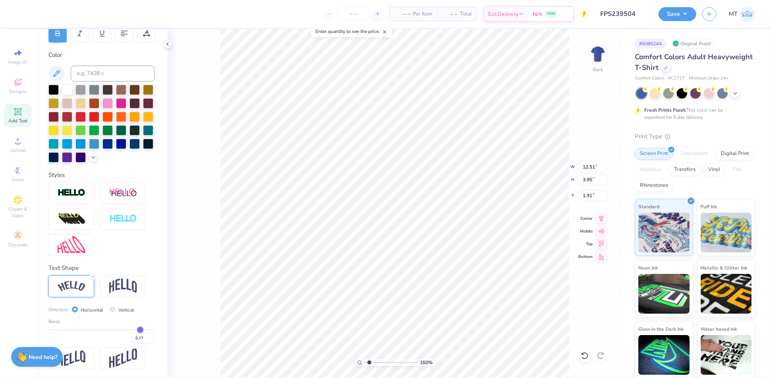
type input "0.78"
type input "0.79"
type input "0.8"
type input "0.80"
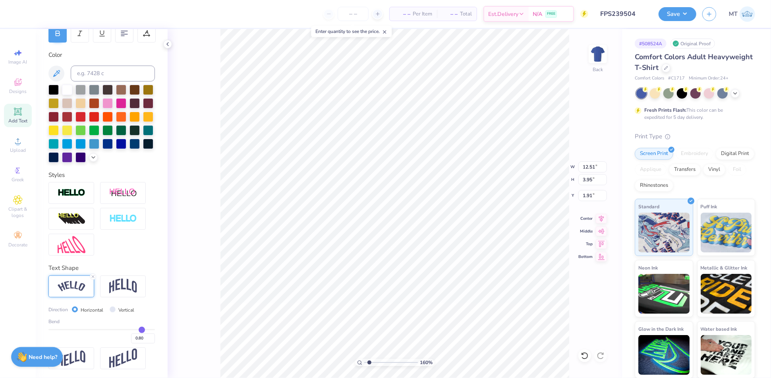
type input "0.81"
drag, startPoint x: 136, startPoint y: 330, endPoint x: 142, endPoint y: 329, distance: 6.0
type input "0.81"
click at [142, 329] on input "range" at bounding box center [101, 329] width 107 height 1
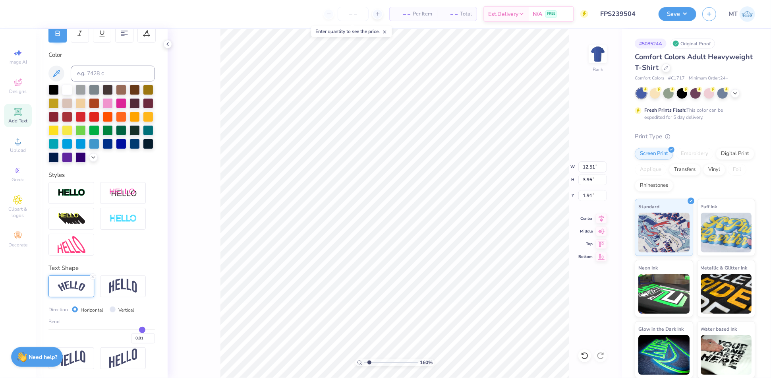
type input "13.02"
type input "5.22"
type input "1.28"
type input "11.03"
type input "4.42"
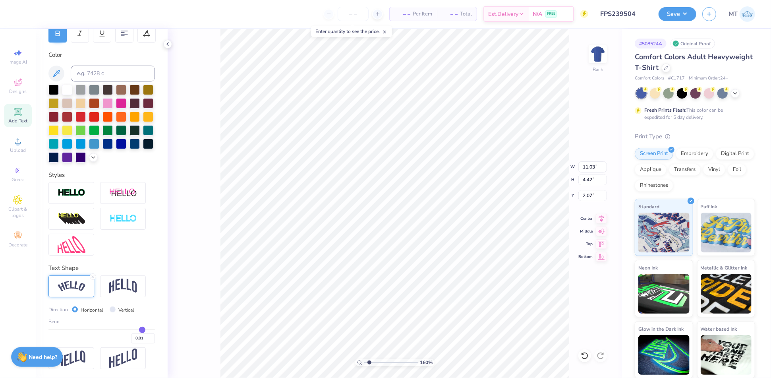
type input "2.69"
type input "0.77"
type input "0.76"
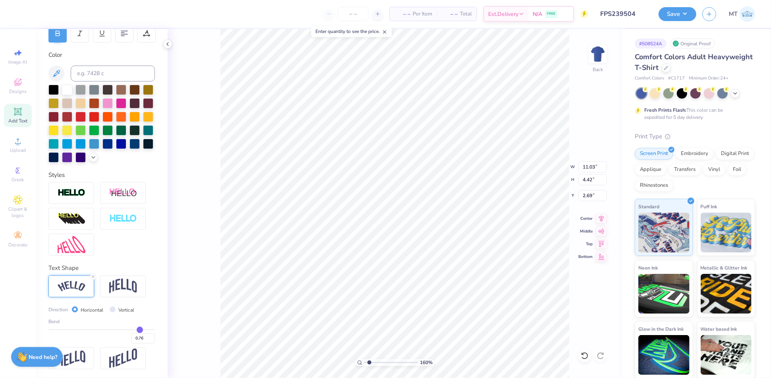
type input "0.75"
type input "0.74"
type input "0.73"
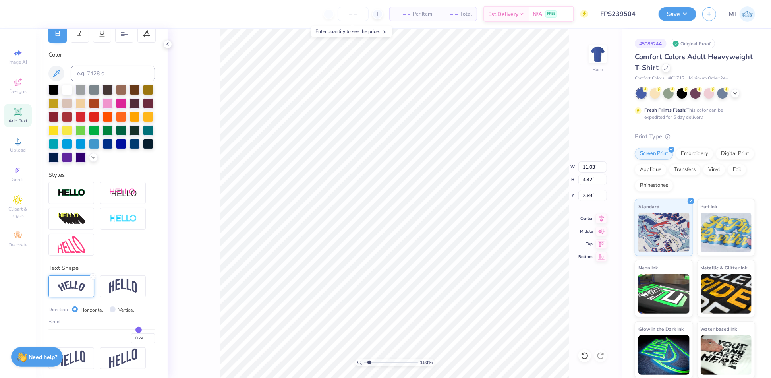
type input "0.73"
type input "0.72"
click at [138, 329] on input "range" at bounding box center [101, 329] width 107 height 1
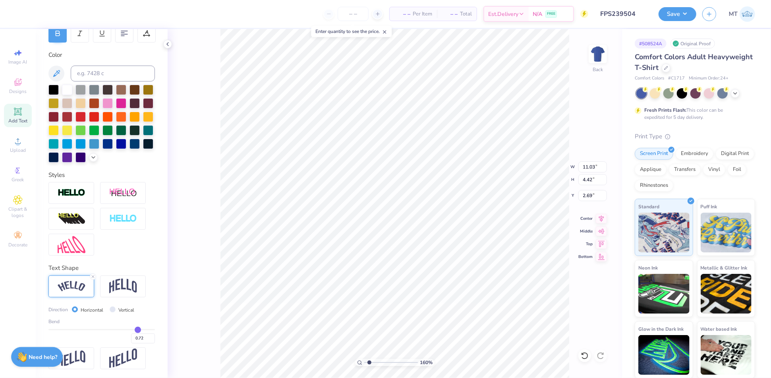
type input "10.80"
type input "3.80"
type input "3.00"
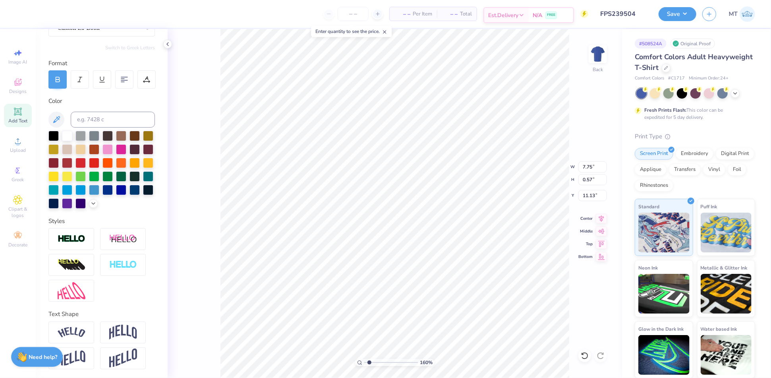
type input "11.12"
type input "5.67"
type input "0.42"
type input "11.15"
click at [146, 77] on icon at bounding box center [147, 78] width 4 height 4
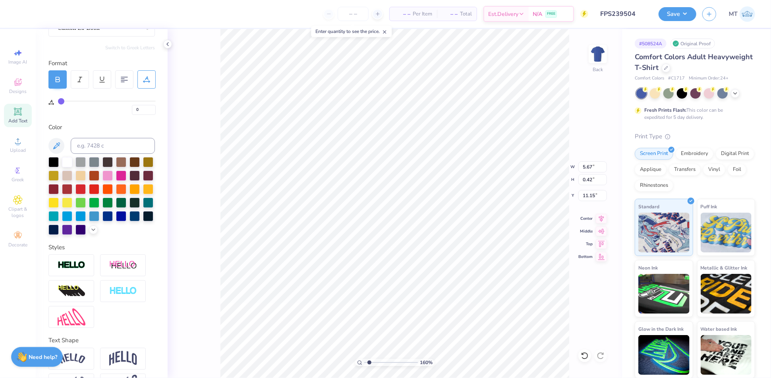
scroll to position [110, 0]
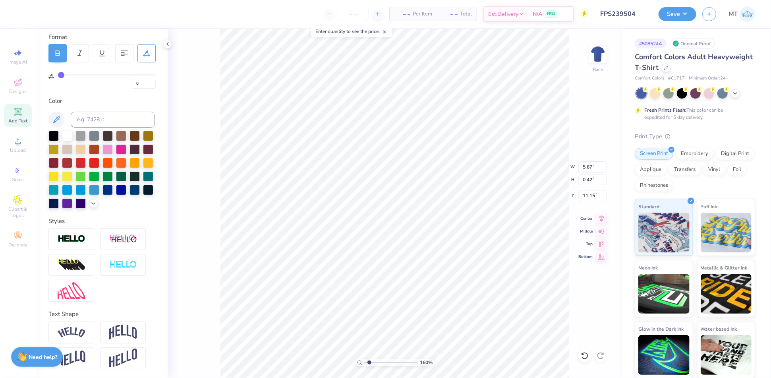
click at [65, 73] on div "0" at bounding box center [107, 79] width 98 height 18
type input "1"
type input "2"
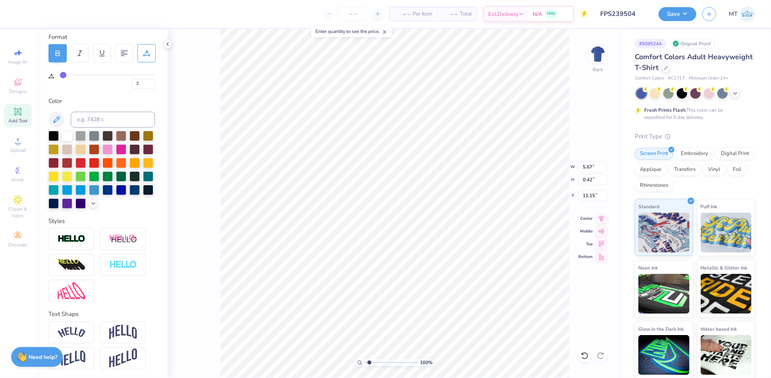
type input "4"
drag, startPoint x: 62, startPoint y: 73, endPoint x: 91, endPoint y: 74, distance: 28.6
click at [91, 74] on input "range" at bounding box center [107, 74] width 98 height 1
click at [114, 338] on img at bounding box center [123, 332] width 28 height 15
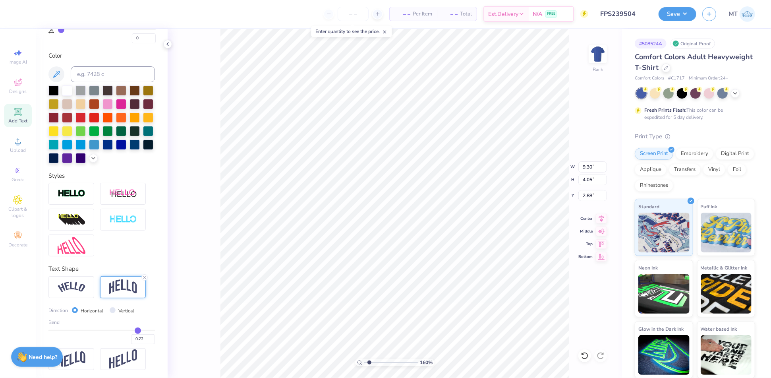
scroll to position [156, 0]
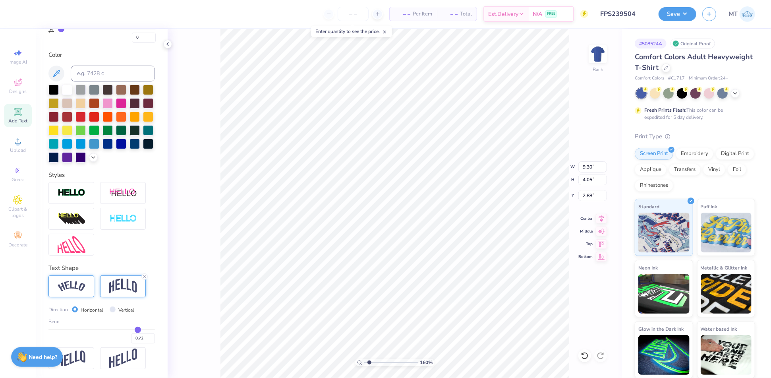
click at [77, 289] on img at bounding box center [72, 286] width 28 height 11
drag, startPoint x: 139, startPoint y: 329, endPoint x: 133, endPoint y: 329, distance: 6.4
click at [133, 329] on input "range" at bounding box center [101, 329] width 107 height 1
drag, startPoint x: 133, startPoint y: 329, endPoint x: 145, endPoint y: 329, distance: 11.9
click at [145, 329] on input "range" at bounding box center [101, 329] width 107 height 1
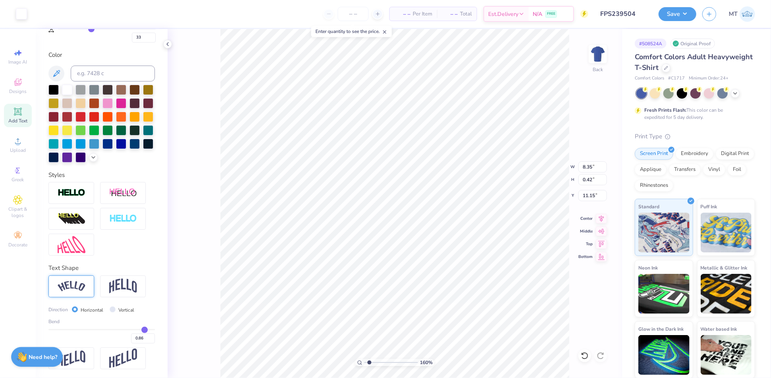
scroll to position [110, 0]
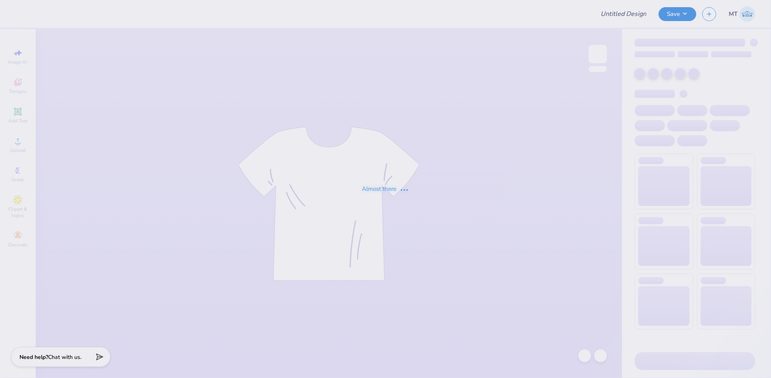
type input "FPS239504"
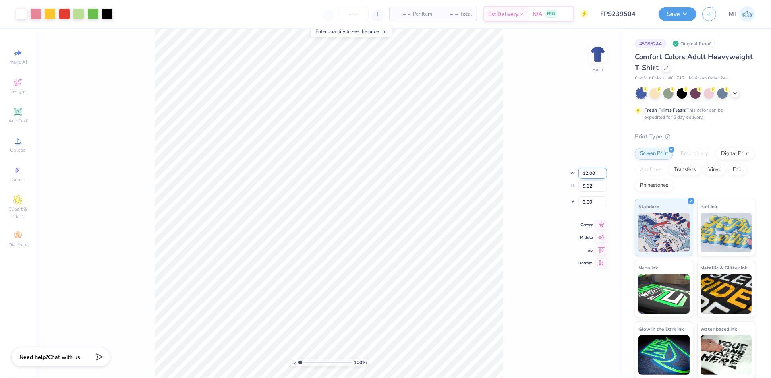
click at [588, 171] on input "12.00" at bounding box center [593, 173] width 29 height 11
type input "10.00"
type input "8.02"
click at [588, 195] on input "3.80" at bounding box center [593, 195] width 29 height 11
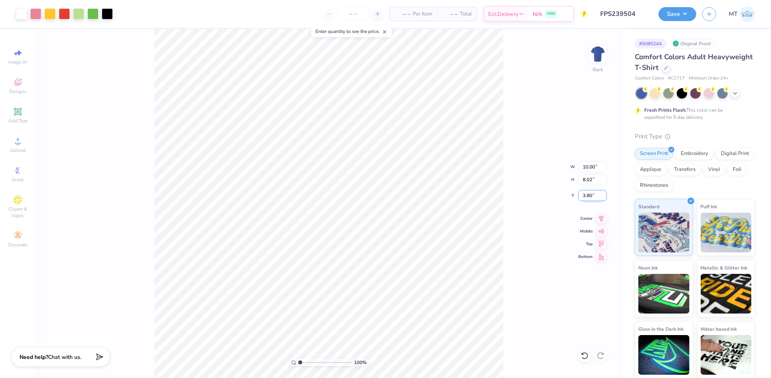
click at [588, 195] on input "3.80" at bounding box center [593, 195] width 29 height 11
type input "3.00"
click at [506, 145] on div "100 % Back W 10.00 10.00 " H 8.02 8.02 " Y 3.00 3.00 " Center Middle Top Bottom" at bounding box center [329, 203] width 587 height 349
click at [314, 362] on input "range" at bounding box center [325, 362] width 54 height 7
drag, startPoint x: 314, startPoint y: 364, endPoint x: 306, endPoint y: 363, distance: 8.0
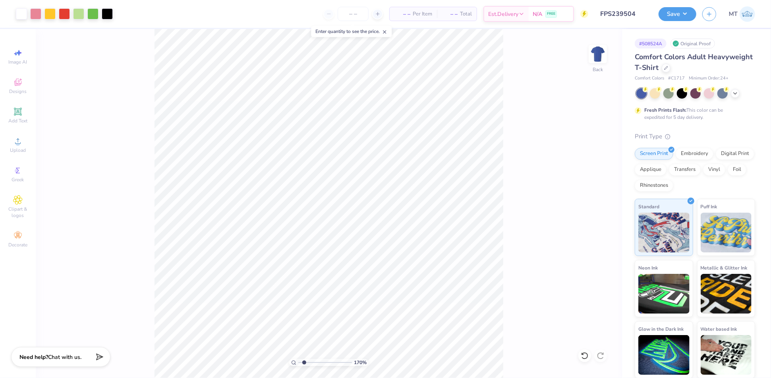
type input "1.95"
click at [305, 363] on input "range" at bounding box center [325, 362] width 54 height 7
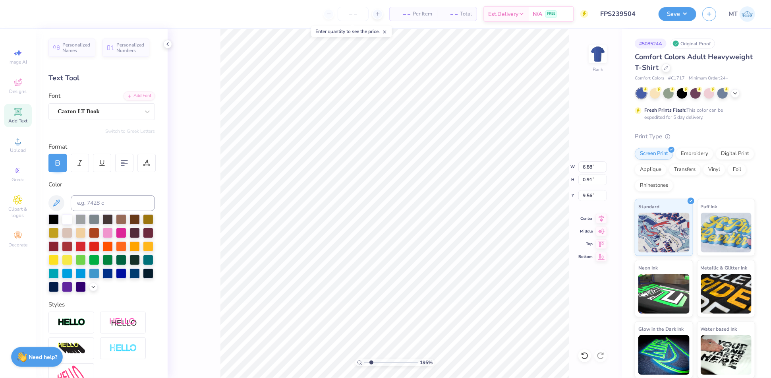
type input "4.90"
type input "0.65"
type input "9.62"
click at [146, 157] on div at bounding box center [147, 163] width 18 height 18
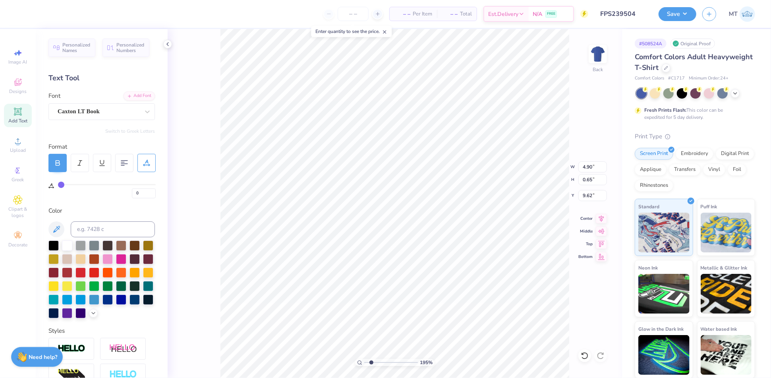
type input "2"
type input "3"
type input "4"
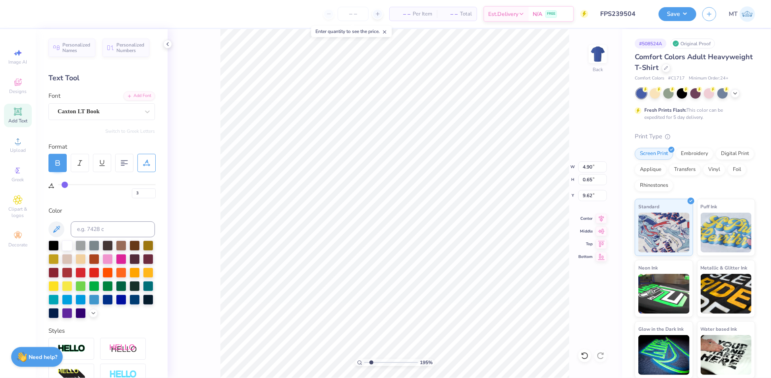
type input "4"
type input "5"
type input "6"
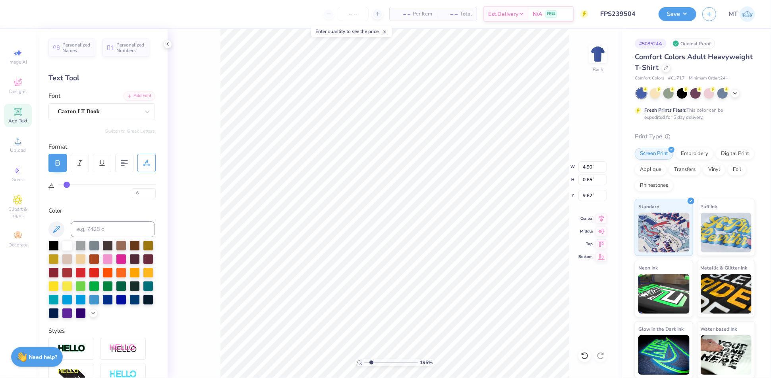
type input "7"
type input "8"
type input "9"
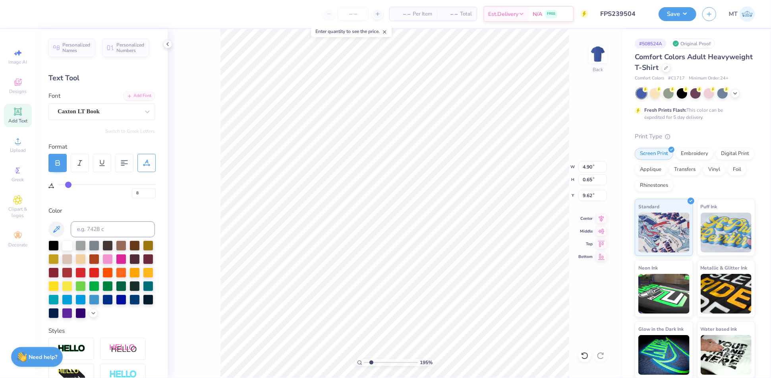
type input "9"
type input "10"
type input "11"
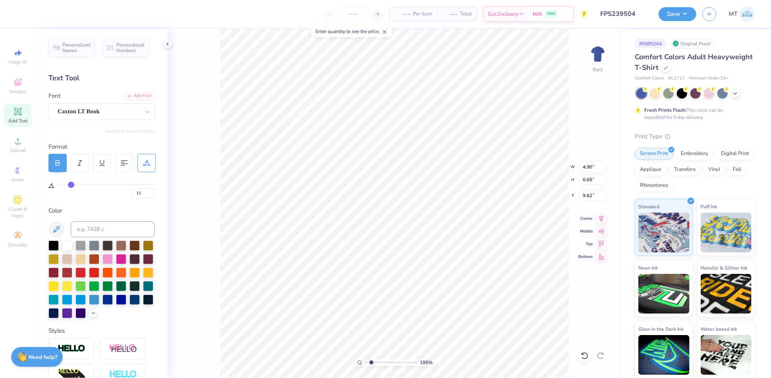
type input "12"
type input "13"
type input "14"
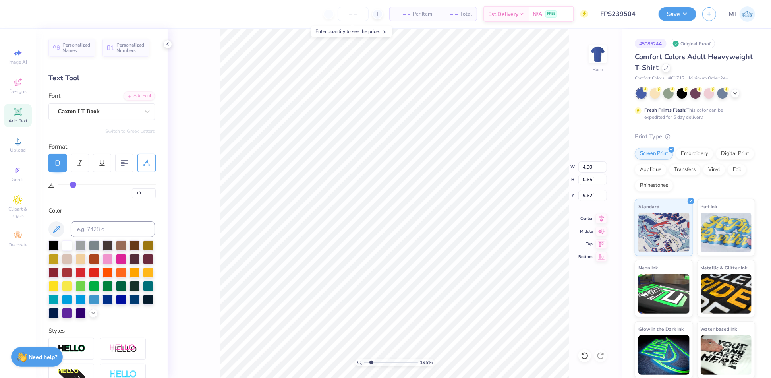
type input "14"
type input "15"
type input "16"
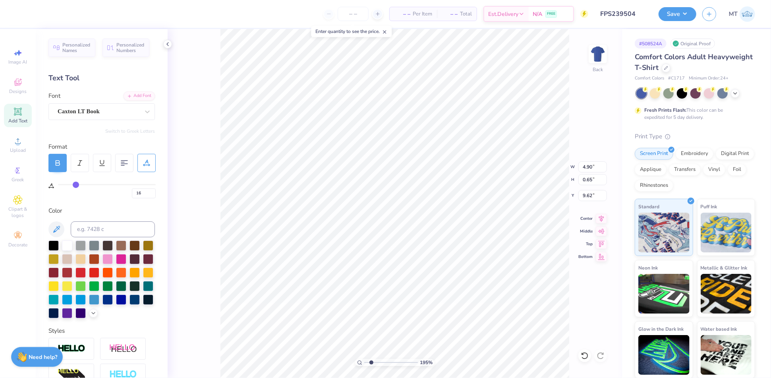
type input "17"
type input "18"
type input "19"
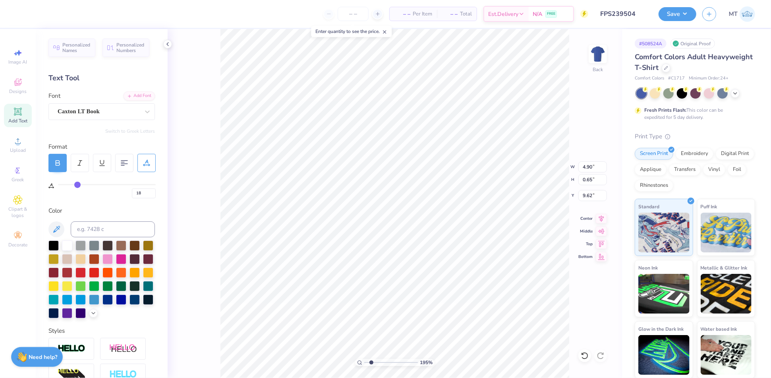
type input "19"
type input "20"
type input "21"
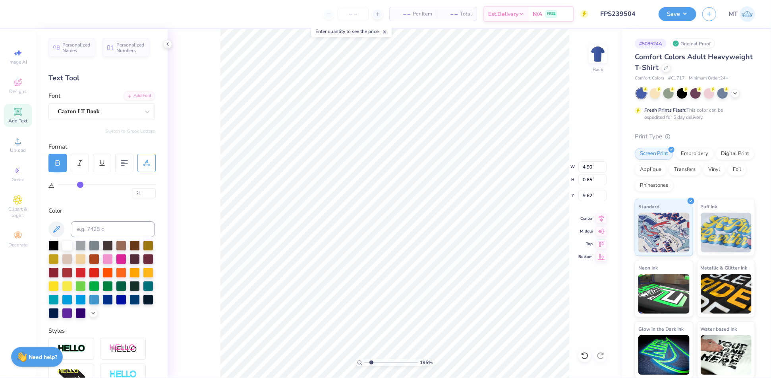
type input "22"
type input "23"
type input "24"
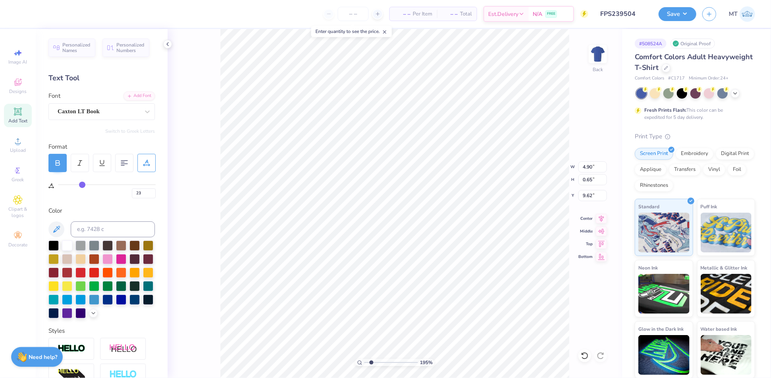
type input "24"
type input "25"
drag, startPoint x: 63, startPoint y: 183, endPoint x: 84, endPoint y: 184, distance: 20.7
type input "25"
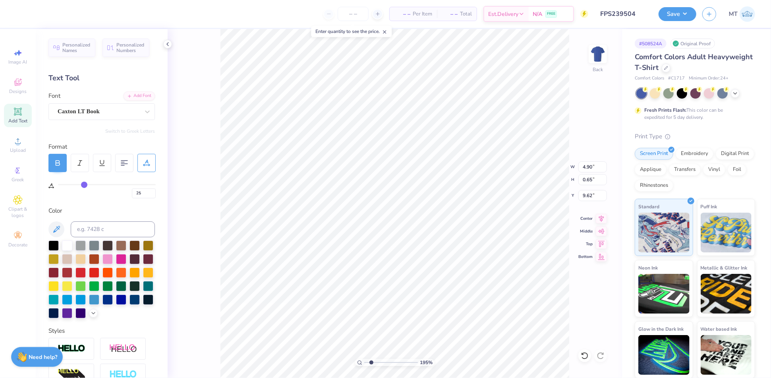
click at [84, 184] on input "range" at bounding box center [107, 184] width 98 height 1
type input "6.57"
type input "0"
type input "3"
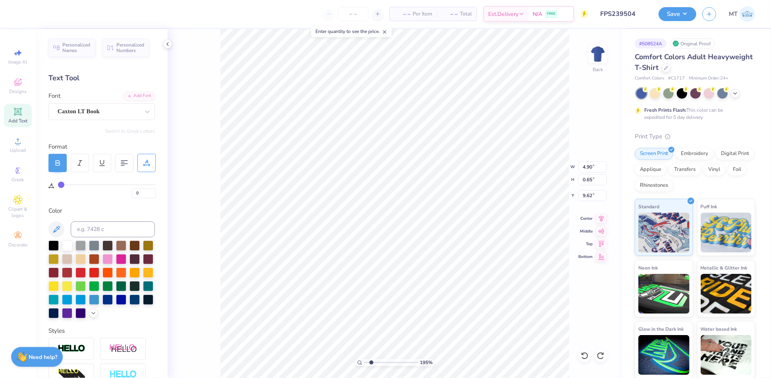
type input "3"
type input "4"
type input "5"
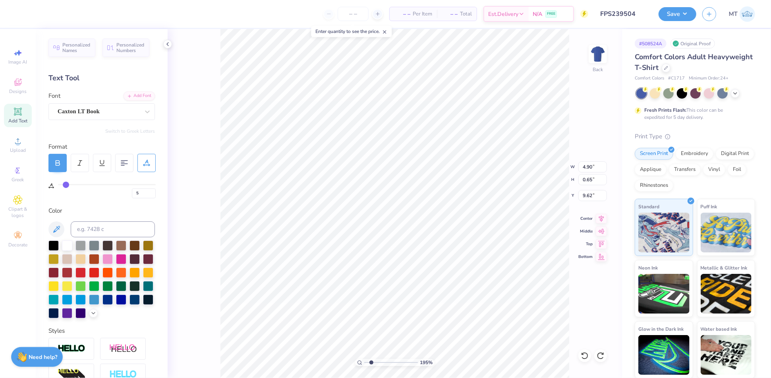
type input "6"
type input "7"
type input "8"
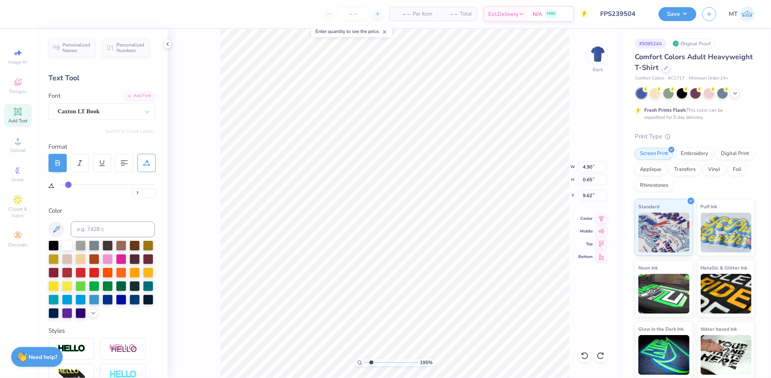
type input "8"
type input "9"
type input "10"
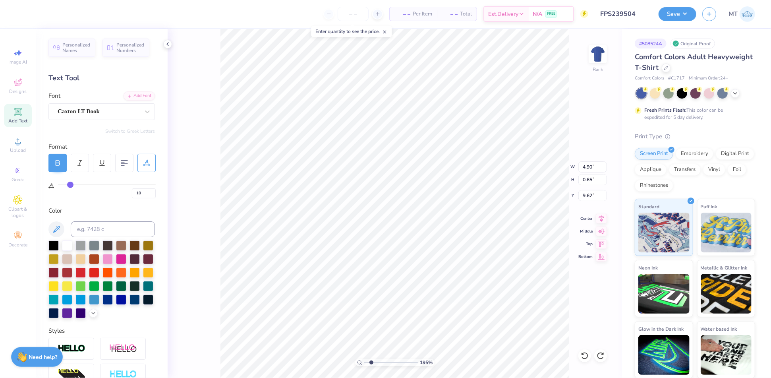
drag, startPoint x: 64, startPoint y: 183, endPoint x: 70, endPoint y: 184, distance: 6.9
type input "10"
click at [70, 184] on input "range" at bounding box center [107, 184] width 98 height 1
type input "5.57"
type input "0"
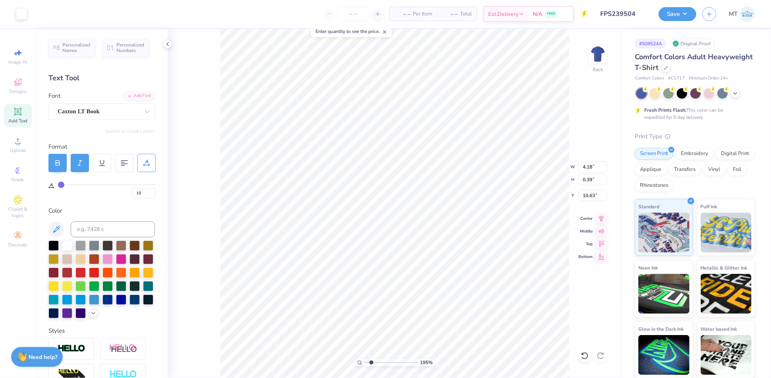
type input "0"
type input "10.63"
type textarea "2025"
type input "8.34"
type textarea "20"
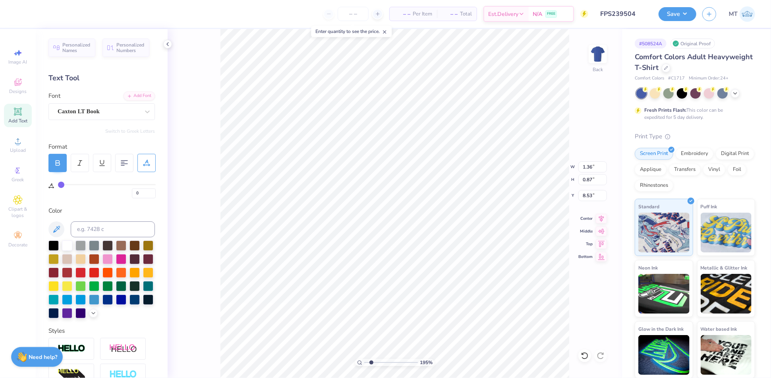
type input "8.53"
type input "6.88"
type input "0.91"
type input "9.86"
type input "7.94"
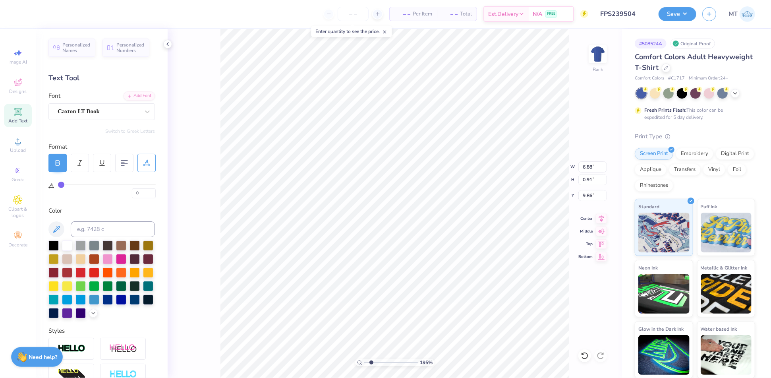
type input "1.05"
type input "9.33"
type input "1.23"
drag, startPoint x: 372, startPoint y: 362, endPoint x: 379, endPoint y: 362, distance: 7.2
click at [379, 362] on input "range" at bounding box center [391, 362] width 54 height 7
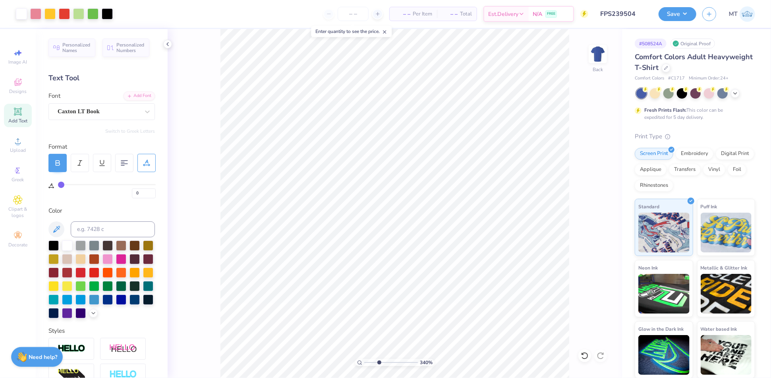
type input "2.07"
click at [372, 362] on input "range" at bounding box center [391, 362] width 54 height 7
type input "8.53"
type textarea "25"
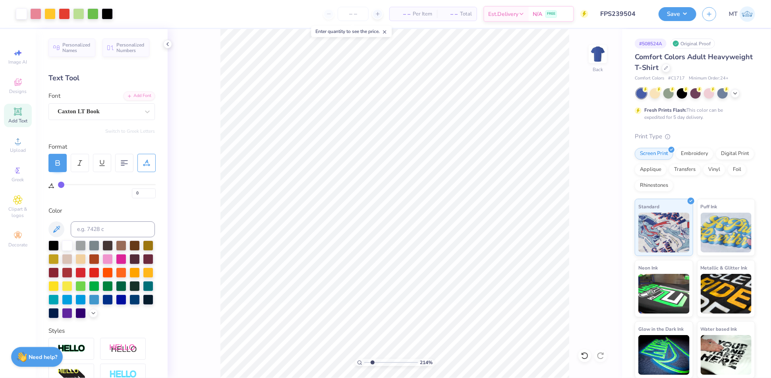
type input "2.17"
click at [372, 362] on input "range" at bounding box center [391, 362] width 54 height 7
type input "6.94"
type input "0.91"
type input "3"
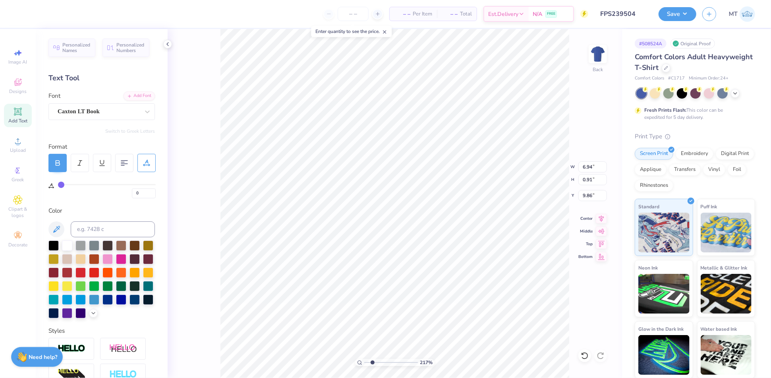
type input "3"
type input "4"
type input "5"
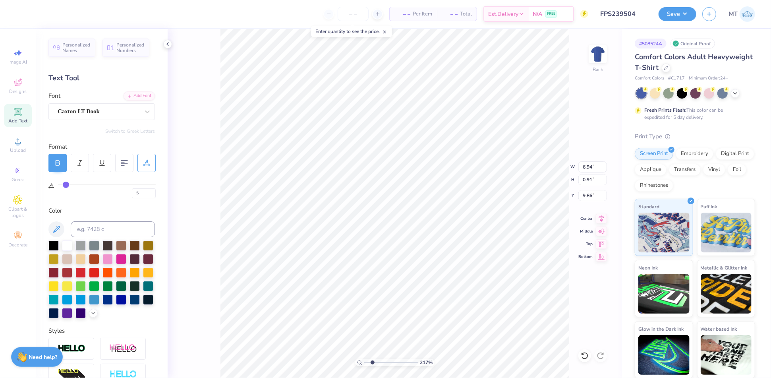
type input "6"
type input "7"
type input "8"
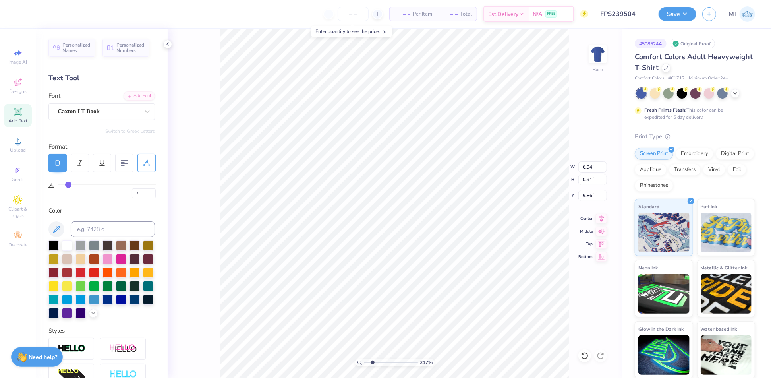
type input "8"
type input "9"
type input "10"
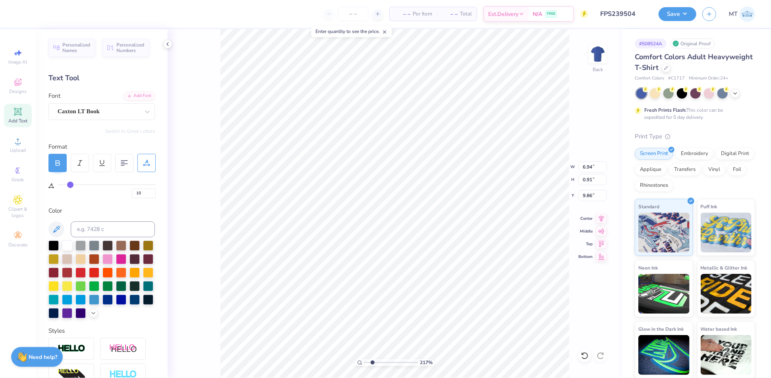
type input "11"
type input "12"
type input "13"
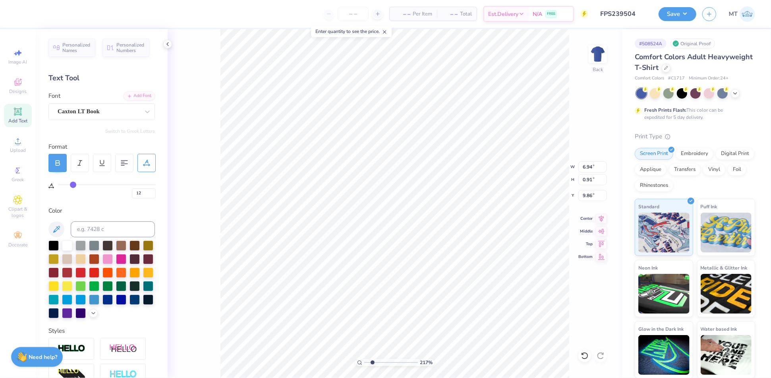
type input "13"
drag, startPoint x: 64, startPoint y: 185, endPoint x: 73, endPoint y: 186, distance: 9.2
type input "13"
click at [73, 185] on input "range" at bounding box center [107, 184] width 98 height 1
type input "8.17"
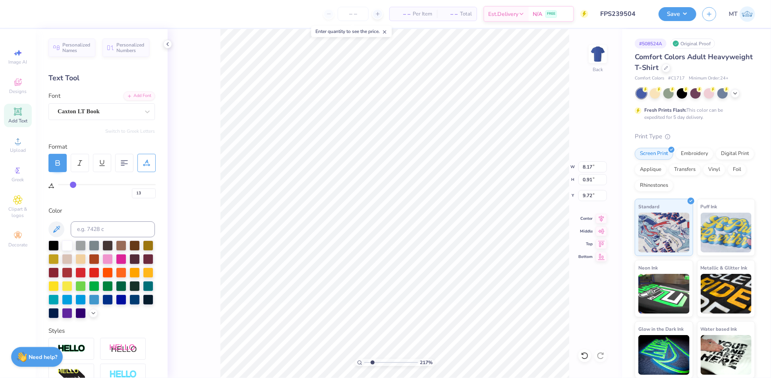
type input "9.72"
drag, startPoint x: 372, startPoint y: 361, endPoint x: 349, endPoint y: 360, distance: 22.3
type input "1"
click at [364, 360] on input "range" at bounding box center [391, 362] width 54 height 7
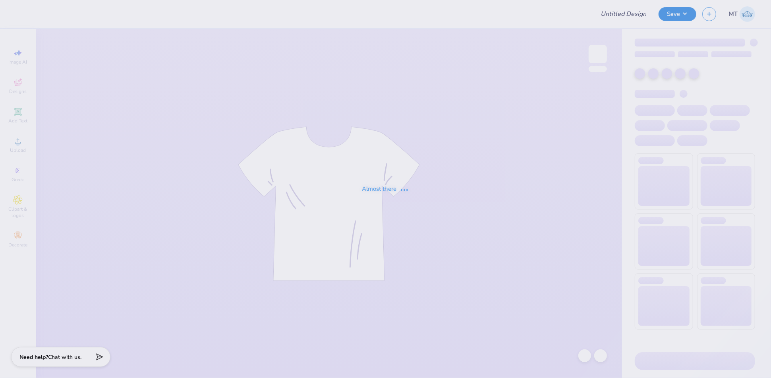
type input "FPS239504"
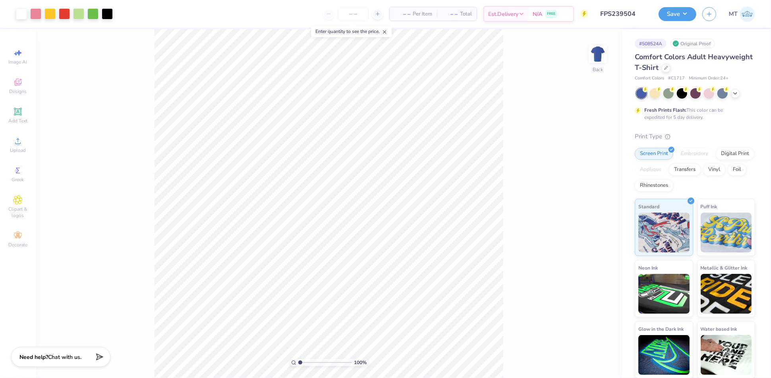
type input "2.37"
click at [308, 362] on input "range" at bounding box center [325, 362] width 54 height 7
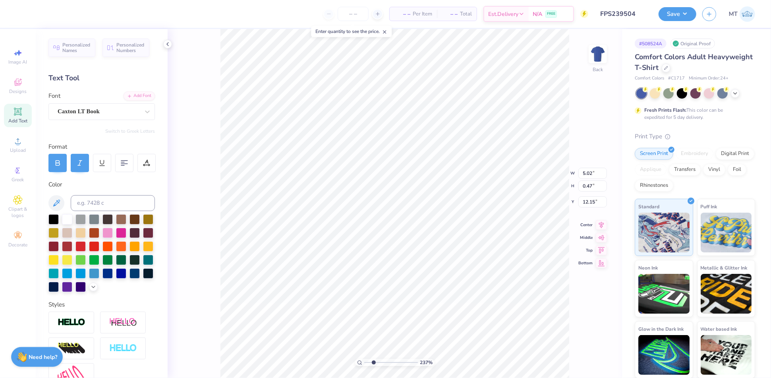
scroll to position [0, 2]
type textarea "SPRING 2025"
type input "12.16"
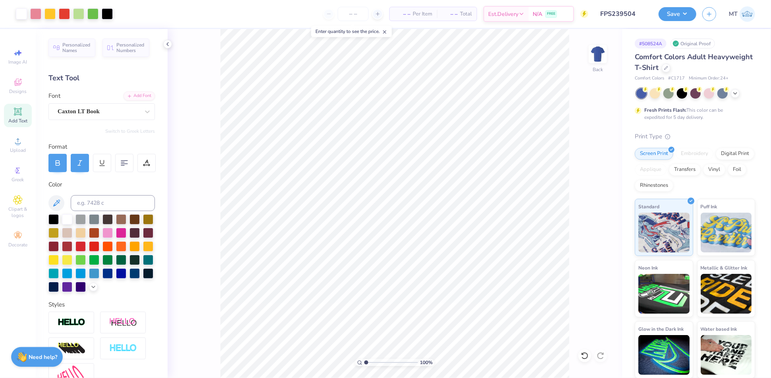
drag, startPoint x: 375, startPoint y: 363, endPoint x: 364, endPoint y: 362, distance: 10.8
type input "1"
click at [364, 362] on input "range" at bounding box center [391, 362] width 54 height 7
click at [587, 167] on input "12.00" at bounding box center [593, 166] width 29 height 11
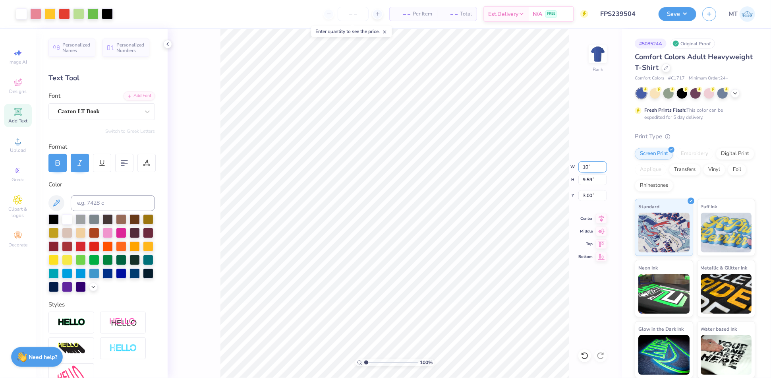
type input "10.00"
type input "7.99"
click at [589, 193] on input "3.80" at bounding box center [593, 195] width 29 height 11
type input "3.00"
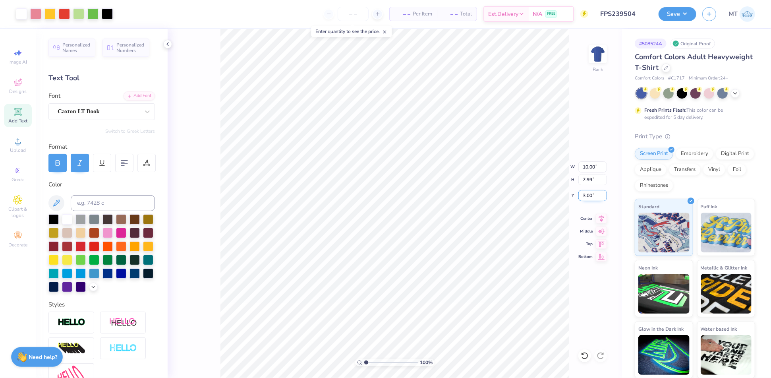
click at [587, 192] on input "3.00" at bounding box center [593, 195] width 29 height 11
type input "2.50"
type input "3.22"
click at [378, 363] on input "range" at bounding box center [391, 362] width 54 height 7
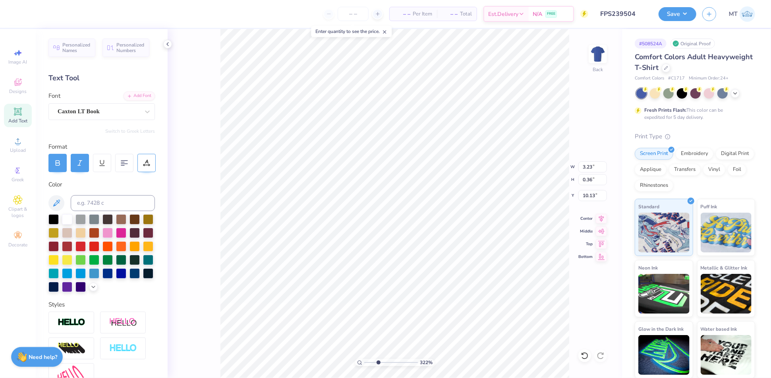
click at [149, 163] on icon at bounding box center [146, 162] width 7 height 7
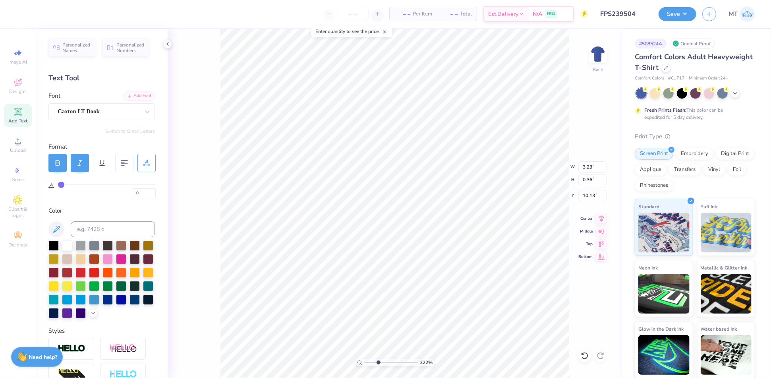
type input "1"
type input "2"
type input "3"
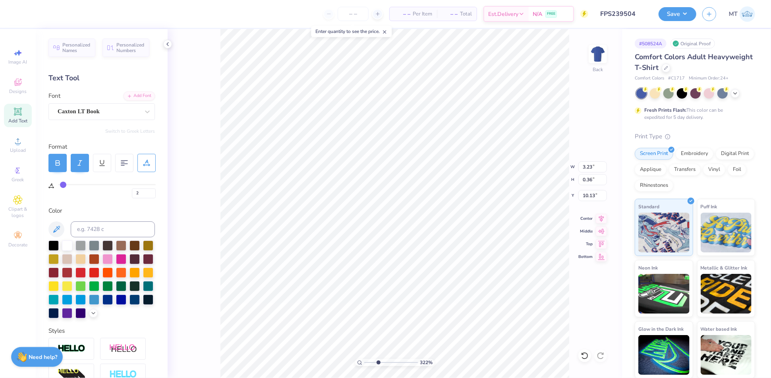
type input "3"
type input "4"
type input "5"
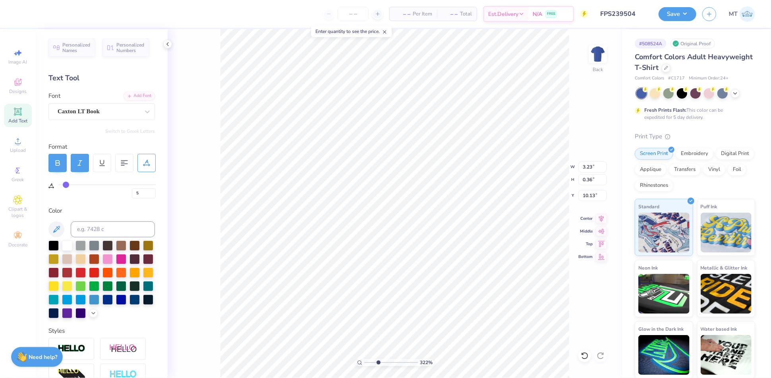
type input "6"
type input "7"
type input "8"
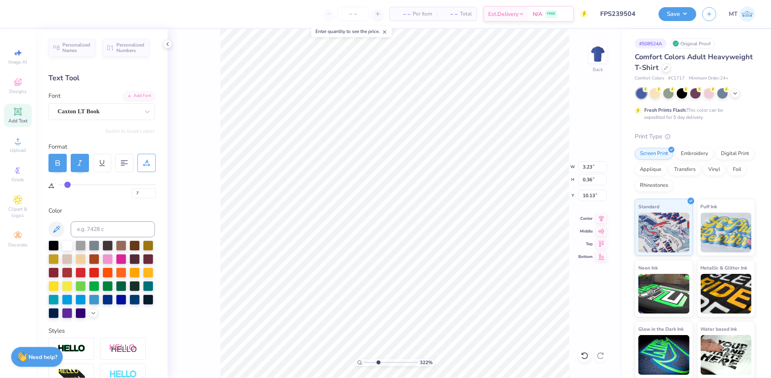
type input "8"
type input "3.60"
type input "9"
type input "10"
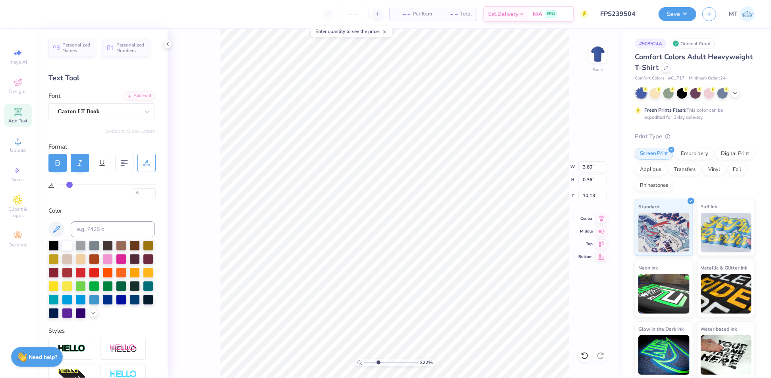
type input "10"
drag, startPoint x: 62, startPoint y: 184, endPoint x: 70, endPoint y: 185, distance: 8.8
type input "10"
click at [70, 185] on input "range" at bounding box center [107, 184] width 98 height 1
type input "3.69"
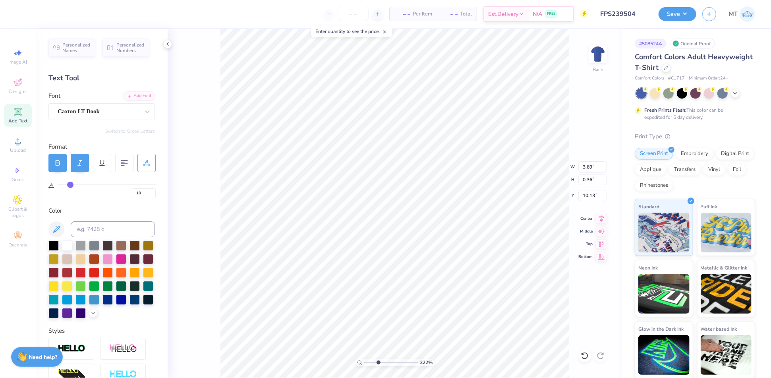
type input "10.21"
click at [373, 362] on input "range" at bounding box center [391, 362] width 54 height 7
type input "3.06"
click at [377, 362] on input "range" at bounding box center [391, 362] width 54 height 7
type input "10.14"
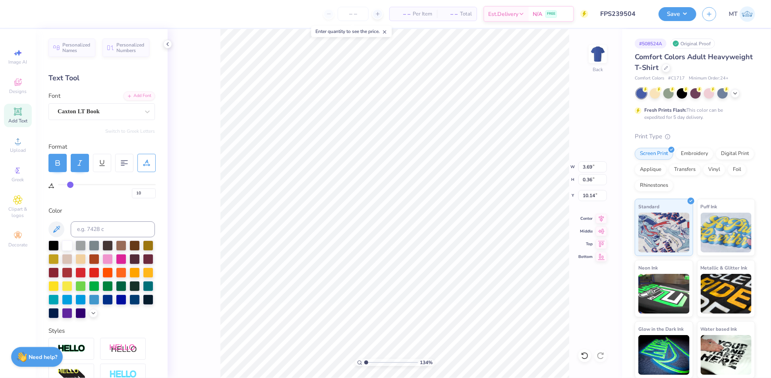
drag, startPoint x: 368, startPoint y: 362, endPoint x: 361, endPoint y: 361, distance: 6.9
type input "1"
click at [364, 361] on input "range" at bounding box center [391, 362] width 54 height 7
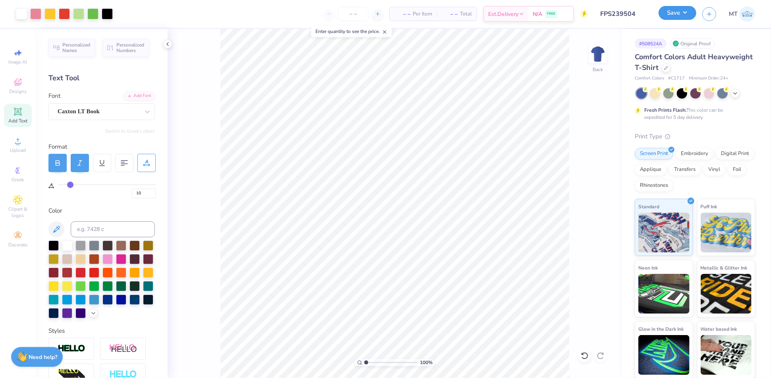
click at [675, 14] on button "Save" at bounding box center [678, 13] width 38 height 14
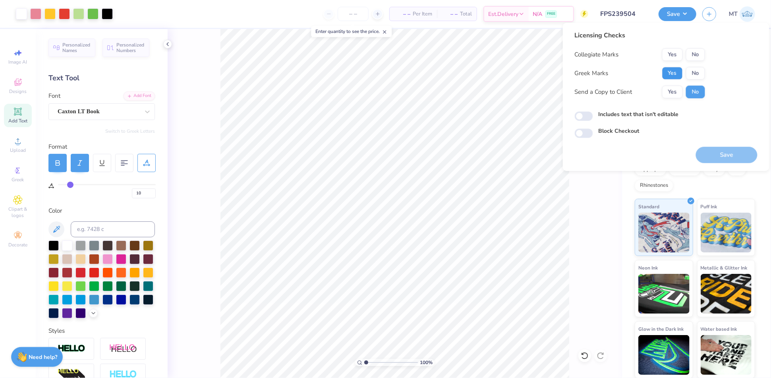
click at [672, 72] on button "Yes" at bounding box center [673, 73] width 21 height 13
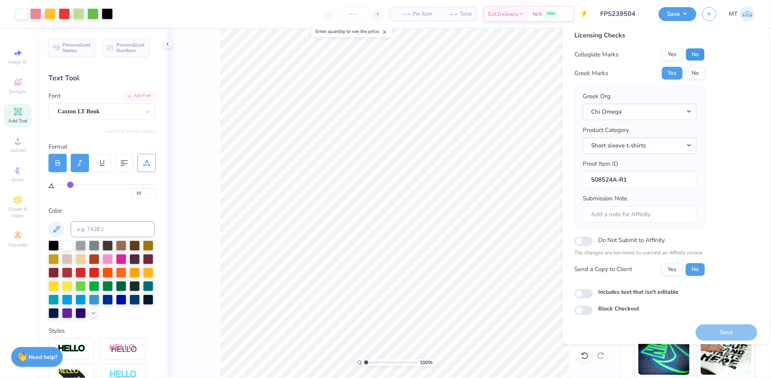
click at [691, 57] on button "No" at bounding box center [695, 54] width 19 height 13
click at [730, 328] on button "Save" at bounding box center [727, 332] width 62 height 16
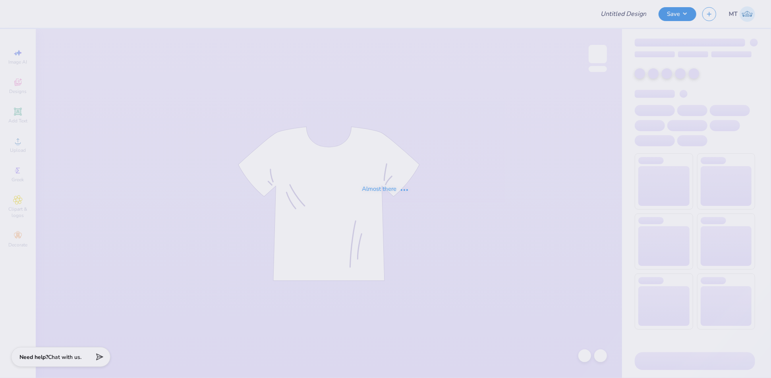
type input "FPS239505"
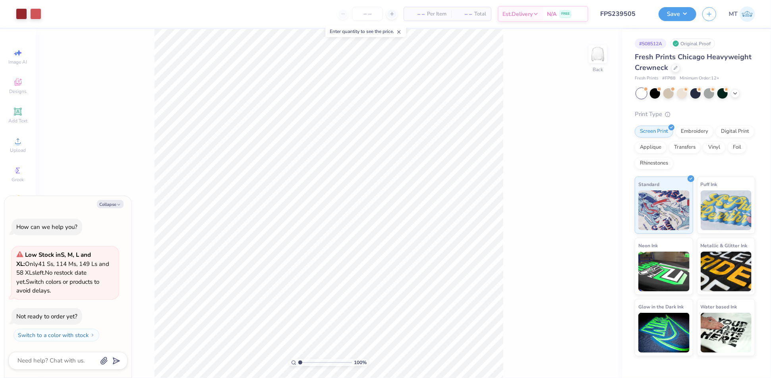
type textarea "x"
click at [311, 362] on input "range" at bounding box center [325, 362] width 54 height 7
type input "1"
click at [298, 361] on input "range" at bounding box center [325, 362] width 54 height 7
click at [108, 205] on button "Collapse" at bounding box center [110, 204] width 27 height 8
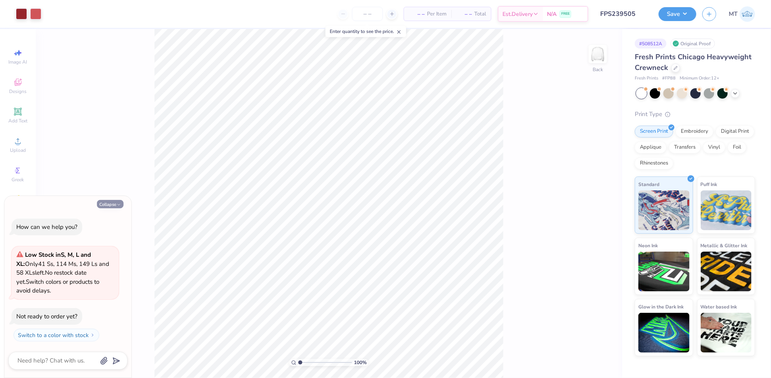
type textarea "x"
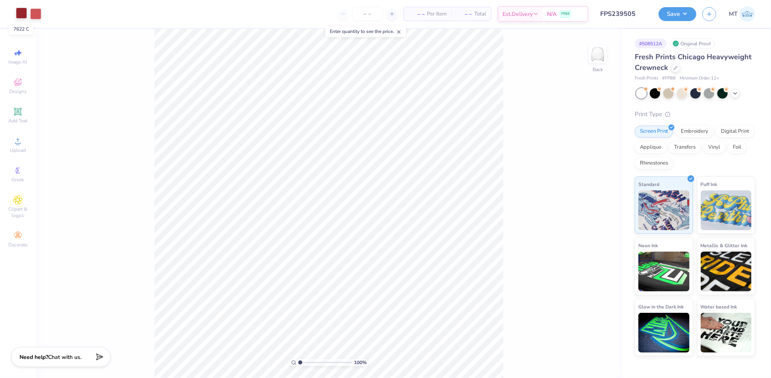
click at [22, 14] on div at bounding box center [21, 13] width 11 height 11
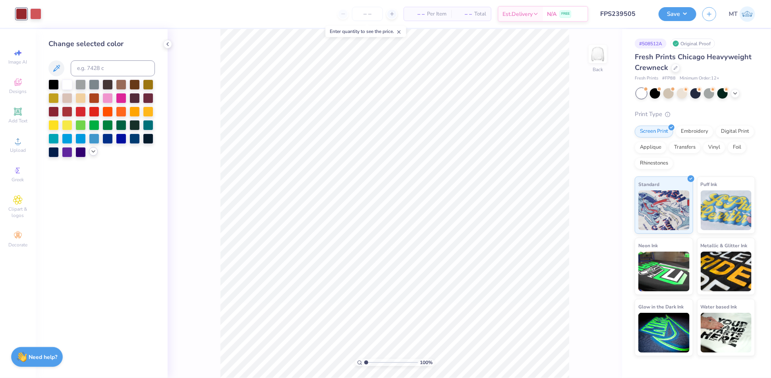
click at [91, 155] on div at bounding box center [93, 151] width 9 height 9
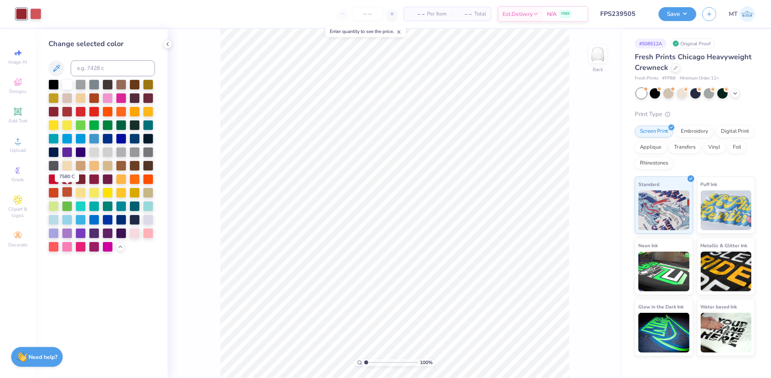
click at [66, 189] on div at bounding box center [67, 192] width 10 height 10
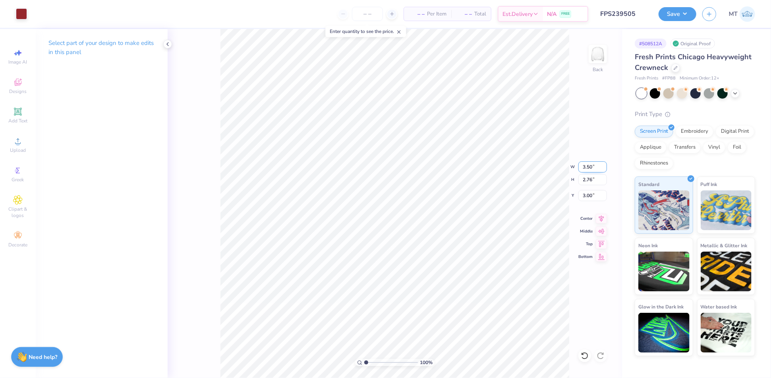
click at [593, 168] on input "3.50" at bounding box center [593, 166] width 29 height 11
click at [589, 167] on input "3.50" at bounding box center [593, 166] width 29 height 11
type input "3.00"
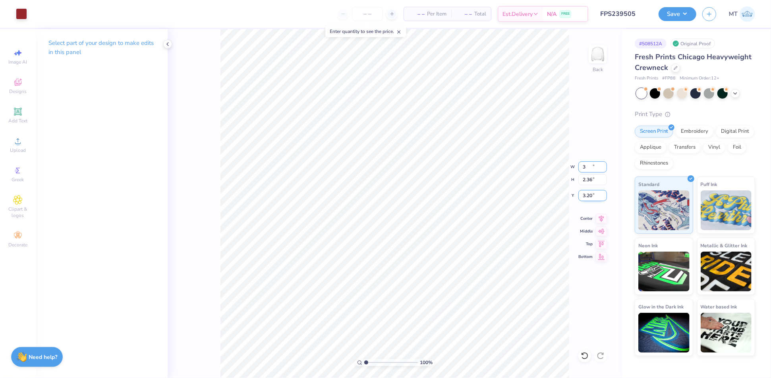
type input "2.36"
type input "3.20"
click at [587, 194] on input "3.20" at bounding box center [593, 195] width 29 height 11
click at [682, 94] on div at bounding box center [682, 92] width 10 height 10
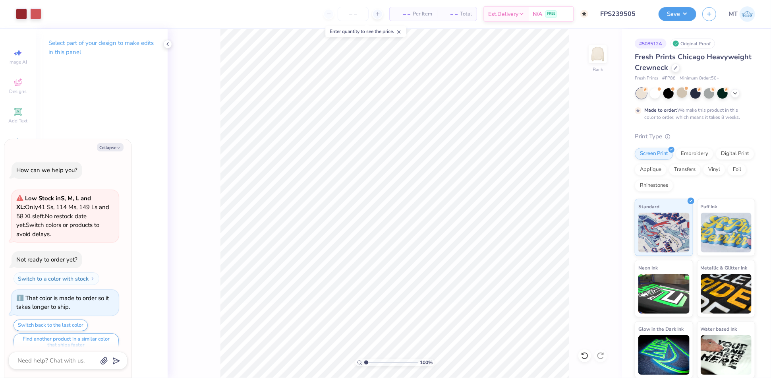
scroll to position [8, 0]
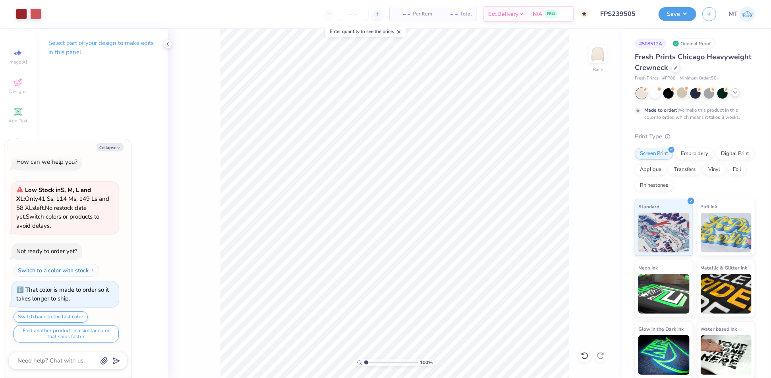
click at [734, 95] on icon at bounding box center [735, 92] width 6 height 6
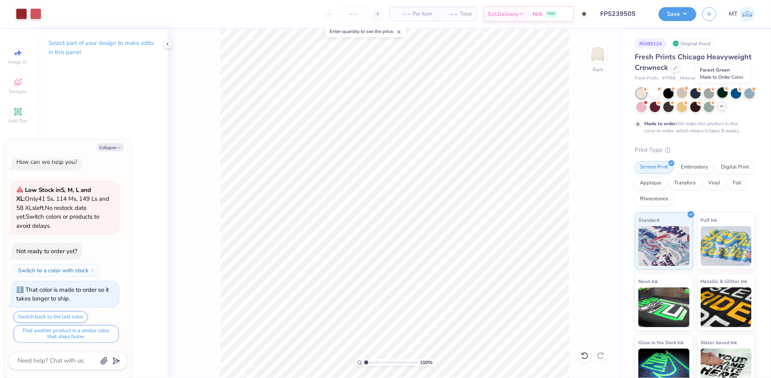
click at [720, 92] on div at bounding box center [723, 92] width 10 height 10
click at [711, 104] on icon at bounding box center [714, 102] width 6 height 6
click at [694, 90] on div at bounding box center [696, 92] width 10 height 10
type textarea "x"
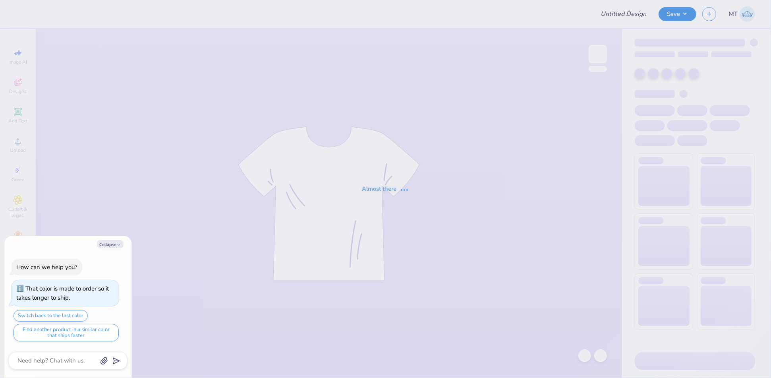
type textarea "x"
type input "FPS239506"
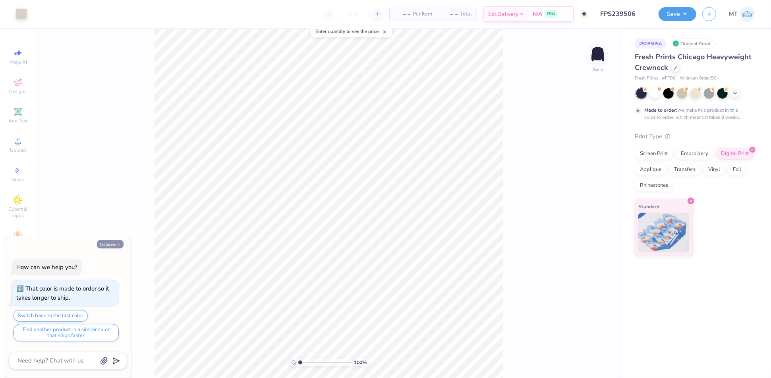
click at [109, 245] on button "Collapse" at bounding box center [110, 244] width 27 height 8
type textarea "x"
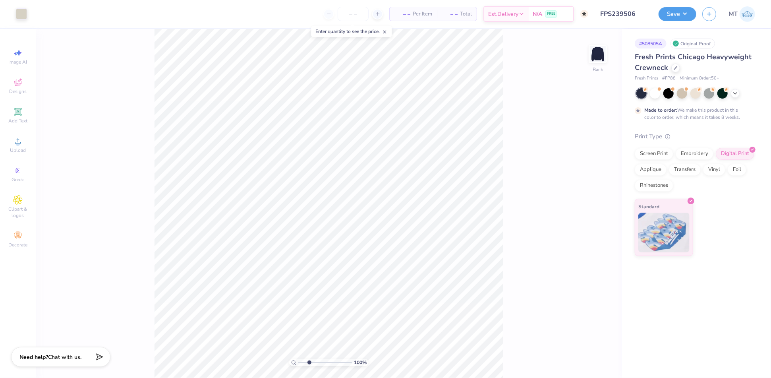
click at [309, 362] on input "range" at bounding box center [325, 362] width 54 height 7
drag, startPoint x: 308, startPoint y: 362, endPoint x: 302, endPoint y: 363, distance: 5.6
click at [302, 363] on input "range" at bounding box center [325, 362] width 54 height 7
type input "3.47"
click at [314, 362] on input "range" at bounding box center [325, 362] width 54 height 7
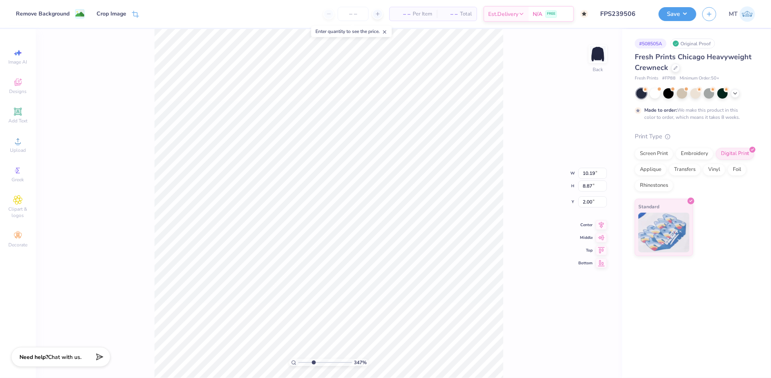
type input "10.64"
type input "2.29"
type input "10.09"
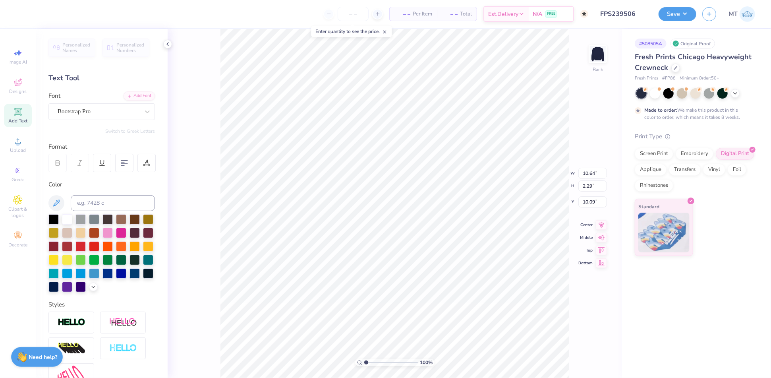
drag, startPoint x: 379, startPoint y: 362, endPoint x: 356, endPoint y: 361, distance: 22.7
type input "1"
click at [364, 361] on input "range" at bounding box center [391, 362] width 54 height 7
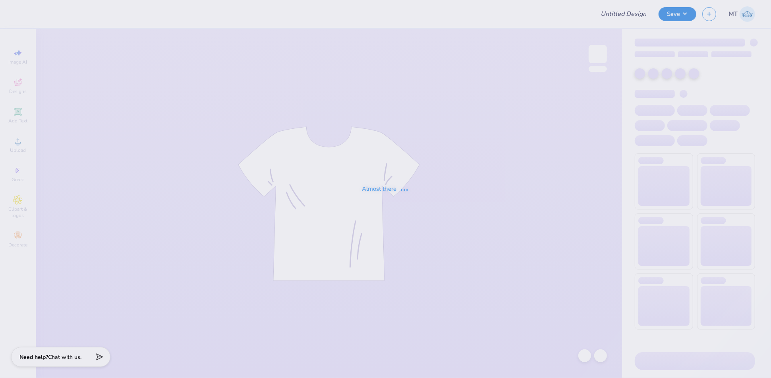
type input "FPS239555"
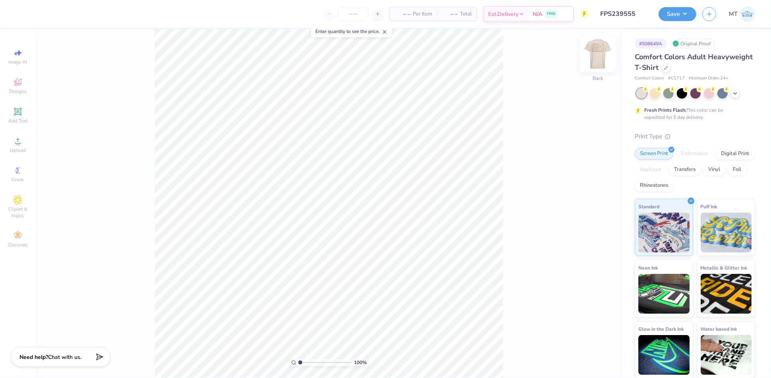
click at [600, 56] on img at bounding box center [598, 54] width 32 height 32
click at [309, 362] on input "range" at bounding box center [325, 362] width 54 height 7
click at [323, 362] on input "range" at bounding box center [325, 362] width 54 height 7
drag, startPoint x: 323, startPoint y: 364, endPoint x: 308, endPoint y: 362, distance: 15.2
click at [308, 362] on input "range" at bounding box center [325, 362] width 54 height 7
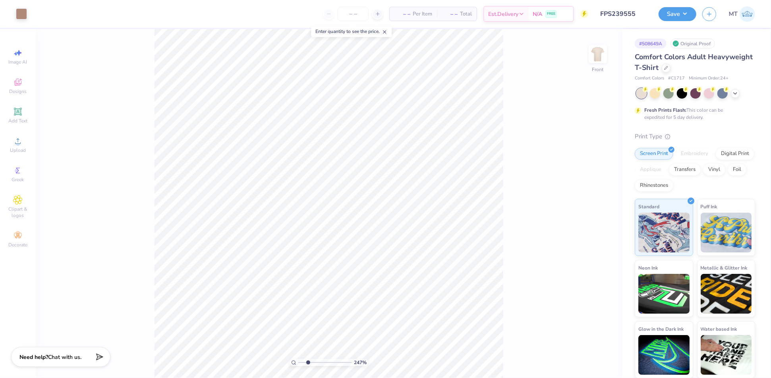
click at [314, 362] on input "range" at bounding box center [325, 362] width 54 height 7
type input "5.08"
click at [322, 362] on input "range" at bounding box center [325, 362] width 54 height 7
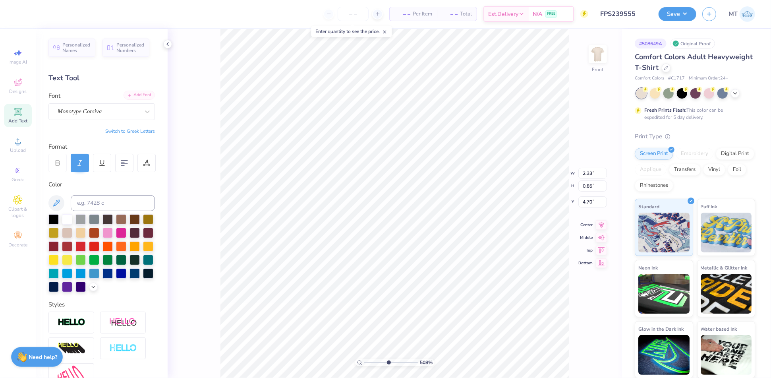
click at [143, 93] on div "Add Font" at bounding box center [139, 95] width 31 height 9
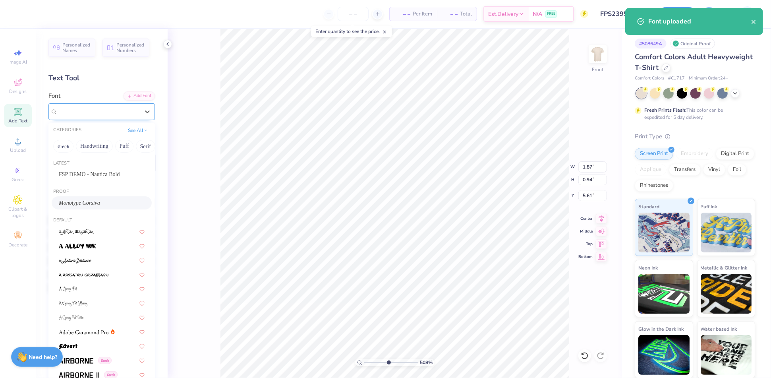
click at [134, 107] on div "Monotype Corsiva" at bounding box center [98, 111] width 83 height 12
click at [115, 170] on span "FSP DEMO - Nautica Bold" at bounding box center [89, 174] width 61 height 8
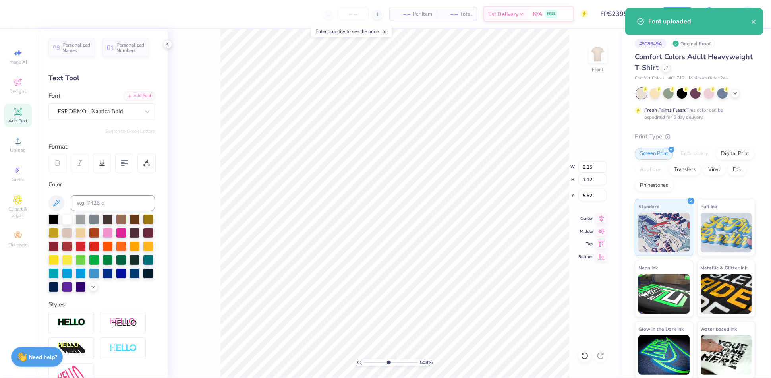
type input "2.15"
type input "1.12"
type input "5.52"
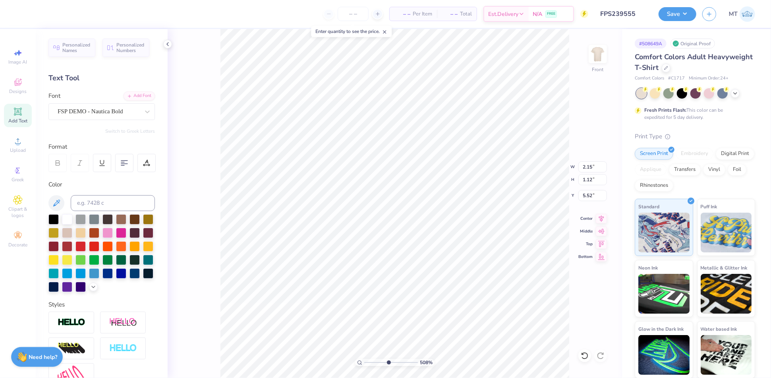
type input "3.13"
type input "1.30"
type input "6.65"
click at [78, 114] on div "Monotype Corsiva" at bounding box center [98, 111] width 83 height 12
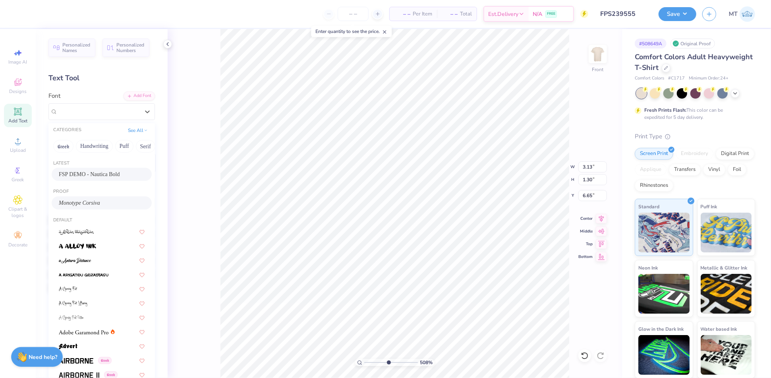
click at [83, 168] on div "FSP DEMO - Nautica Bold" at bounding box center [102, 174] width 100 height 13
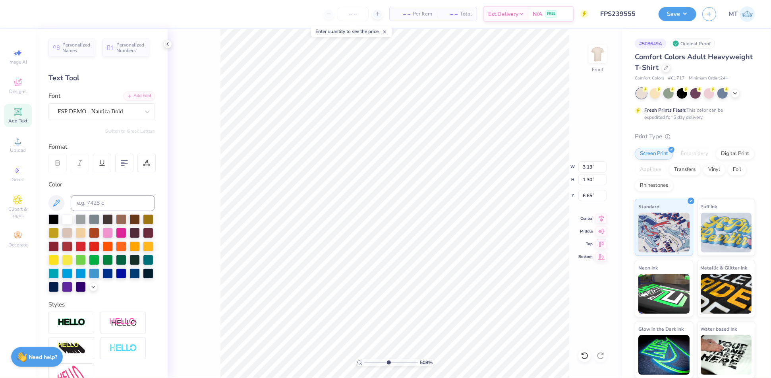
type input "3.14"
type input "1.32"
type input "6.64"
drag, startPoint x: 387, startPoint y: 363, endPoint x: 375, endPoint y: 362, distance: 12.0
click at [376, 362] on input "range" at bounding box center [391, 362] width 54 height 7
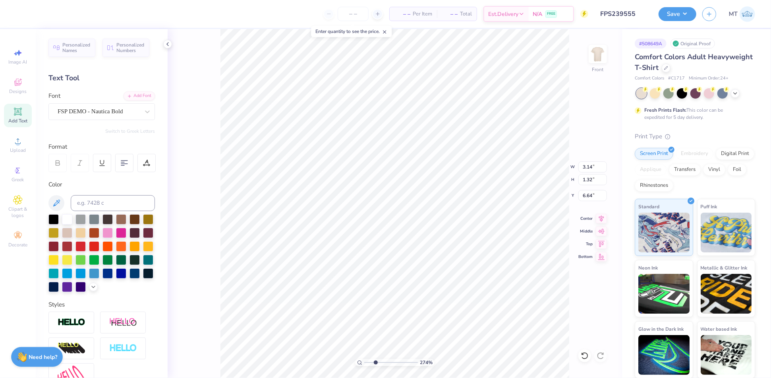
type input "2.74"
type input "2.24"
type input "3.12"
type input "3.57"
type input "4.56"
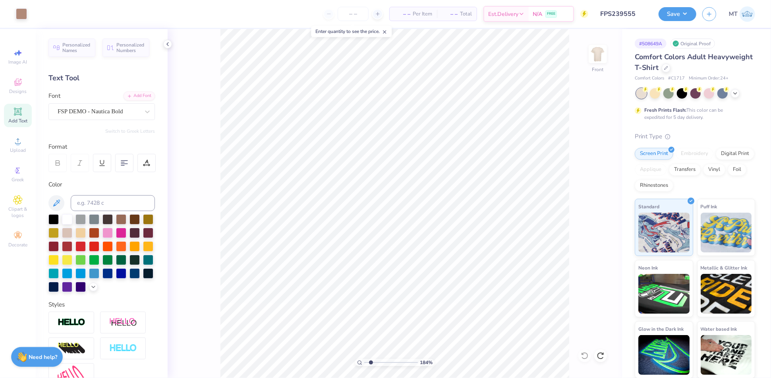
drag, startPoint x: 376, startPoint y: 362, endPoint x: 371, endPoint y: 361, distance: 5.0
click at [371, 361] on input "range" at bounding box center [391, 362] width 54 height 7
click at [376, 362] on input "range" at bounding box center [391, 362] width 54 height 7
type input "4.21"
click at [384, 362] on input "range" at bounding box center [391, 362] width 54 height 7
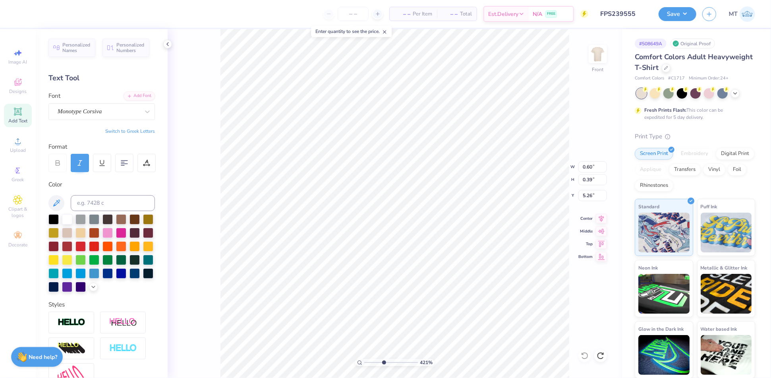
type input "0.60"
type input "0.39"
type input "5.26"
type textarea "2025"
type input "12.00"
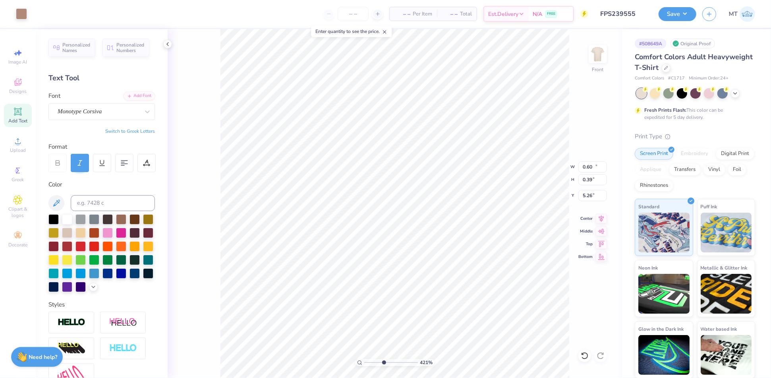
type input "8.70"
type input "3.00"
type input "1.12"
type input "0.39"
type input "5.26"
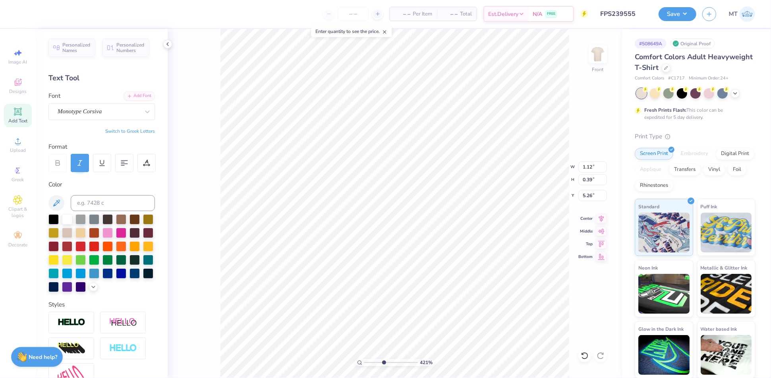
type input "0.86"
type input "0.30"
type input "5.31"
type input "0.96"
type input "0.54"
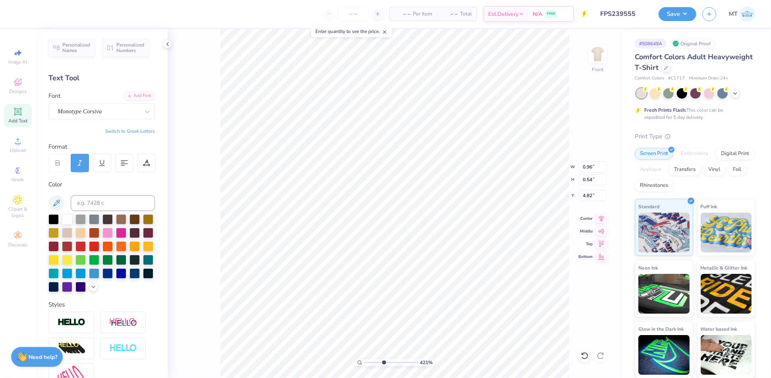
type input "4.86"
type input "1.15"
type input "1.06"
type input "4.34"
type input "1.21"
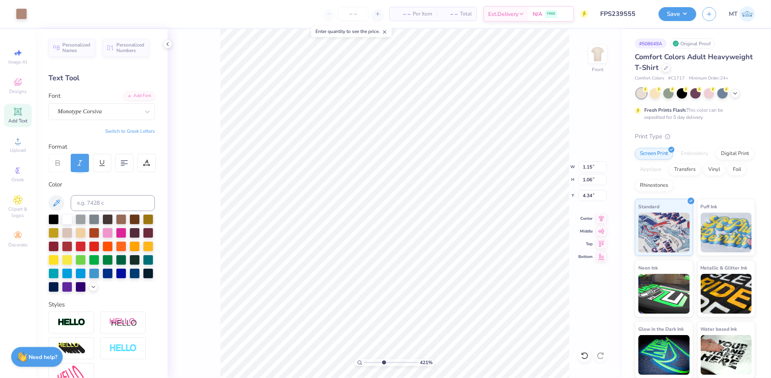
type input "1.04"
type input "4.29"
type input "1.15"
type input "1.06"
type input "4.34"
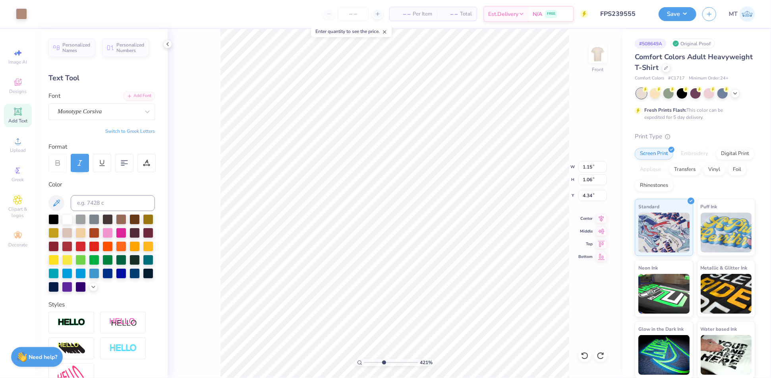
type input "12.00"
type input "8.70"
type input "3.00"
type input "0.86"
type input "0.30"
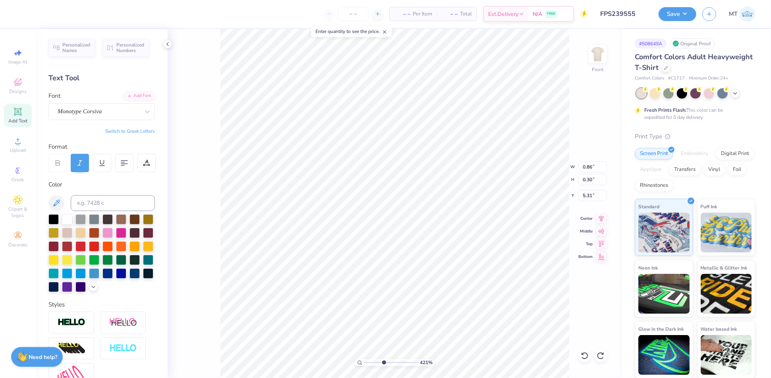
type input "5.35"
type input "1.12"
type input "0.39"
type input "5.26"
type input "1.22"
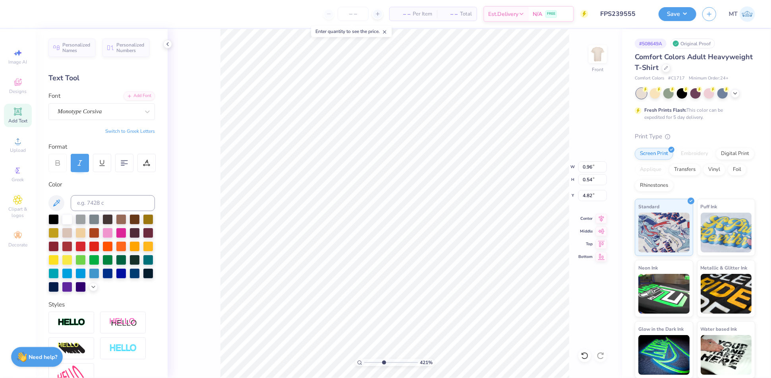
type input "1.02"
type input "4.54"
type input "1.30"
type input "1.08"
type input "4.53"
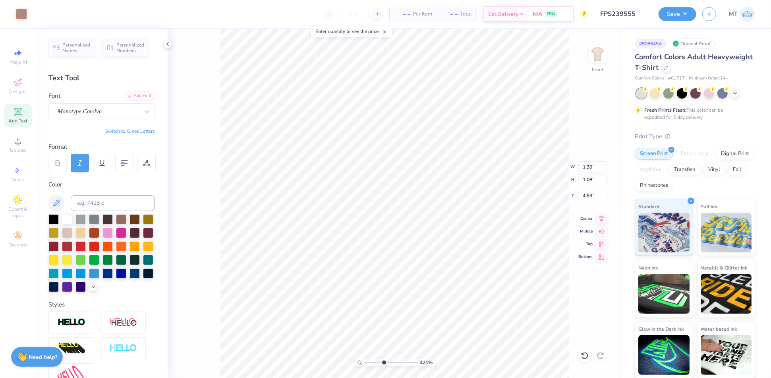
type input "12.00"
type input "8.70"
type input "3.00"
type input "0.97"
type input "0.48"
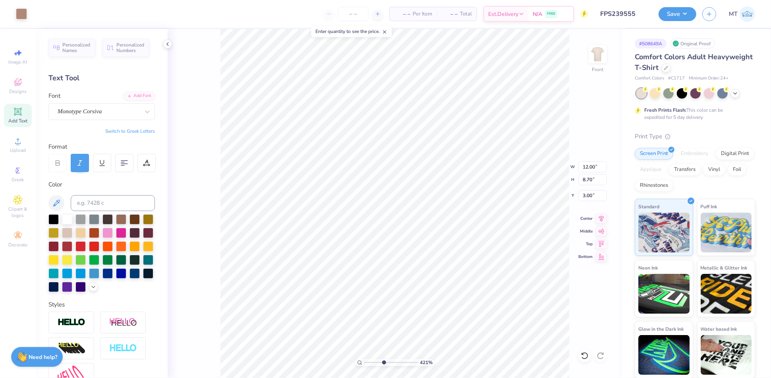
type input "4.53"
type input "1.30"
type input "1.08"
type input "1.34"
type input "1.07"
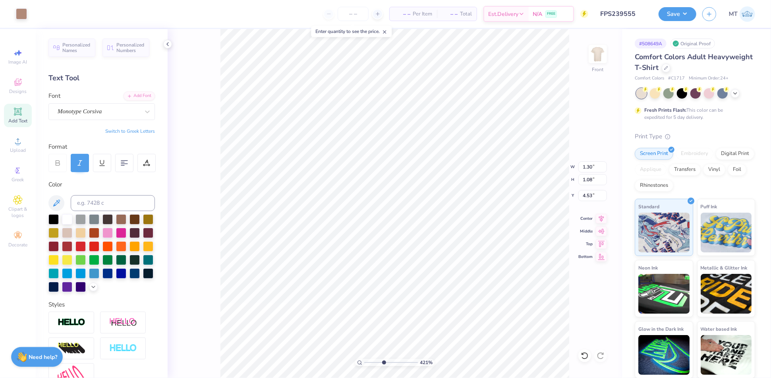
type input "4.50"
type input "12.00"
type input "8.70"
type input "3.00"
drag, startPoint x: 384, startPoint y: 364, endPoint x: 370, endPoint y: 360, distance: 13.5
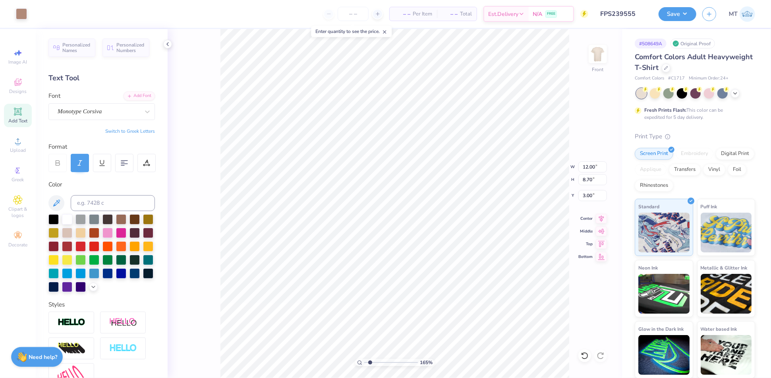
click at [370, 360] on input "range" at bounding box center [391, 362] width 54 height 7
click at [378, 362] on input "range" at bounding box center [391, 362] width 54 height 7
type input "4.53"
click at [385, 362] on input "range" at bounding box center [391, 362] width 54 height 7
type input "4.76"
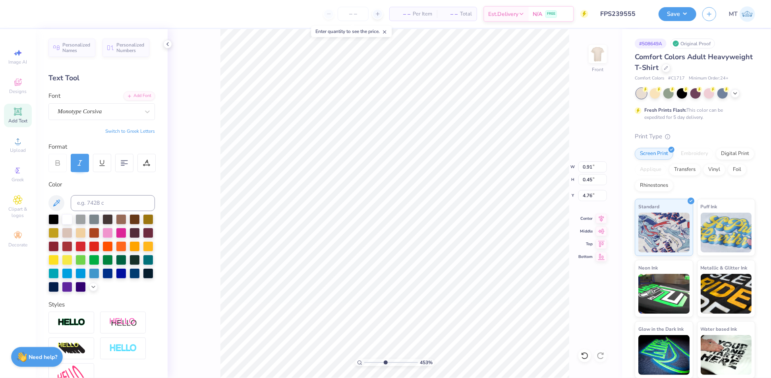
type input "1.87"
type input "0.59"
type input "4.53"
type input "1.30"
type input "0.41"
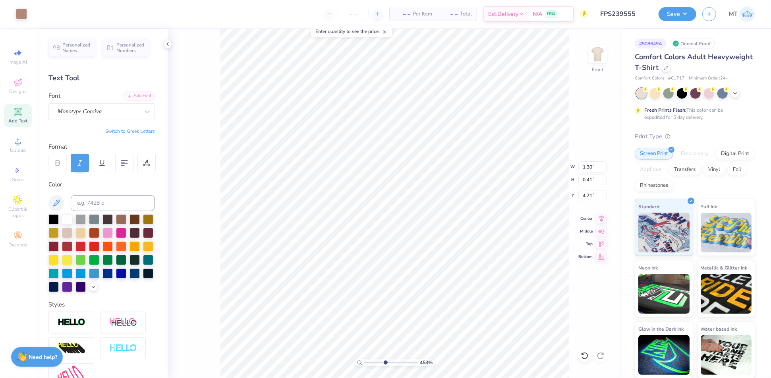
type input "4.59"
type input "12.00"
type input "8.70"
type input "3.00"
type input "4.86"
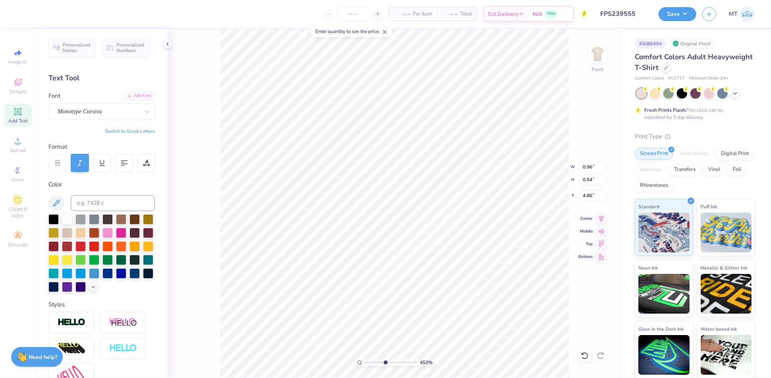
type input "12.00"
type input "8.70"
type input "3.00"
type input "4.8"
click at [387, 363] on input "range" at bounding box center [391, 362] width 54 height 7
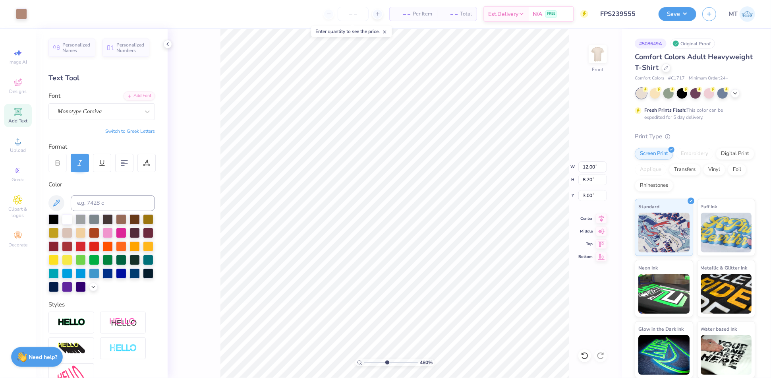
type input "0.91"
type input "0.45"
type input "4.34"
type input "0.96"
type input "1.06"
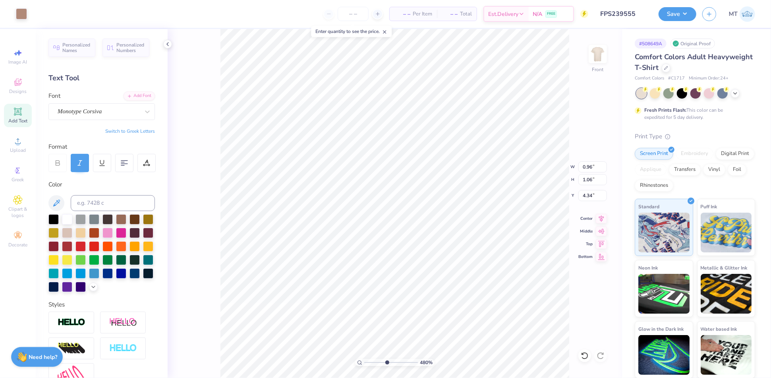
type input "1.15"
type input "1.27"
type input "4.41"
type input "1.08"
type input "1.19"
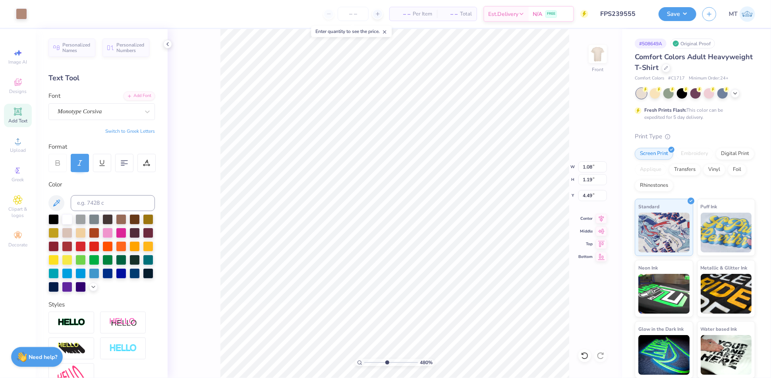
type input "4.45"
type input "12.00"
type input "8.70"
type input "3.00"
type input "1.03"
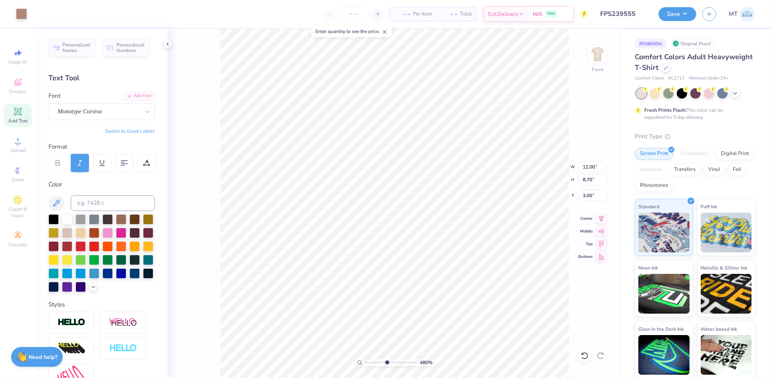
type input "0.50"
type input "4.45"
type input "1.08"
type input "1.19"
type input "1.04"
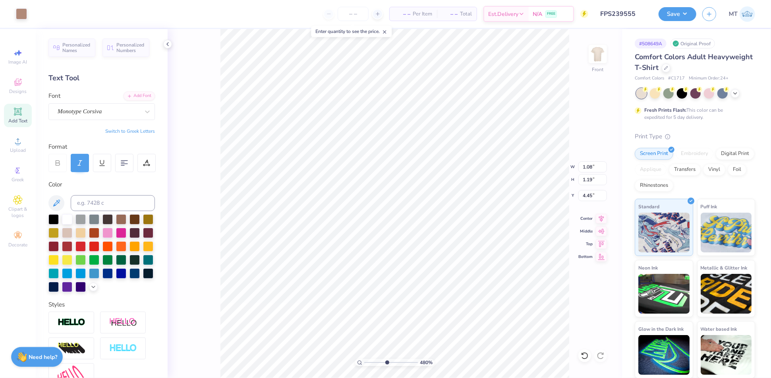
type input "1.15"
type input "4.46"
type input "12.00"
type input "8.70"
type input "3.00"
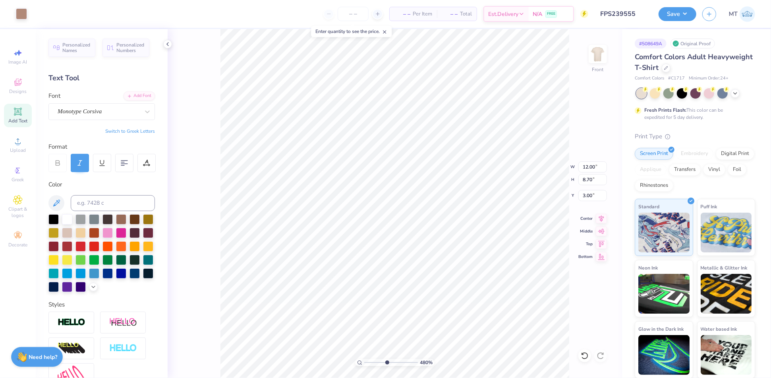
type input "0.99"
type input "0.48"
type input "4.46"
type input "1.04"
type input "1.15"
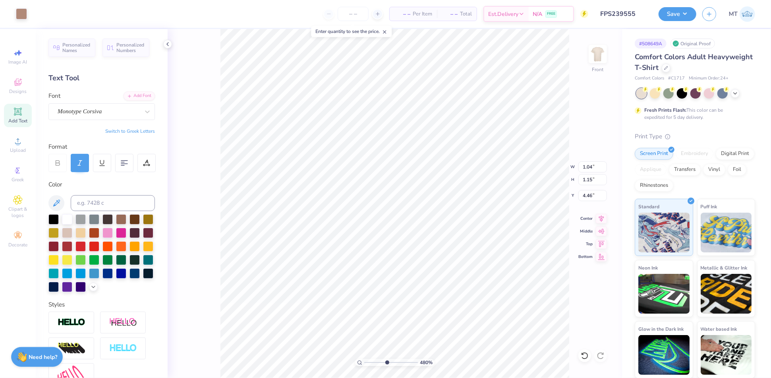
type input "4.48"
type input "12.00"
type input "8.70"
type input "3.00"
drag, startPoint x: 387, startPoint y: 361, endPoint x: 364, endPoint y: 361, distance: 23.1
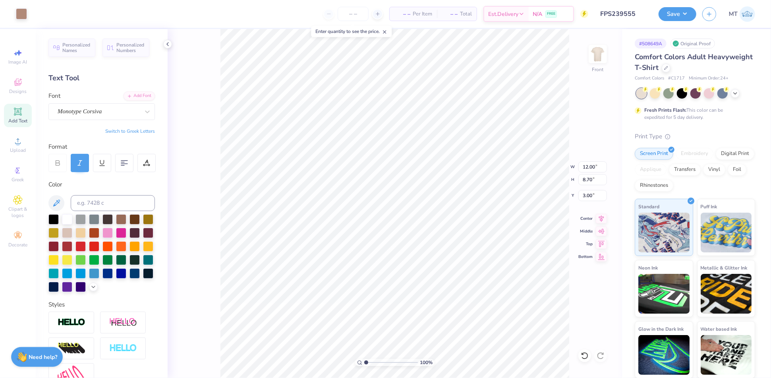
click at [364, 361] on input "range" at bounding box center [391, 362] width 54 height 7
click at [371, 362] on input "range" at bounding box center [391, 362] width 54 height 7
type input "2.76"
click at [376, 362] on input "range" at bounding box center [391, 362] width 54 height 7
type input "1.84"
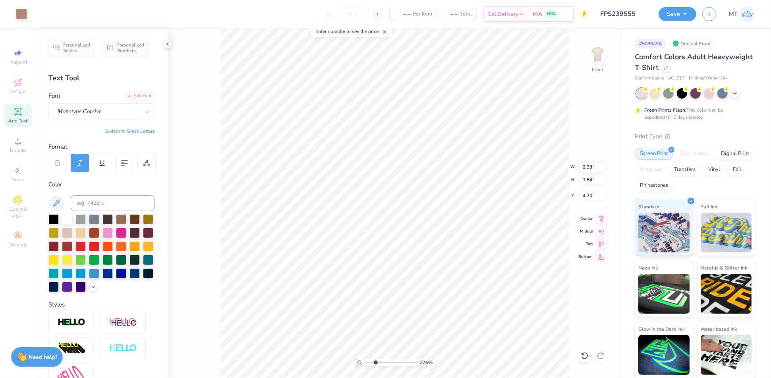
type input "2.86"
type input "2.97"
type input "4.86"
type input "2.75"
type input "2.85"
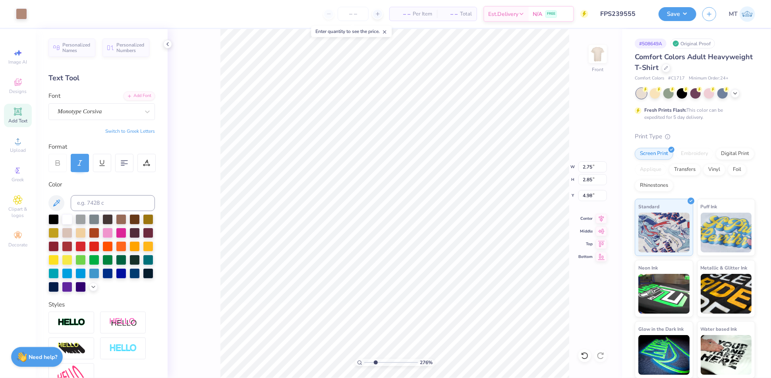
type input "4.96"
click at [372, 359] on input "range" at bounding box center [391, 362] width 54 height 7
type input "3.2"
click at [378, 362] on input "range" at bounding box center [391, 362] width 54 height 7
type input "4.96"
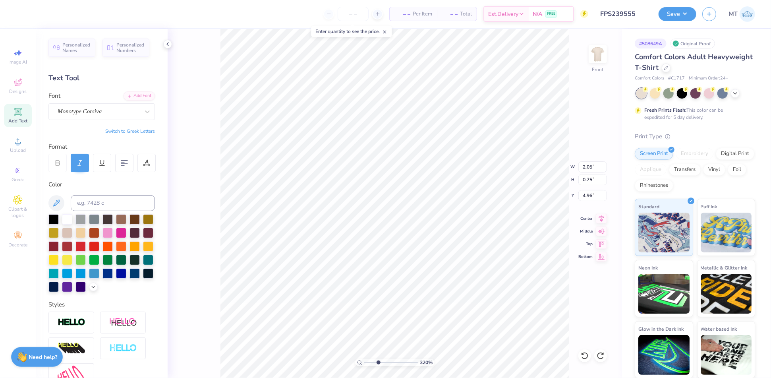
type input "1.62"
type input "2.75"
type input "2.85"
type input "5.00"
drag, startPoint x: 378, startPoint y: 363, endPoint x: 372, endPoint y: 364, distance: 5.6
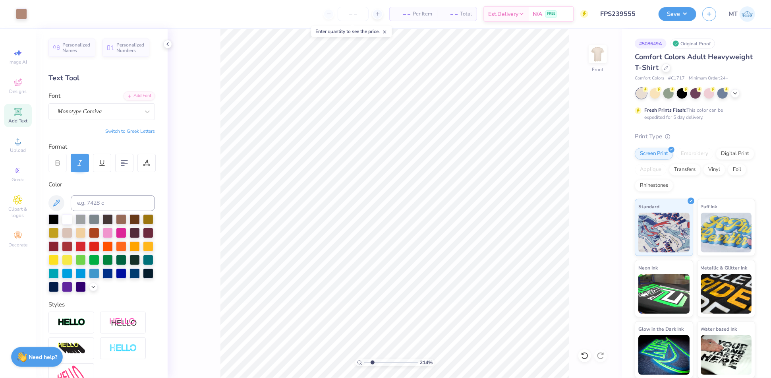
click at [372, 364] on input "range" at bounding box center [391, 362] width 54 height 7
drag, startPoint x: 372, startPoint y: 363, endPoint x: 384, endPoint y: 364, distance: 12.0
type input "4.25"
click at [384, 364] on input "range" at bounding box center [391, 362] width 54 height 7
type input "1.04"
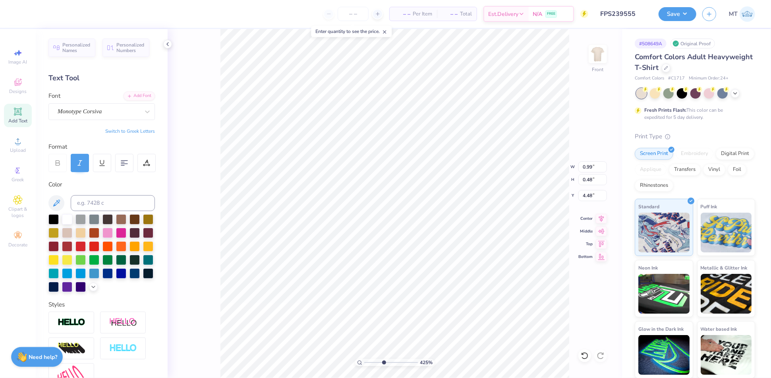
type input "1.15"
type input "0.98"
type input "1.08"
type input "4.51"
type input "12.00"
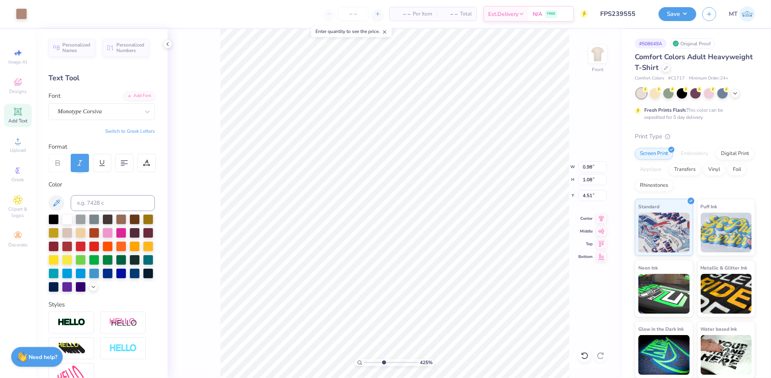
type input "8.70"
type input "3.00"
drag, startPoint x: 384, startPoint y: 362, endPoint x: 387, endPoint y: 359, distance: 4.2
type input "4.9"
click at [387, 360] on input "range" at bounding box center [391, 362] width 54 height 7
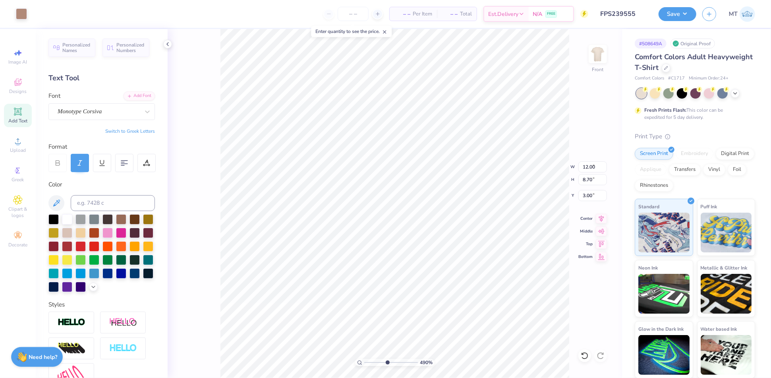
type input "0.93"
type input "0.46"
type input "4.51"
type input "0.98"
type input "1.08"
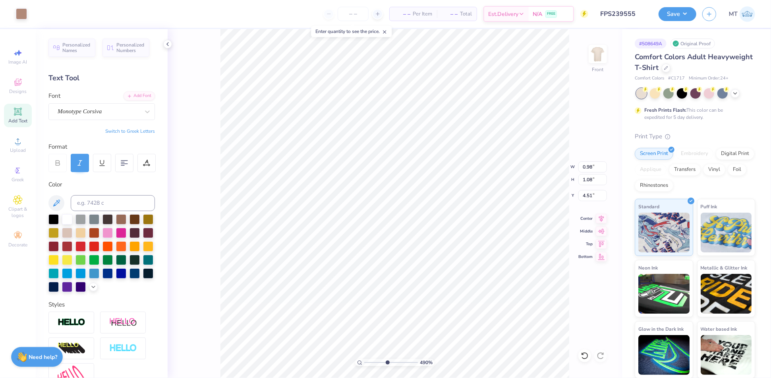
type input "4.50"
drag, startPoint x: 387, startPoint y: 363, endPoint x: 360, endPoint y: 355, distance: 27.3
type input "1"
click at [364, 359] on input "range" at bounding box center [391, 362] width 54 height 7
click at [587, 165] on input "12.00" at bounding box center [593, 166] width 29 height 11
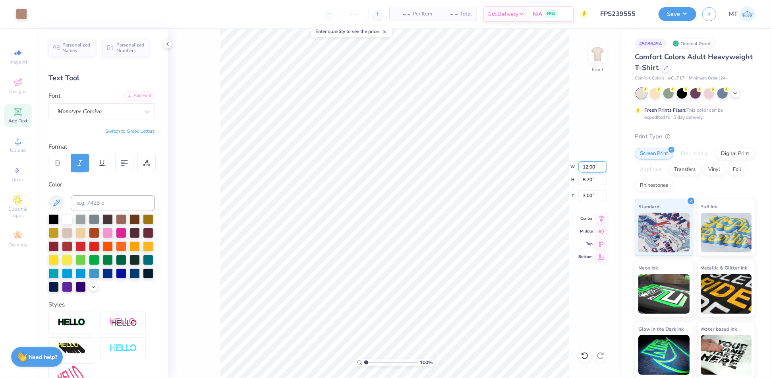
click at [587, 165] on input "12.00" at bounding box center [593, 166] width 29 height 11
type input "11.00"
type input "7.98"
click at [585, 194] on input "3.36" at bounding box center [593, 195] width 29 height 11
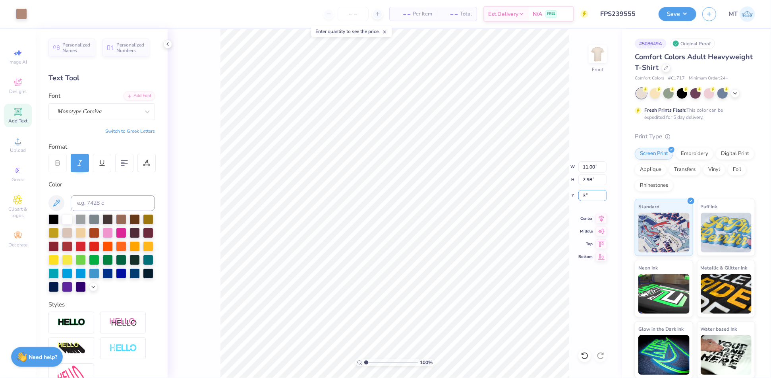
type input "3.00"
click at [378, 362] on input "range" at bounding box center [391, 362] width 54 height 7
drag, startPoint x: 377, startPoint y: 362, endPoint x: 356, endPoint y: 356, distance: 22.0
type input "1"
click at [364, 359] on input "range" at bounding box center [391, 362] width 54 height 7
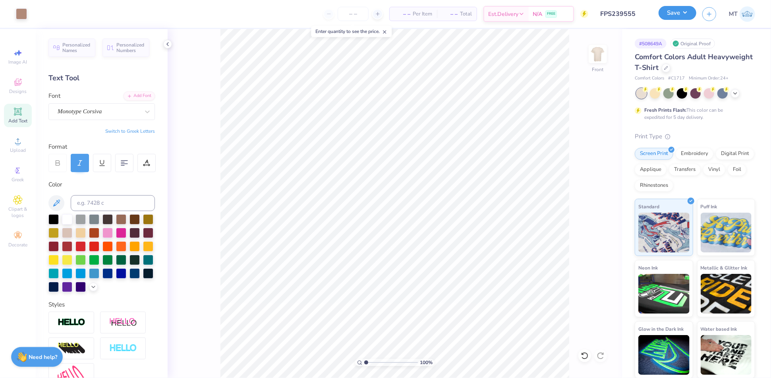
click at [689, 11] on button "Save" at bounding box center [678, 13] width 38 height 14
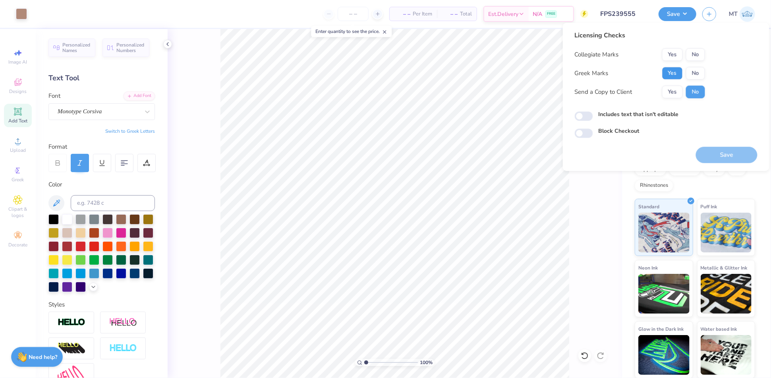
click at [670, 70] on button "Yes" at bounding box center [673, 73] width 21 height 13
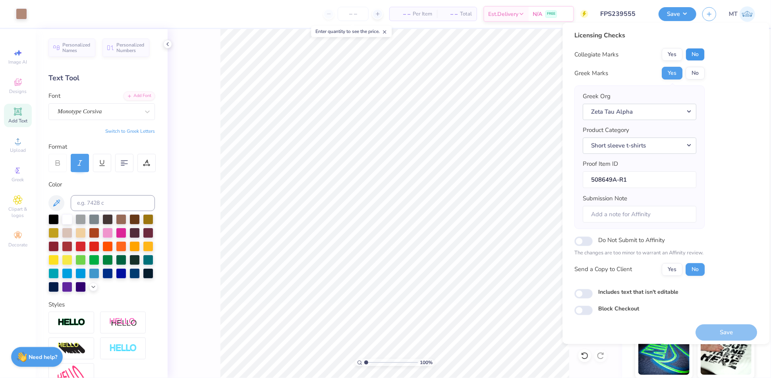
click at [690, 57] on button "No" at bounding box center [695, 54] width 19 height 13
click at [721, 328] on button "Save" at bounding box center [727, 332] width 62 height 16
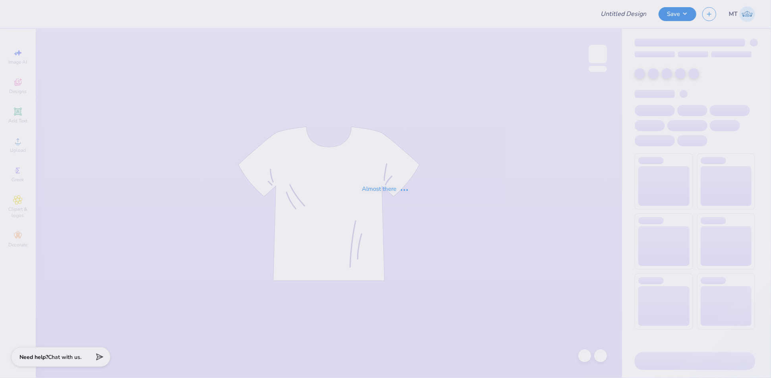
type input "FPS239556"
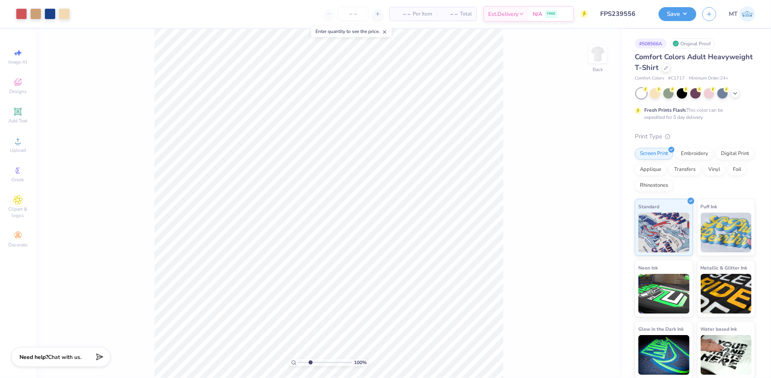
click at [310, 362] on input "range" at bounding box center [325, 362] width 54 height 7
click at [305, 361] on input "range" at bounding box center [325, 362] width 54 height 7
click at [304, 362] on input "range" at bounding box center [325, 362] width 54 height 7
drag, startPoint x: 307, startPoint y: 362, endPoint x: 300, endPoint y: 362, distance: 6.8
type input "1"
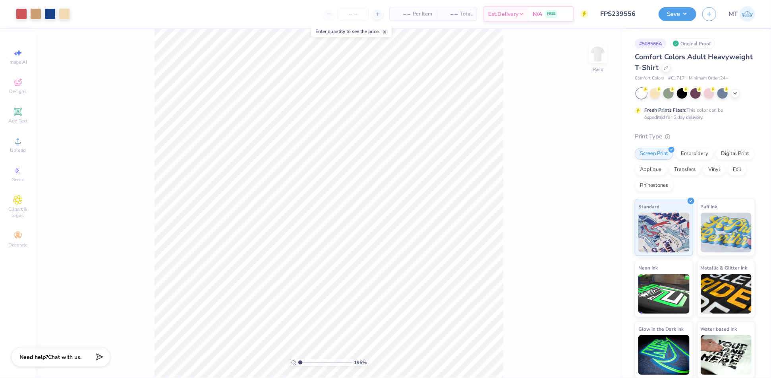
click at [300, 362] on input "range" at bounding box center [325, 362] width 54 height 7
type input "4.10"
type input "2.89"
click at [310, 361] on input "range" at bounding box center [325, 362] width 54 height 7
click at [46, 9] on div at bounding box center [50, 13] width 11 height 11
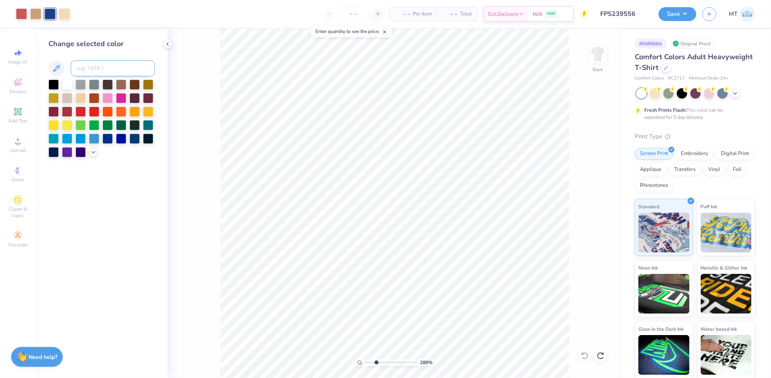
click at [103, 69] on input at bounding box center [113, 68] width 84 height 16
type input "7545"
click at [371, 362] on input "range" at bounding box center [391, 362] width 54 height 7
type input "3.87"
click at [382, 363] on input "range" at bounding box center [391, 362] width 54 height 7
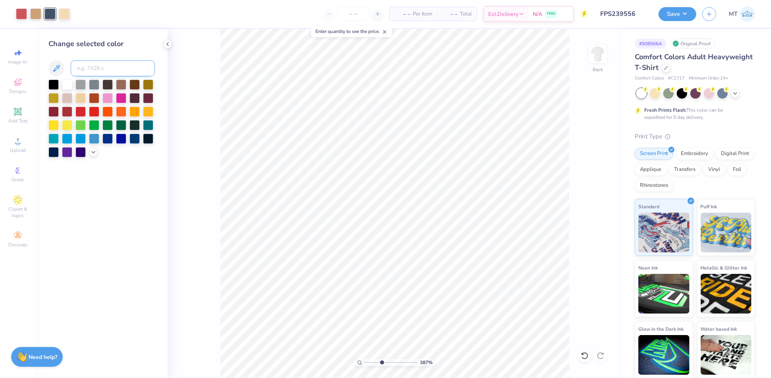
click at [100, 70] on input at bounding box center [113, 68] width 84 height 16
type input "5405"
click at [373, 361] on input "range" at bounding box center [391, 362] width 54 height 7
type input "1.62"
click at [370, 362] on input "range" at bounding box center [391, 362] width 54 height 7
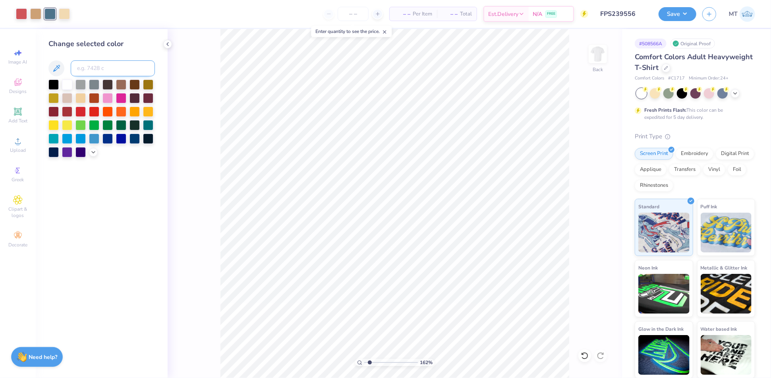
click at [99, 69] on input at bounding box center [113, 68] width 84 height 16
type input "647"
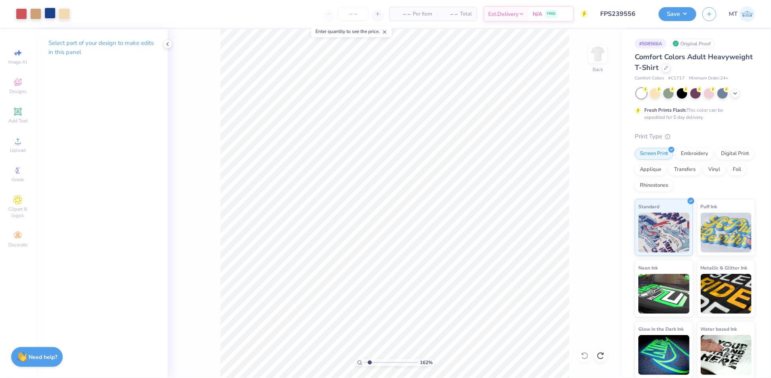
click at [50, 16] on div at bounding box center [50, 13] width 11 height 11
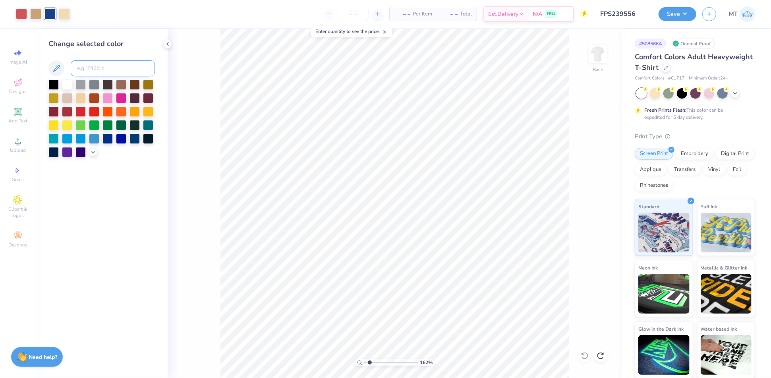
click at [99, 65] on input at bounding box center [113, 68] width 84 height 16
type input "647"
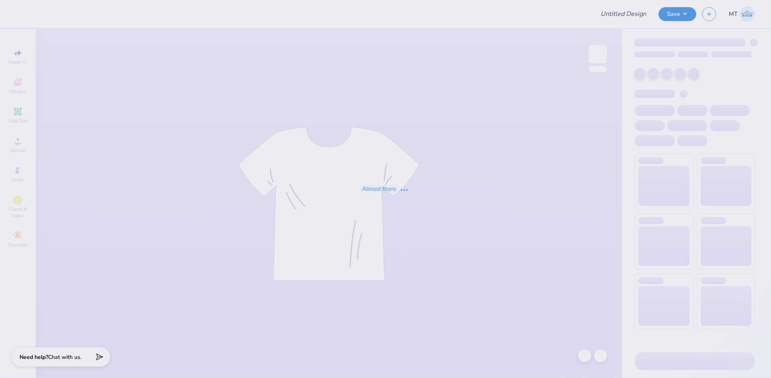
type input "FPS239557"
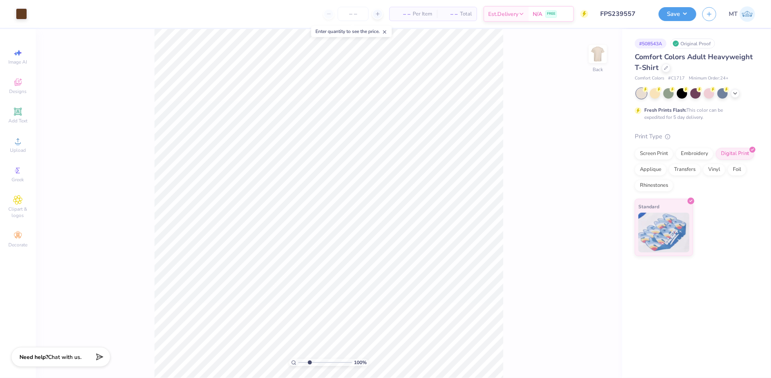
click at [310, 362] on input "range" at bounding box center [325, 362] width 54 height 7
drag, startPoint x: 308, startPoint y: 362, endPoint x: 293, endPoint y: 359, distance: 15.4
type input "1"
click at [298, 359] on input "range" at bounding box center [325, 362] width 54 height 7
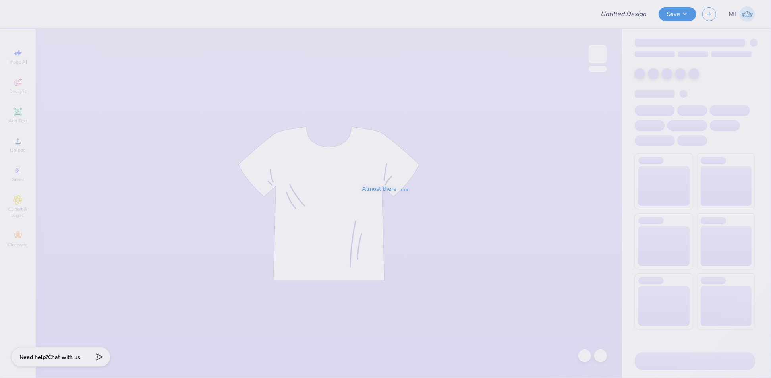
type input "FPS239558"
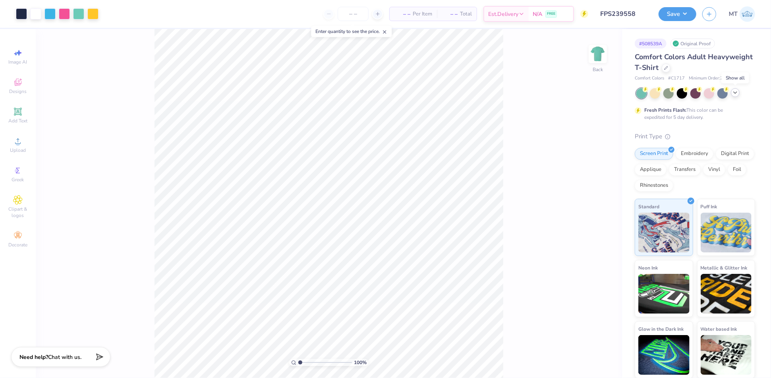
click at [738, 92] on icon at bounding box center [735, 92] width 6 height 6
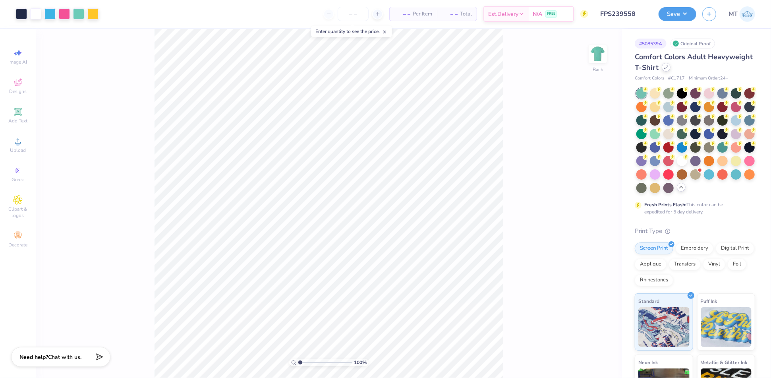
click at [665, 68] on icon at bounding box center [666, 67] width 4 height 4
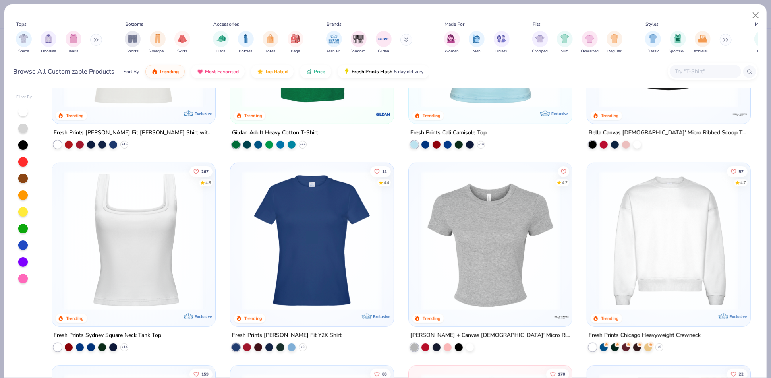
scroll to position [337, 0]
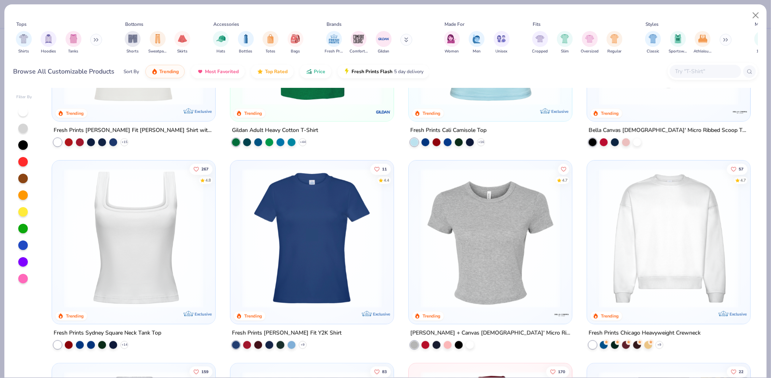
click at [632, 208] on img at bounding box center [668, 238] width 147 height 139
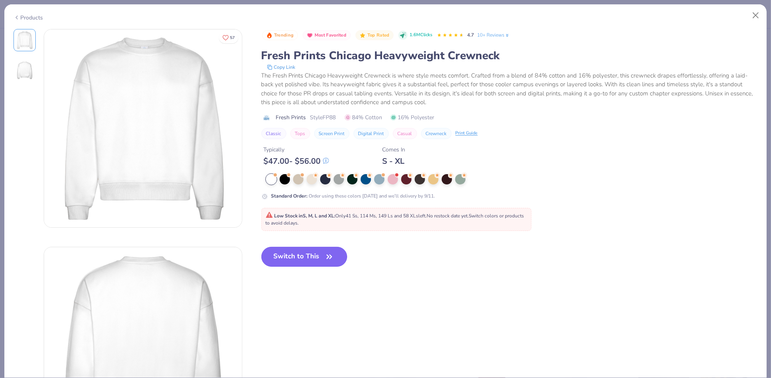
click at [323, 260] on button "Switch to This" at bounding box center [305, 257] width 86 height 20
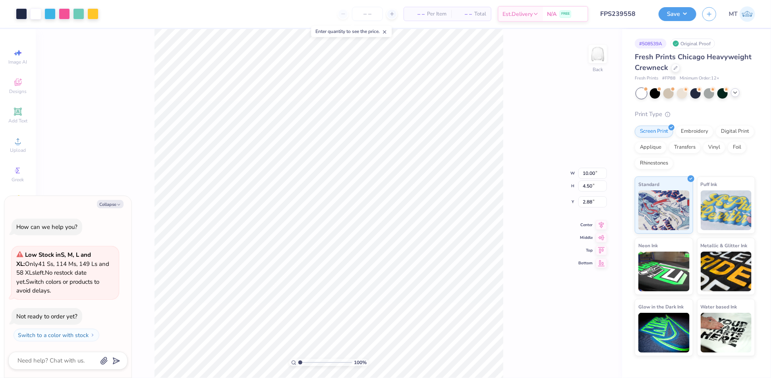
type textarea "x"
type input "4.75"
type textarea "x"
type input "2.51"
click at [308, 363] on input "range" at bounding box center [325, 362] width 54 height 7
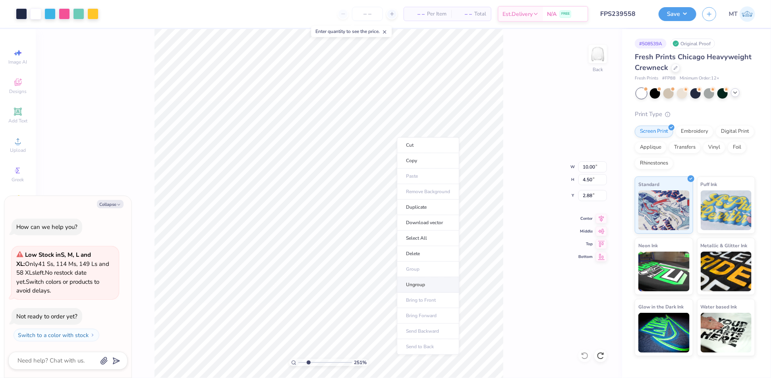
click at [410, 283] on li "Ungroup" at bounding box center [428, 284] width 62 height 15
type textarea "x"
type input "4.58"
type textarea "x"
type input "4.32"
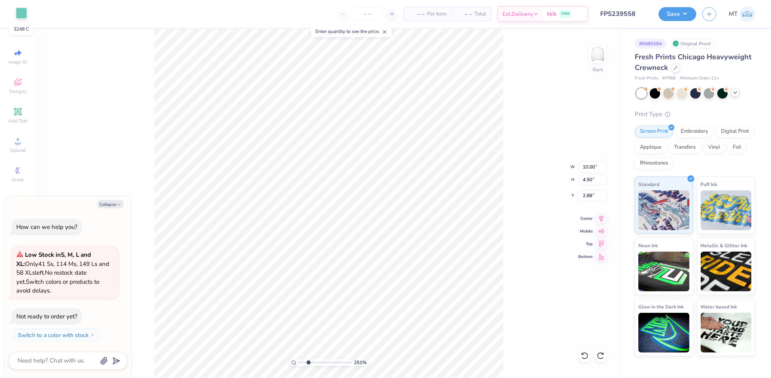
click at [18, 14] on div at bounding box center [21, 13] width 11 height 11
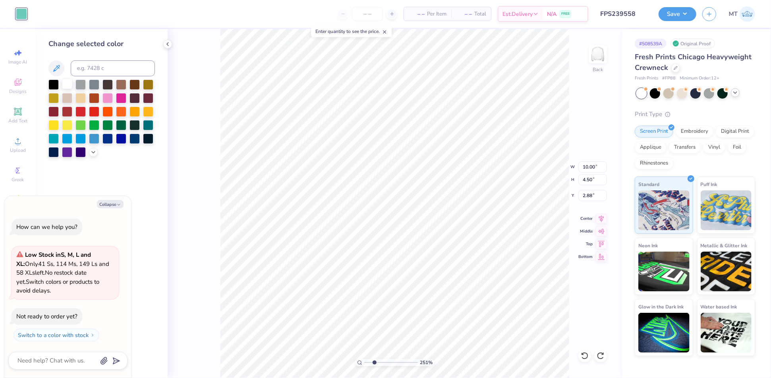
click at [71, 86] on div at bounding box center [67, 84] width 10 height 10
type textarea "x"
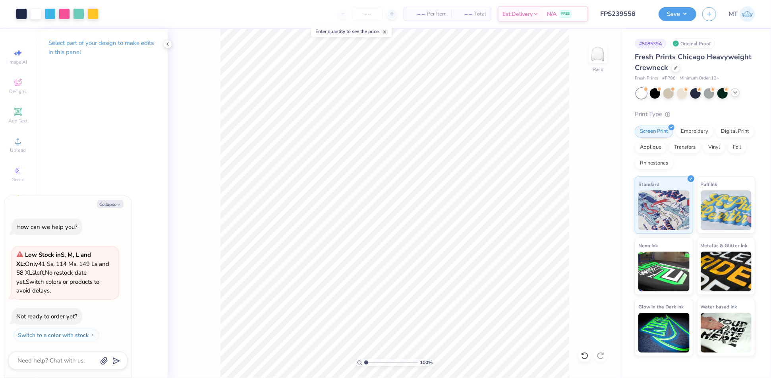
drag, startPoint x: 375, startPoint y: 361, endPoint x: 333, endPoint y: 358, distance: 41.4
type input "1"
click at [364, 359] on input "range" at bounding box center [391, 362] width 54 height 7
type textarea "x"
type input "3.00"
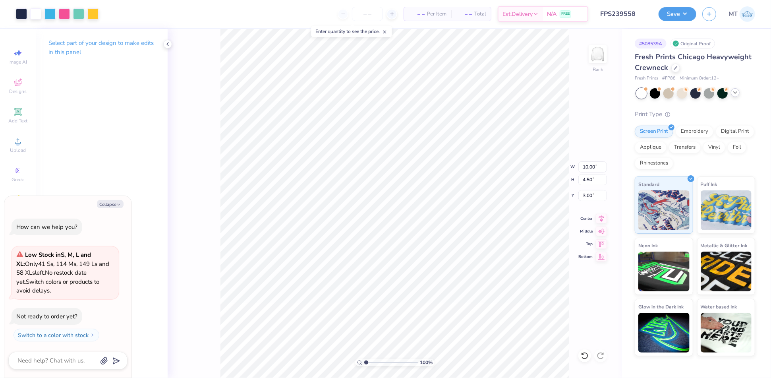
type textarea "x"
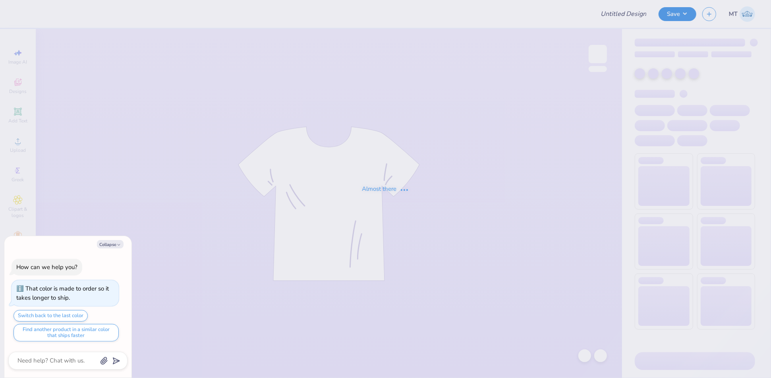
type textarea "x"
type input "FPS239560"
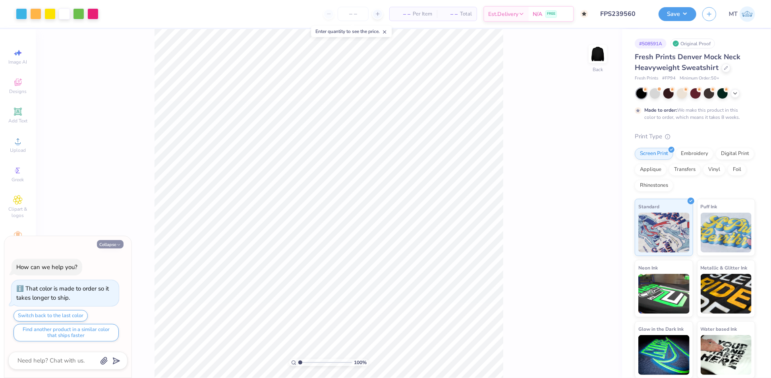
click at [107, 243] on button "Collapse" at bounding box center [110, 244] width 27 height 8
type textarea "x"
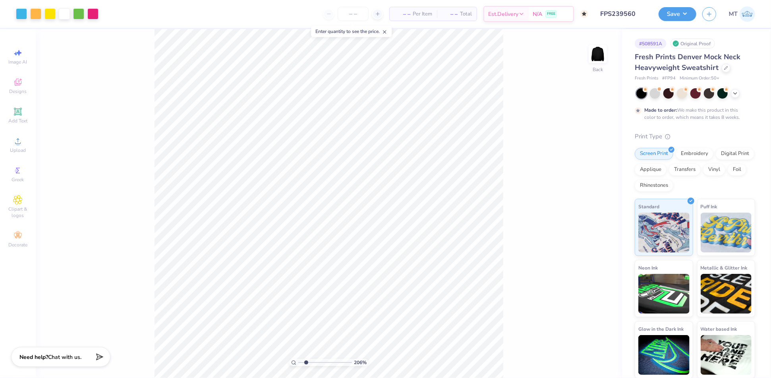
click at [306, 362] on input "range" at bounding box center [325, 362] width 54 height 7
type input "3.19"
click at [312, 362] on input "range" at bounding box center [325, 362] width 54 height 7
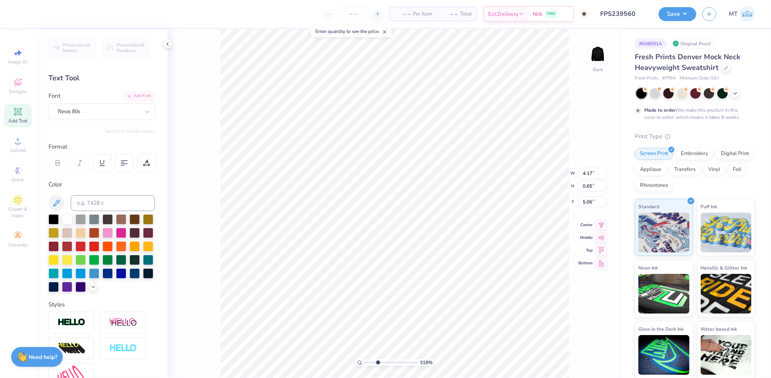
type textarea "BID DAY 2025"
type input "5.11"
click at [140, 159] on div at bounding box center [147, 163] width 18 height 18
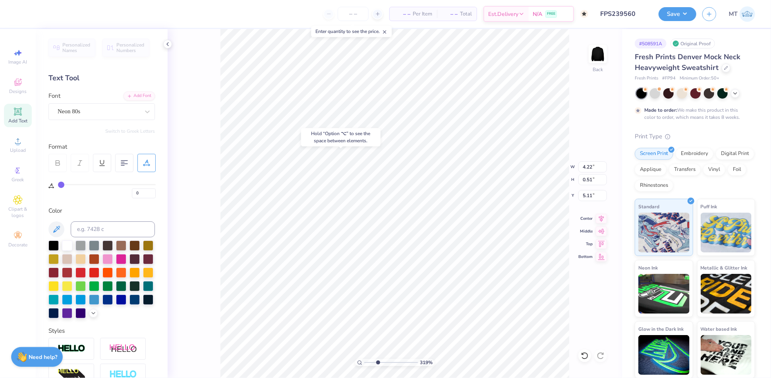
type input "1"
type input "2"
type input "3"
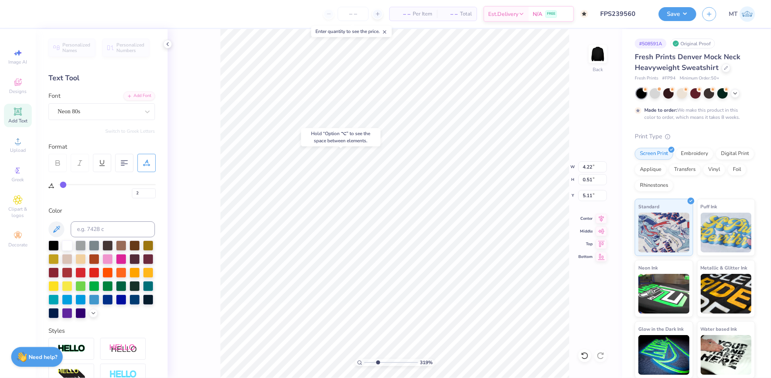
type input "3"
type input "4"
type input "5"
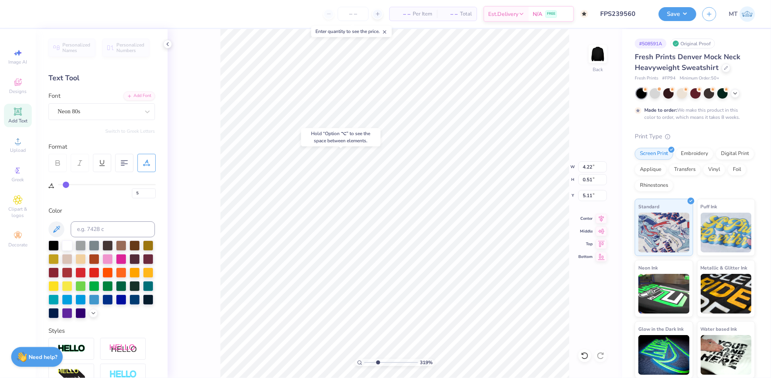
type input "6"
type input "7"
type input "8"
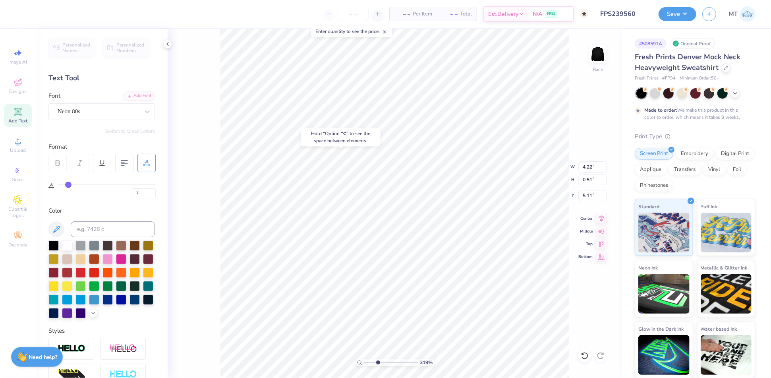
type input "8"
type input "9"
type input "10"
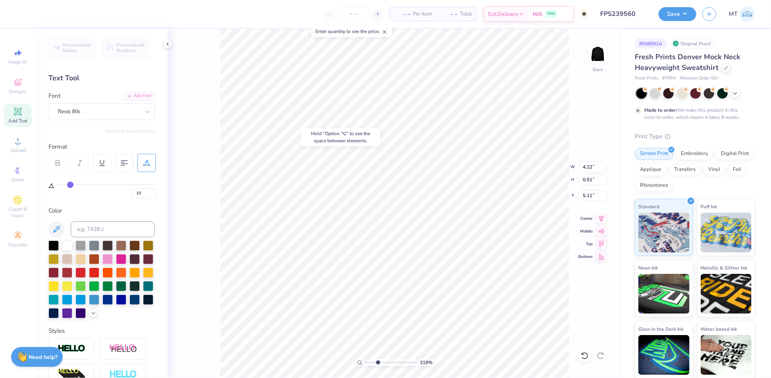
type input "11"
type input "12"
type input "13"
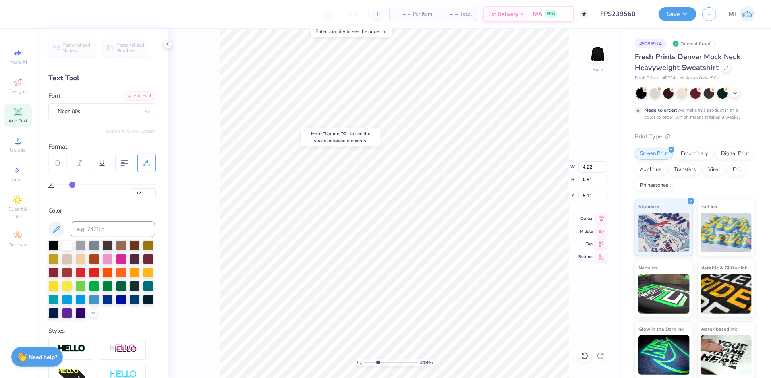
type input "13"
type input "14"
type input "15"
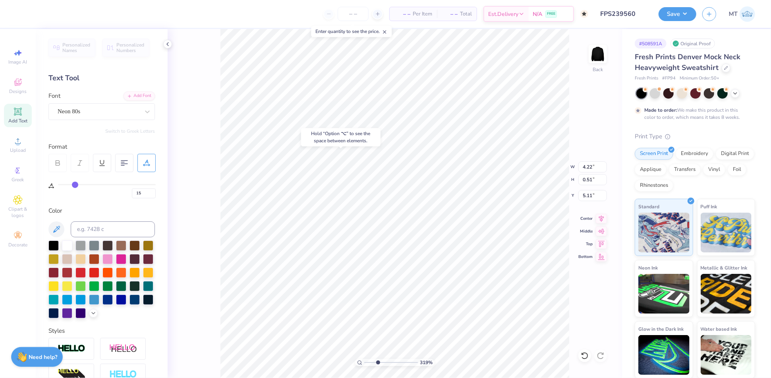
type input "16"
type input "17"
type input "5.58"
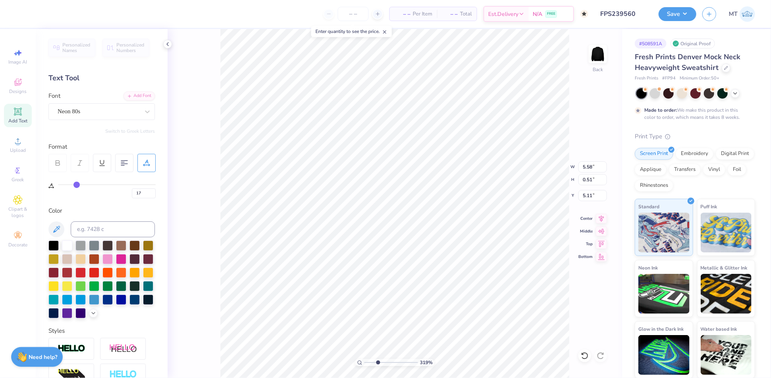
type input "18"
type input "19"
type input "20"
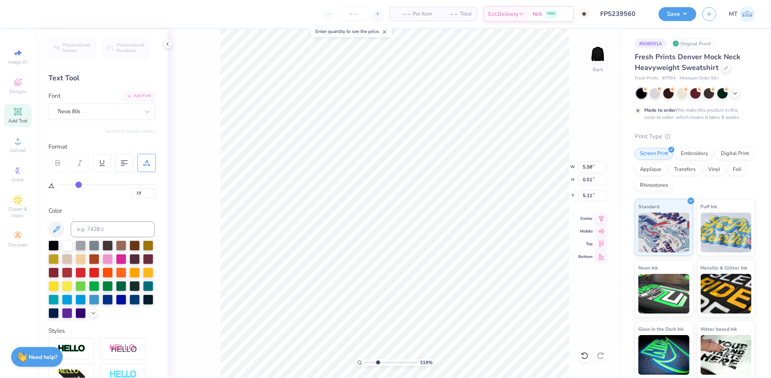
type input "20"
drag, startPoint x: 61, startPoint y: 184, endPoint x: 79, endPoint y: 186, distance: 18.3
type input "20"
click at [79, 185] on input "range" at bounding box center [107, 184] width 98 height 1
type input "5.81"
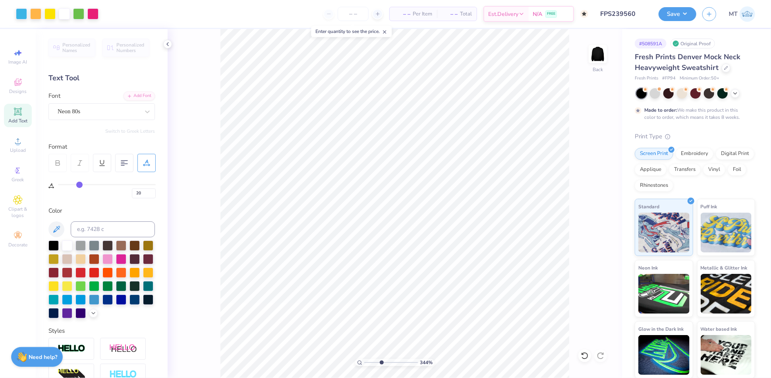
drag, startPoint x: 378, startPoint y: 360, endPoint x: 382, endPoint y: 362, distance: 4.1
type input "3.83"
click at [382, 362] on input "range" at bounding box center [391, 362] width 54 height 7
type input "5.00"
type input "0.44"
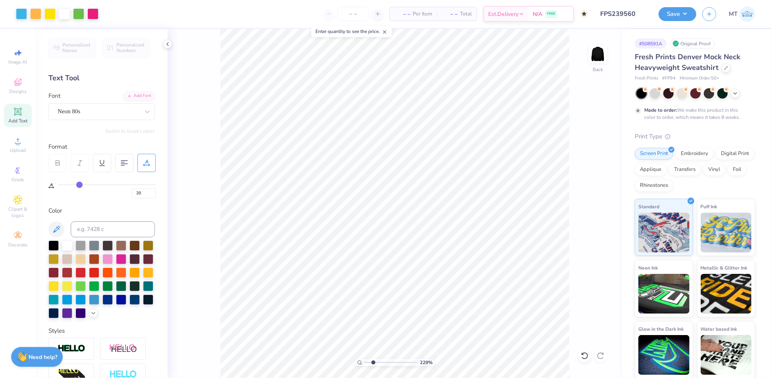
drag, startPoint x: 382, startPoint y: 361, endPoint x: 373, endPoint y: 361, distance: 8.3
click at [373, 361] on input "range" at bounding box center [391, 362] width 54 height 7
type input "1.67"
click at [370, 361] on input "range" at bounding box center [391, 362] width 54 height 7
click at [685, 15] on button "Save" at bounding box center [678, 13] width 38 height 14
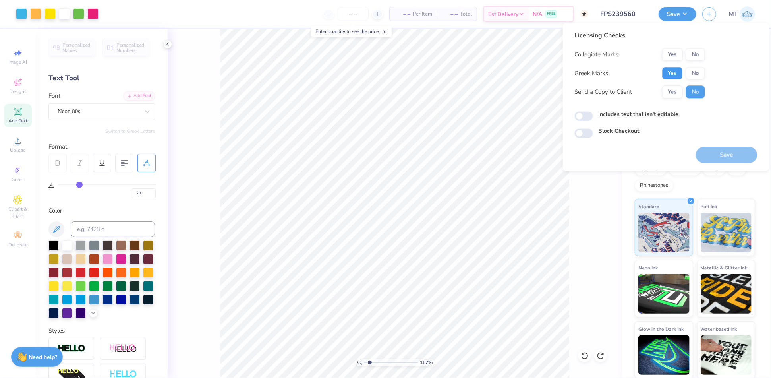
click at [667, 78] on button "Yes" at bounding box center [673, 73] width 21 height 13
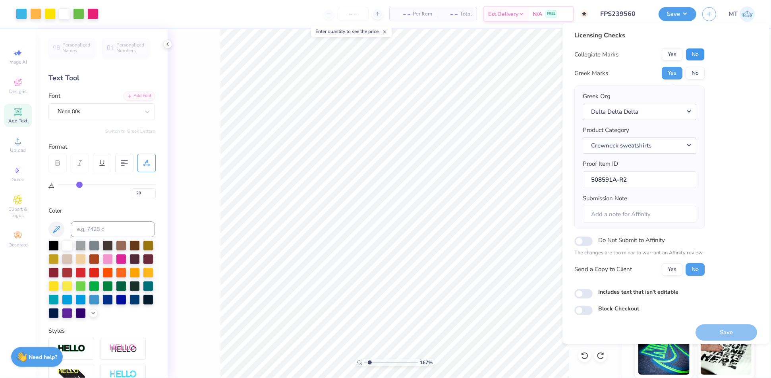
click at [699, 54] on button "No" at bounding box center [695, 54] width 19 height 13
click at [719, 327] on button "Save" at bounding box center [727, 332] width 62 height 16
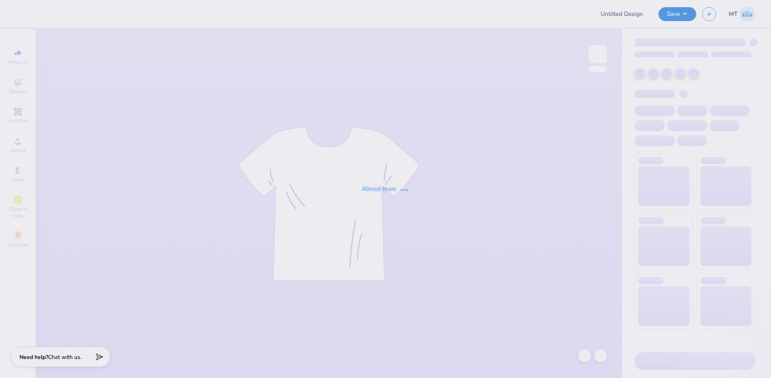
type input "FPS239561"
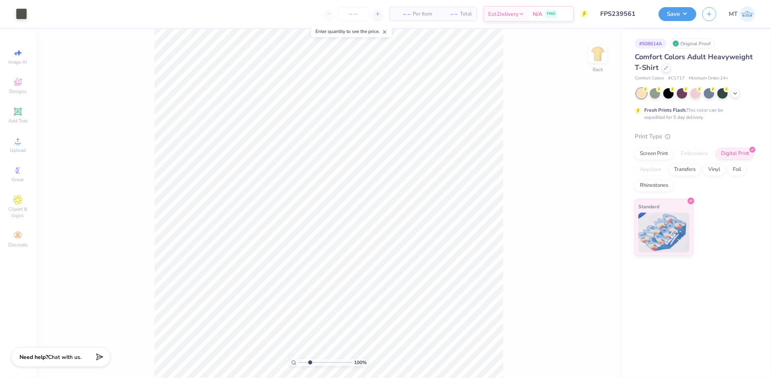
click at [310, 362] on input "range" at bounding box center [325, 362] width 54 height 7
drag, startPoint x: 308, startPoint y: 363, endPoint x: 296, endPoint y: 359, distance: 12.2
type input "1"
click at [298, 359] on input "range" at bounding box center [325, 362] width 54 height 7
